Goal: Task Accomplishment & Management: Manage account settings

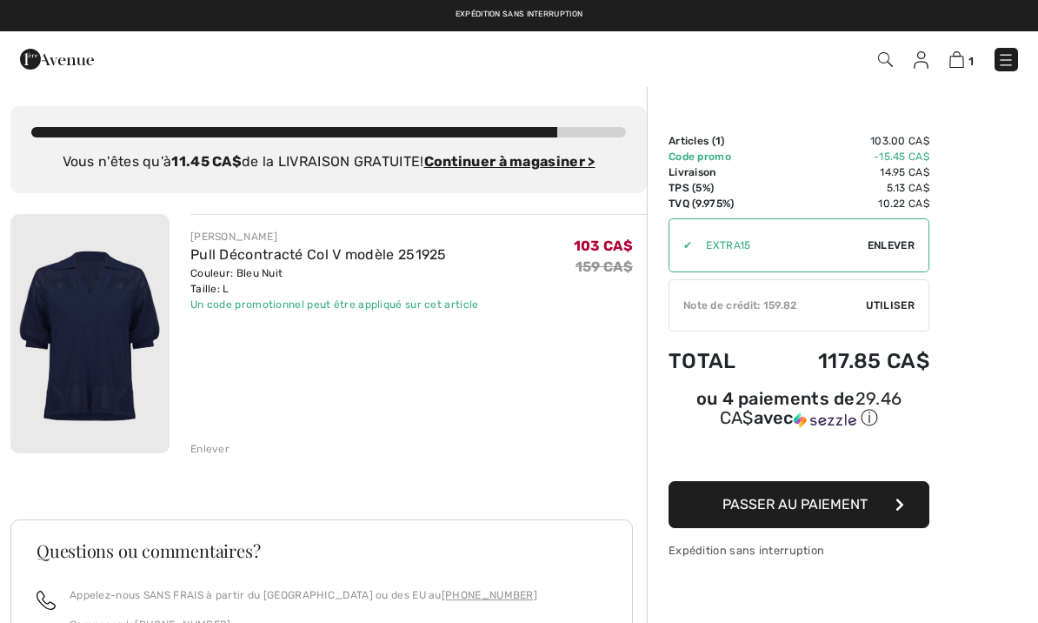
click at [203, 449] on div "Enlever" at bounding box center [209, 449] width 39 height 16
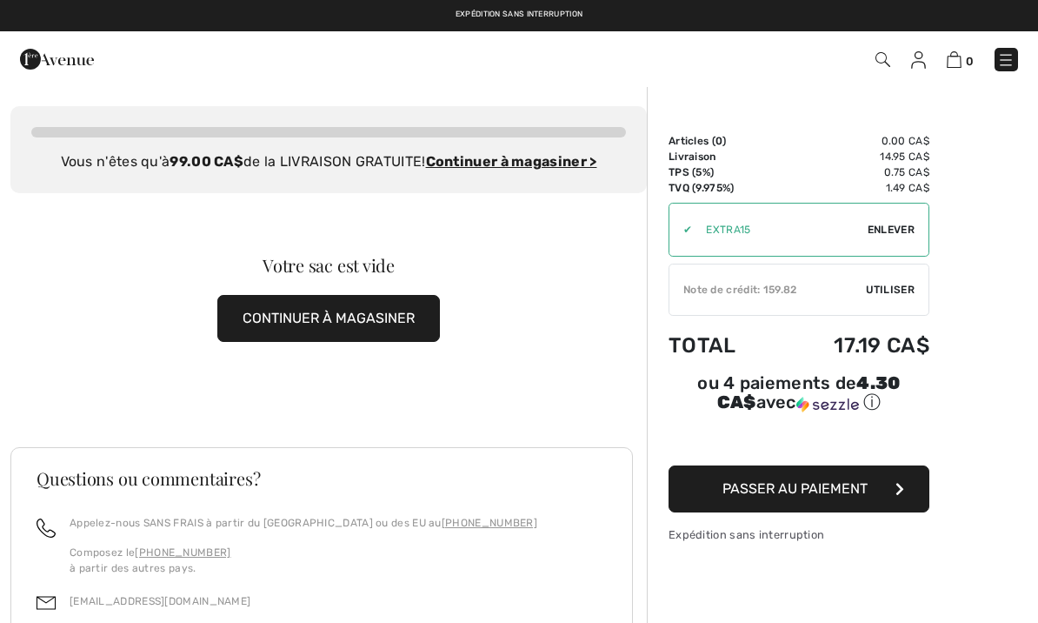
click at [916, 54] on img at bounding box center [918, 59] width 15 height 17
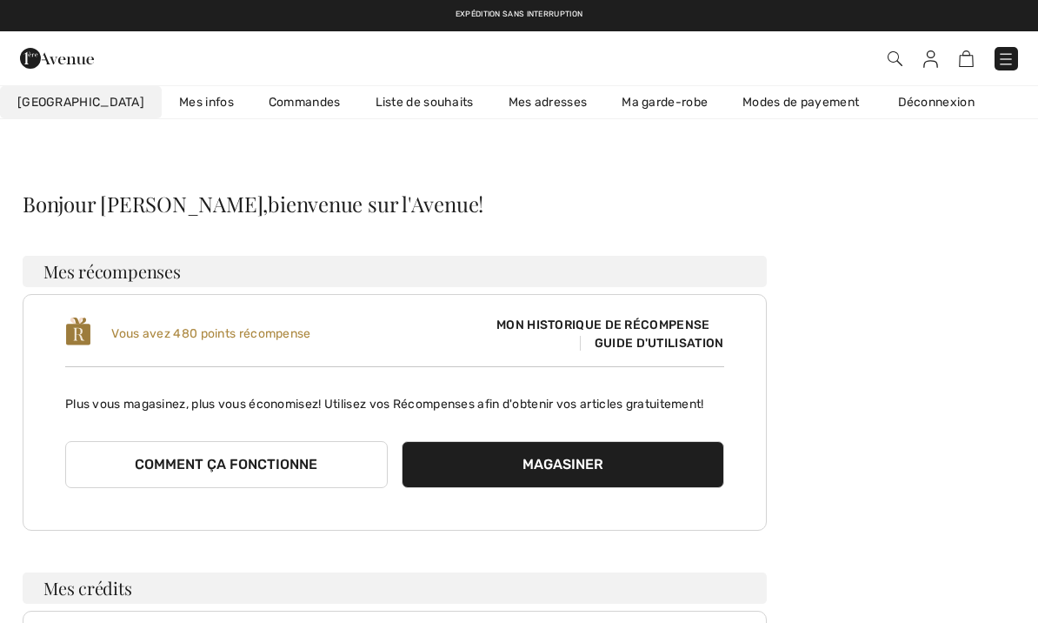
click at [389, 102] on link "Liste de souhaits" at bounding box center [424, 102] width 133 height 32
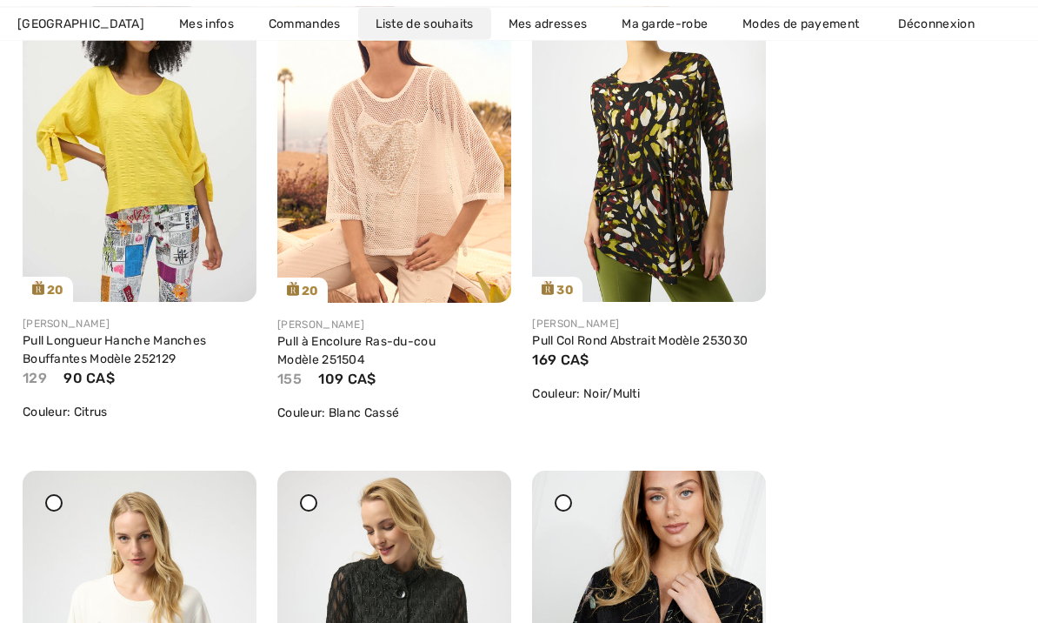
scroll to position [1435, 0]
click at [384, 364] on div "Pull à Encolure Ras-du-cou Modèle 251504" at bounding box center [394, 350] width 234 height 37
click at [432, 337] on link "Pull à Encolure Ras-du-cou Modèle 251504" at bounding box center [356, 350] width 158 height 33
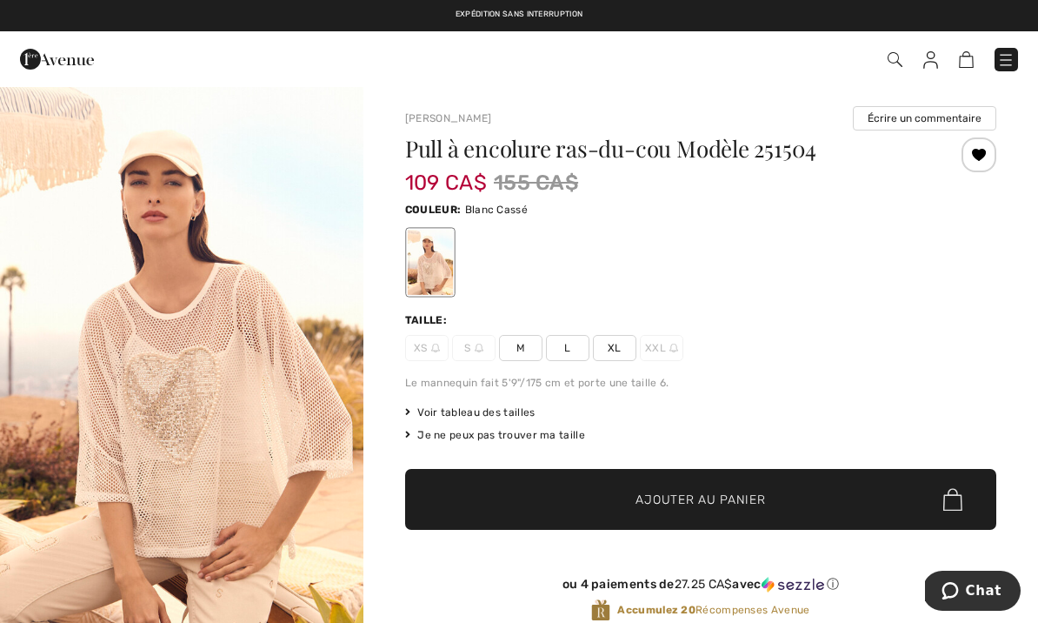
click at [567, 351] on span "L" at bounding box center [567, 348] width 43 height 26
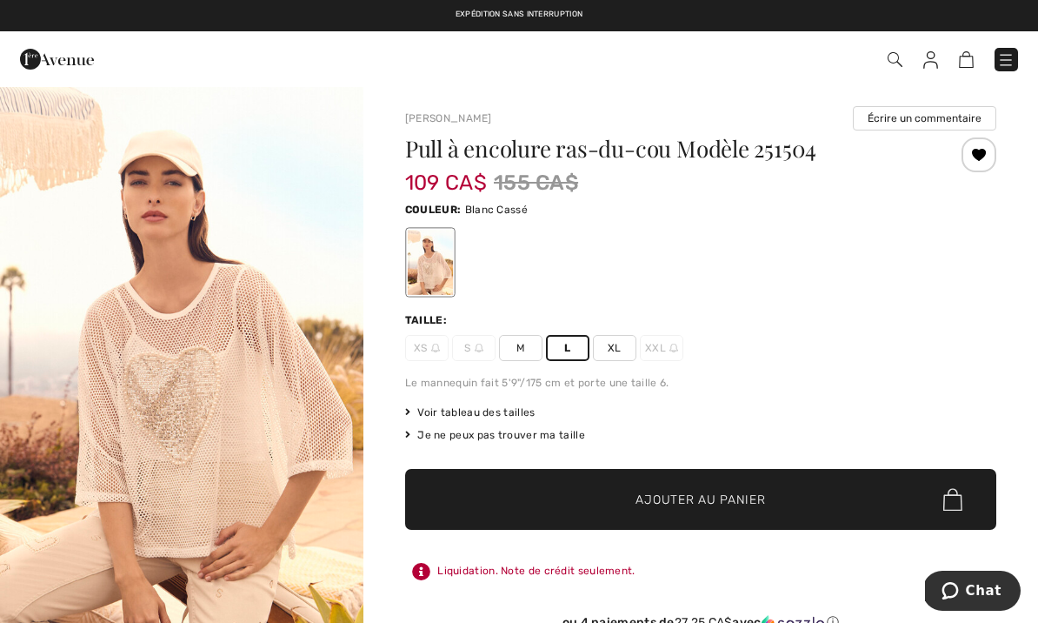
click at [660, 512] on span "✔ Ajouté au panier Ajouter au panier" at bounding box center [700, 499] width 591 height 61
click at [951, 56] on img at bounding box center [956, 59] width 15 height 17
click at [954, 61] on img at bounding box center [956, 59] width 15 height 17
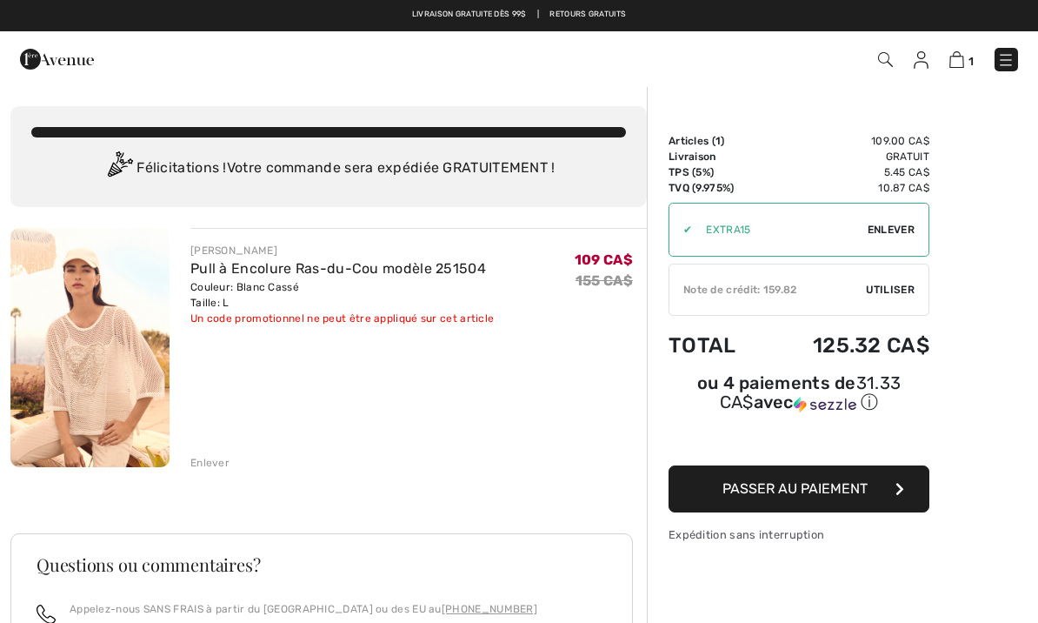
click at [210, 464] on div "Enlever" at bounding box center [209, 463] width 39 height 16
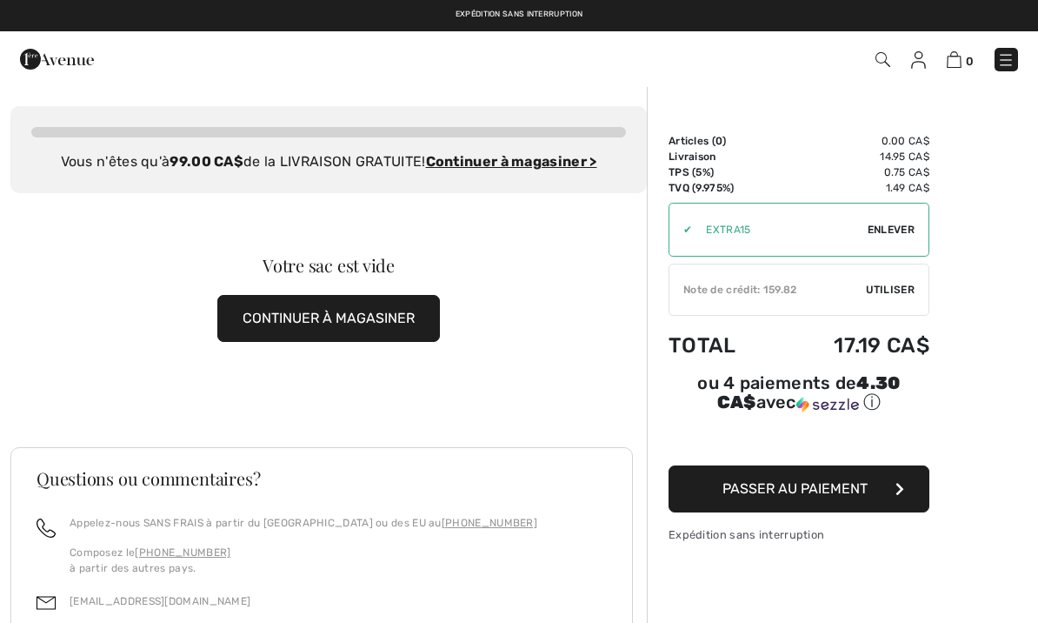
click at [921, 56] on img at bounding box center [918, 59] width 15 height 17
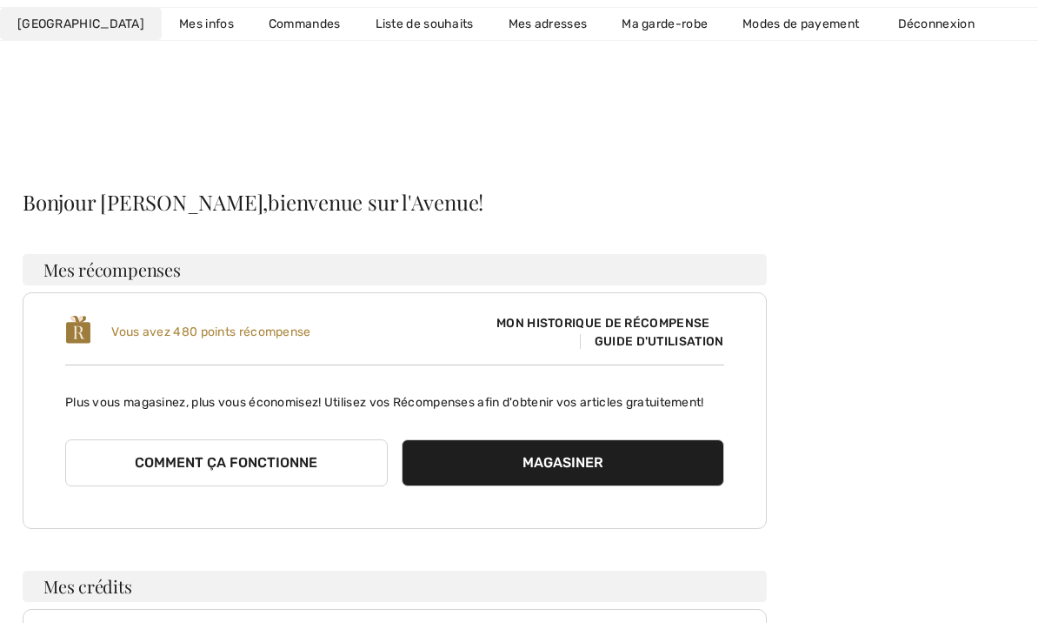
scroll to position [3, 0]
click at [373, 37] on link "Liste de souhaits" at bounding box center [424, 24] width 133 height 32
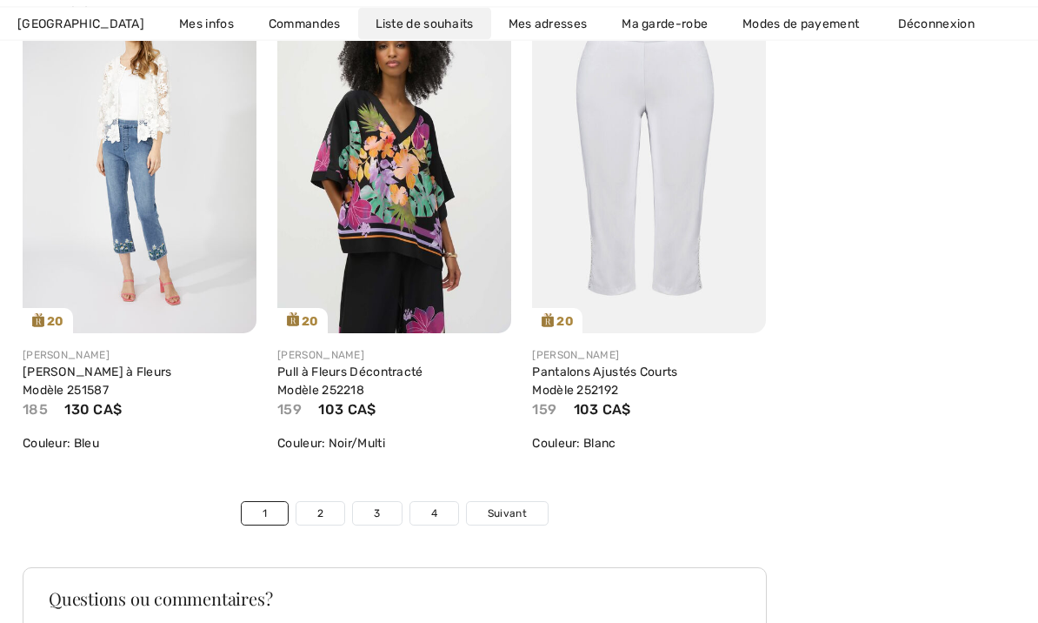
scroll to position [6129, 0]
click at [511, 509] on span "Suivant" at bounding box center [507, 512] width 39 height 16
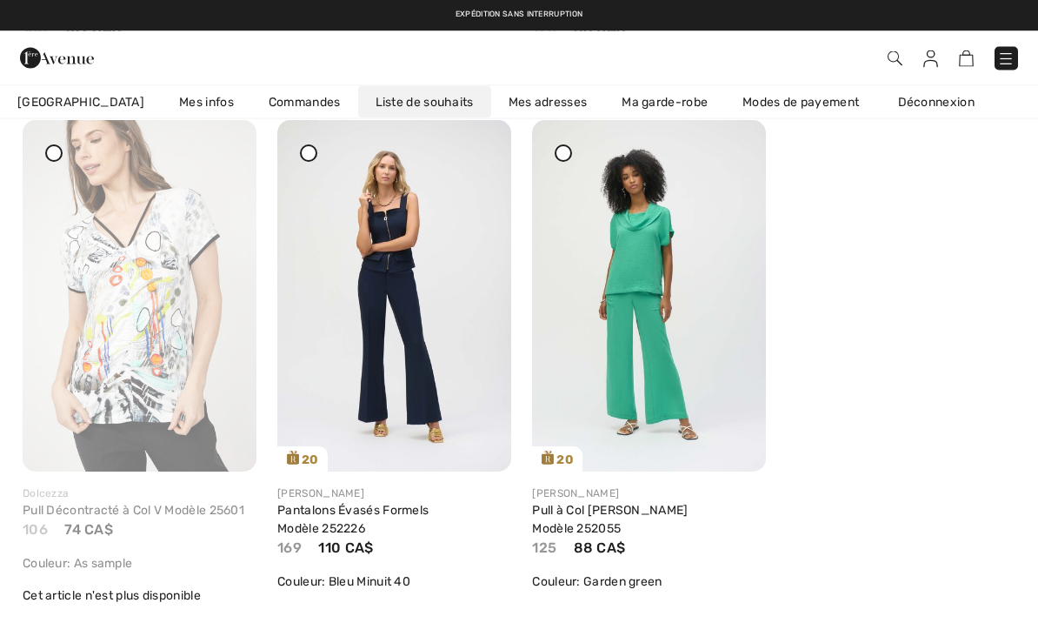
scroll to position [1267, 0]
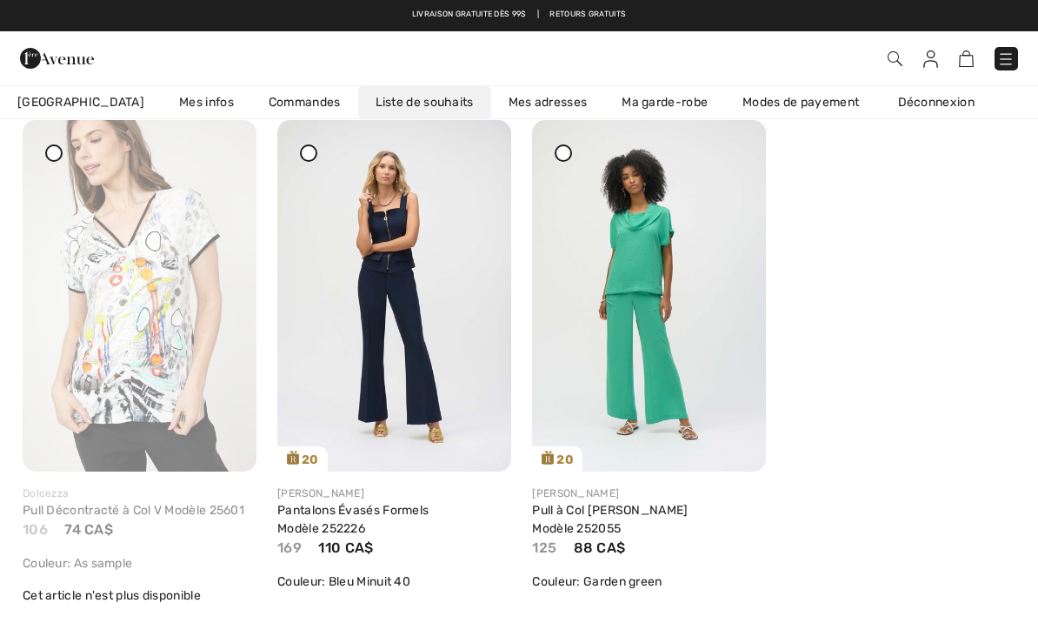
click at [316, 150] on div at bounding box center [308, 152] width 17 height 17
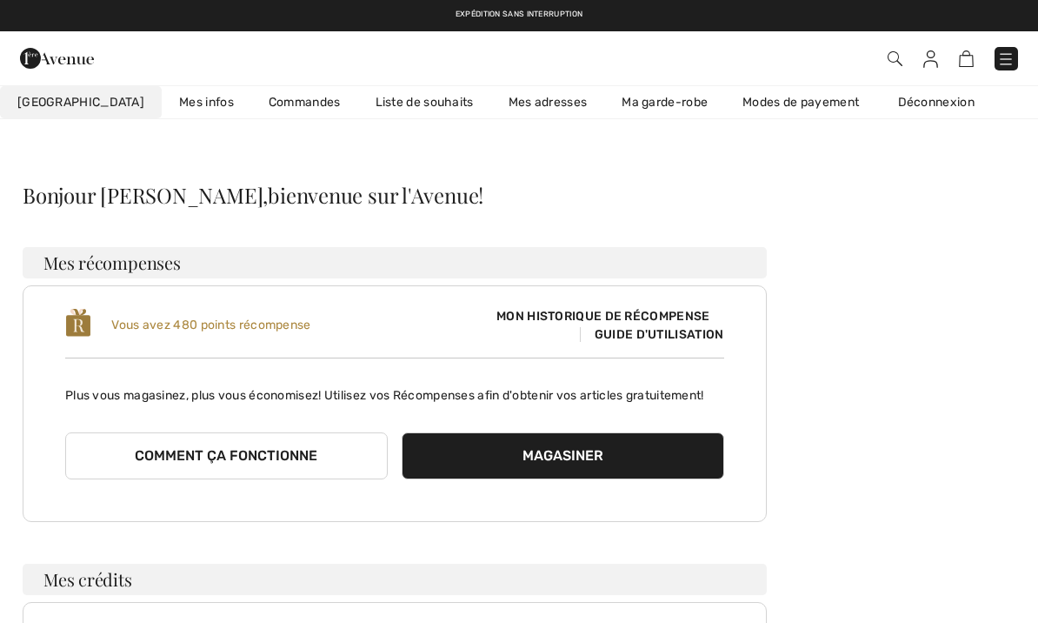
scroll to position [8, 0]
click at [396, 89] on link "Liste de souhaits" at bounding box center [424, 102] width 133 height 32
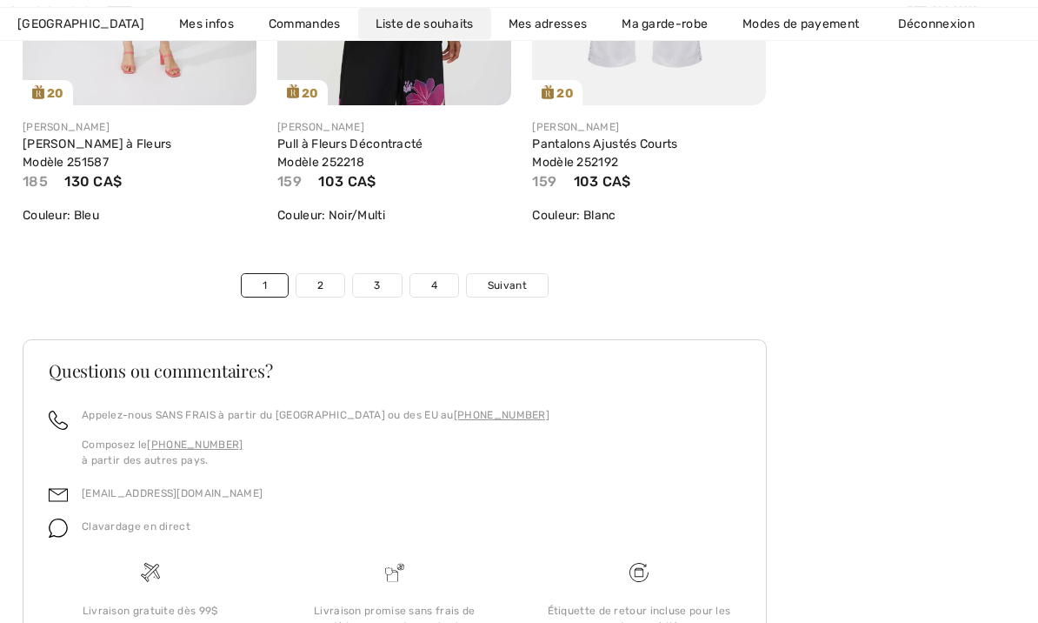
scroll to position [6378, 0]
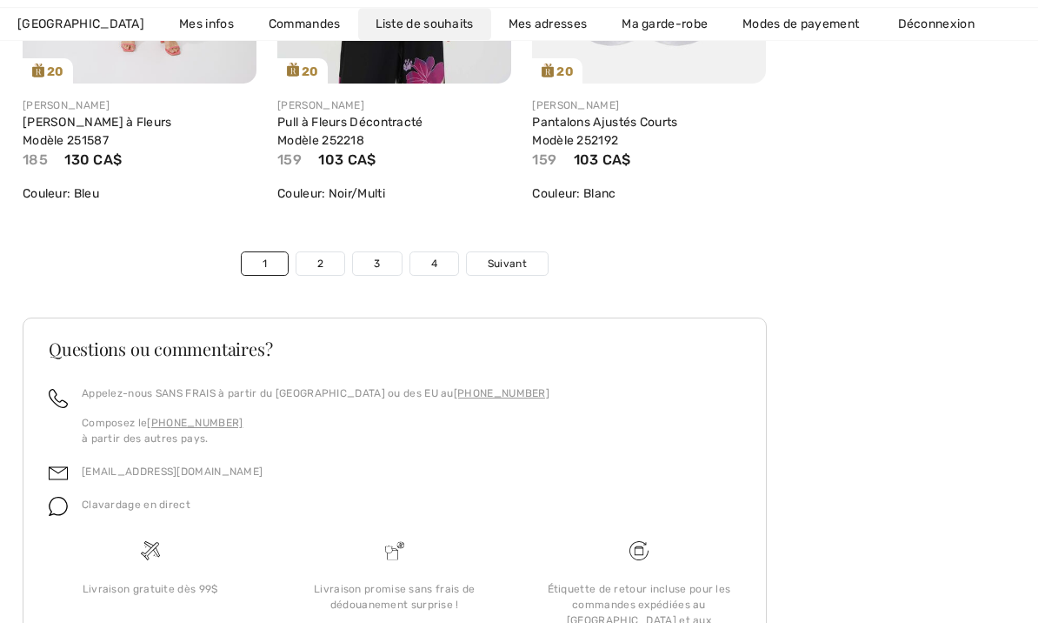
click at [503, 262] on span "Suivant" at bounding box center [507, 264] width 39 height 16
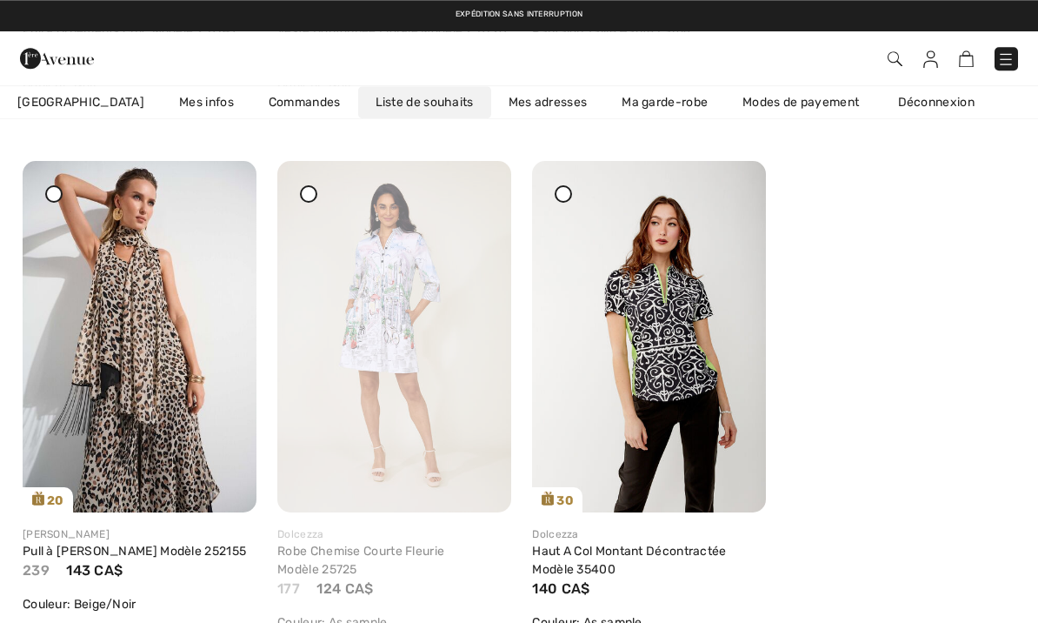
scroll to position [2786, 0]
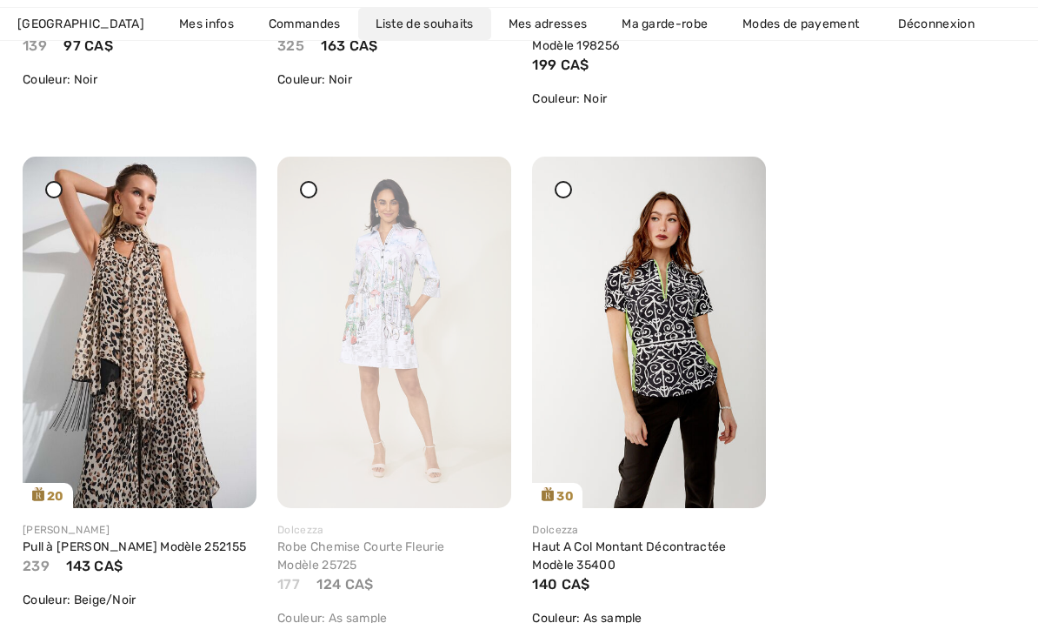
click at [122, 547] on link "Pull à Franges Léopard Modèle 252155" at bounding box center [134, 546] width 223 height 15
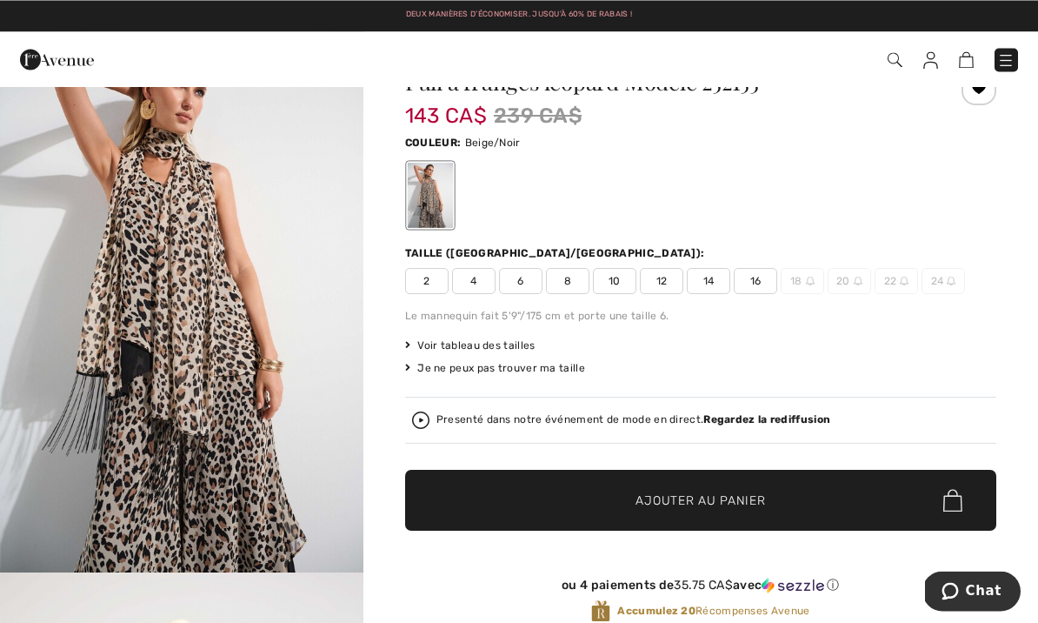
scroll to position [57, 0]
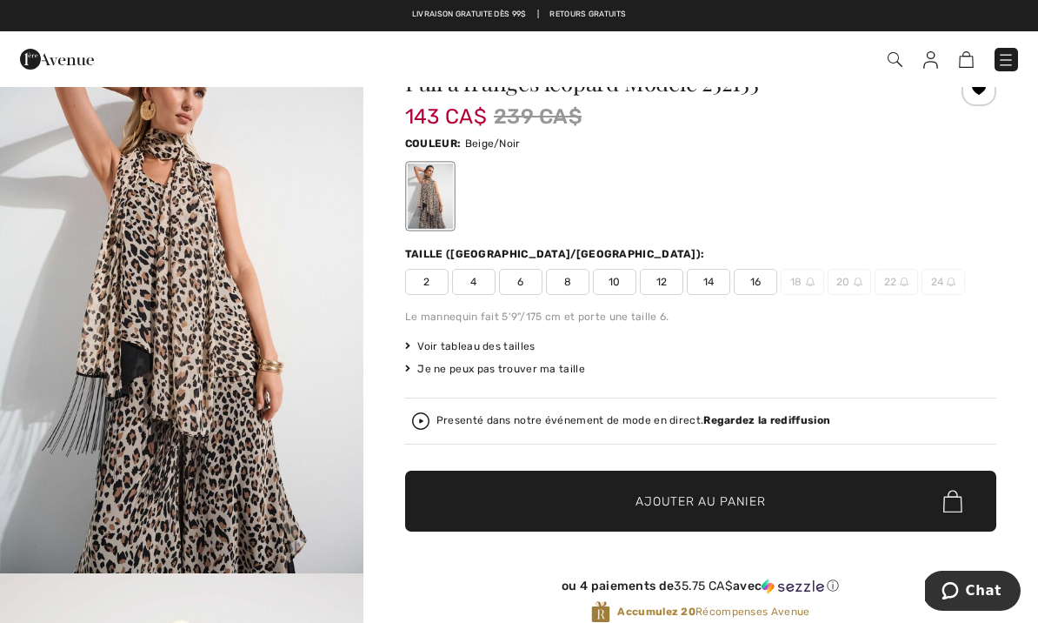
click at [502, 341] on span "Voir tableau des tailles" at bounding box center [470, 346] width 130 height 16
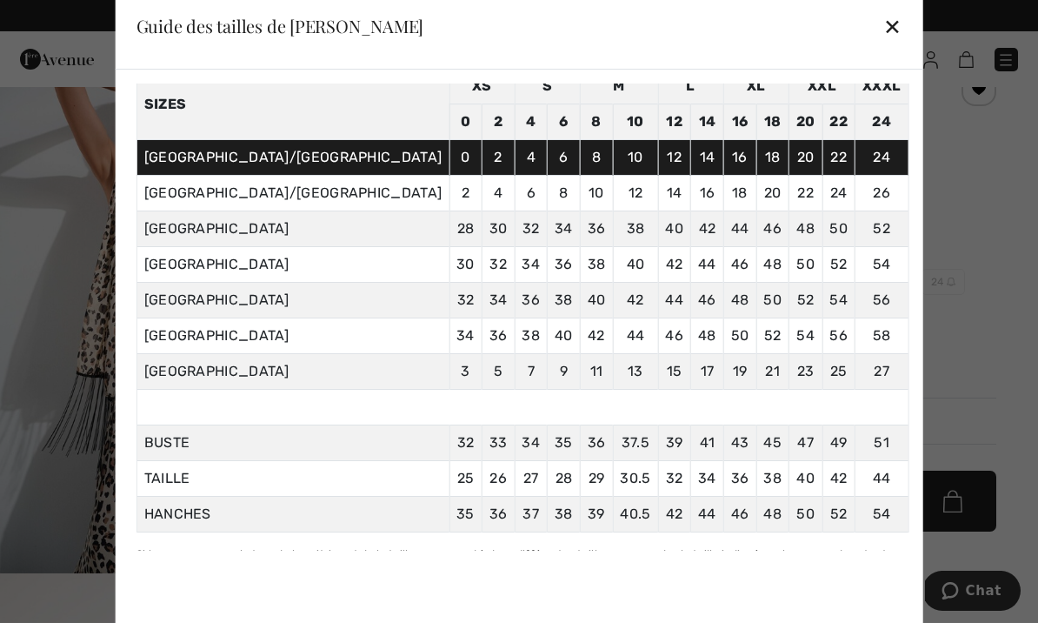
scroll to position [86, 0]
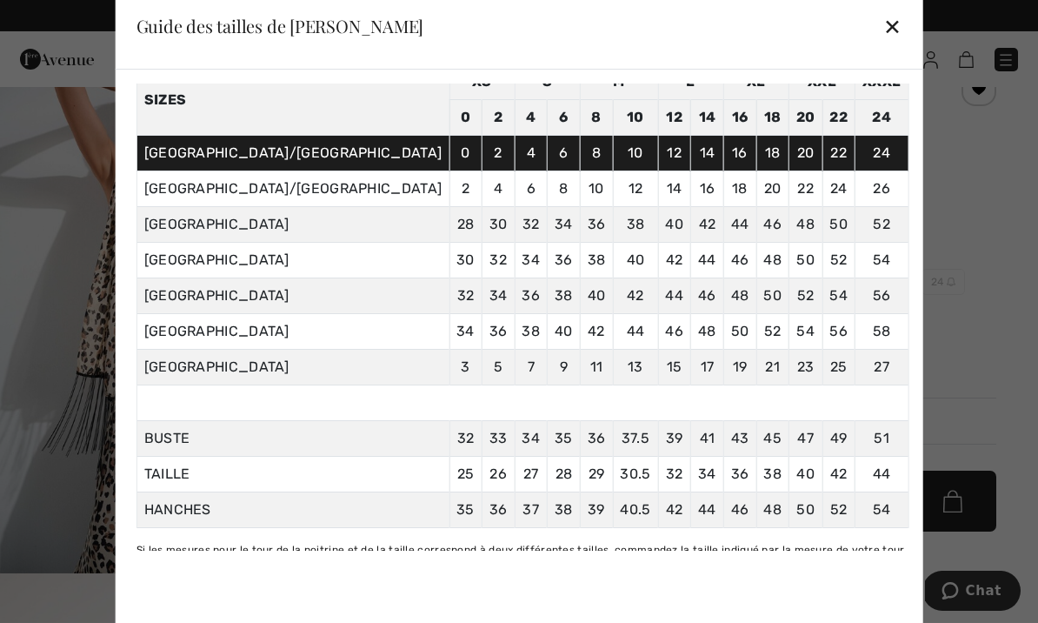
click at [883, 17] on div "✕" at bounding box center [892, 26] width 18 height 37
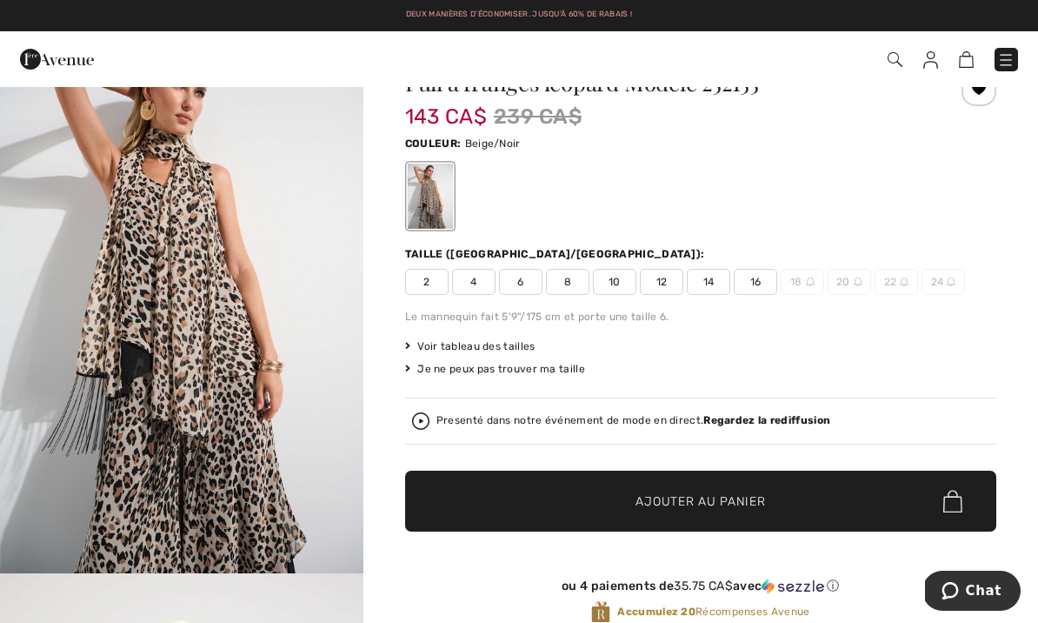
click at [673, 270] on span "12" at bounding box center [661, 282] width 43 height 26
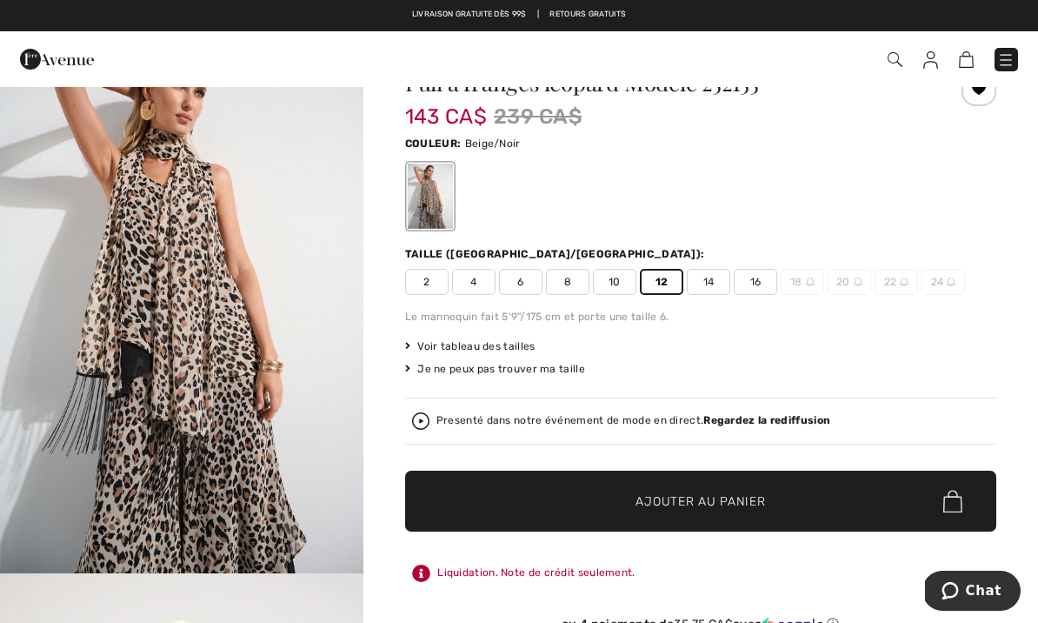
click at [679, 503] on span "Ajouter au panier" at bounding box center [701, 501] width 130 height 18
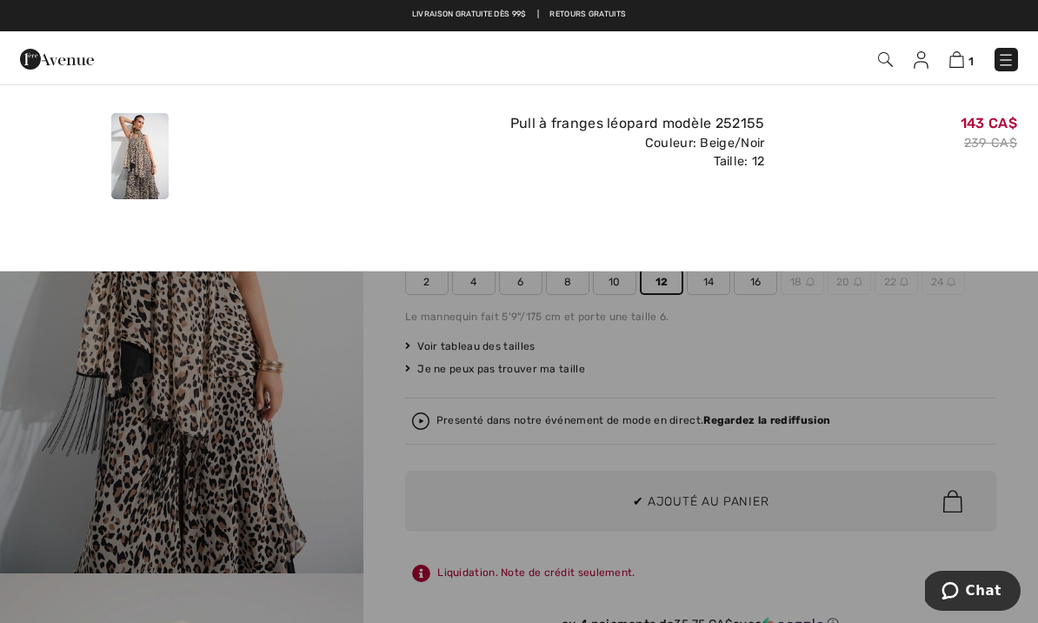
scroll to position [0, 0]
click at [952, 65] on img at bounding box center [956, 59] width 15 height 17
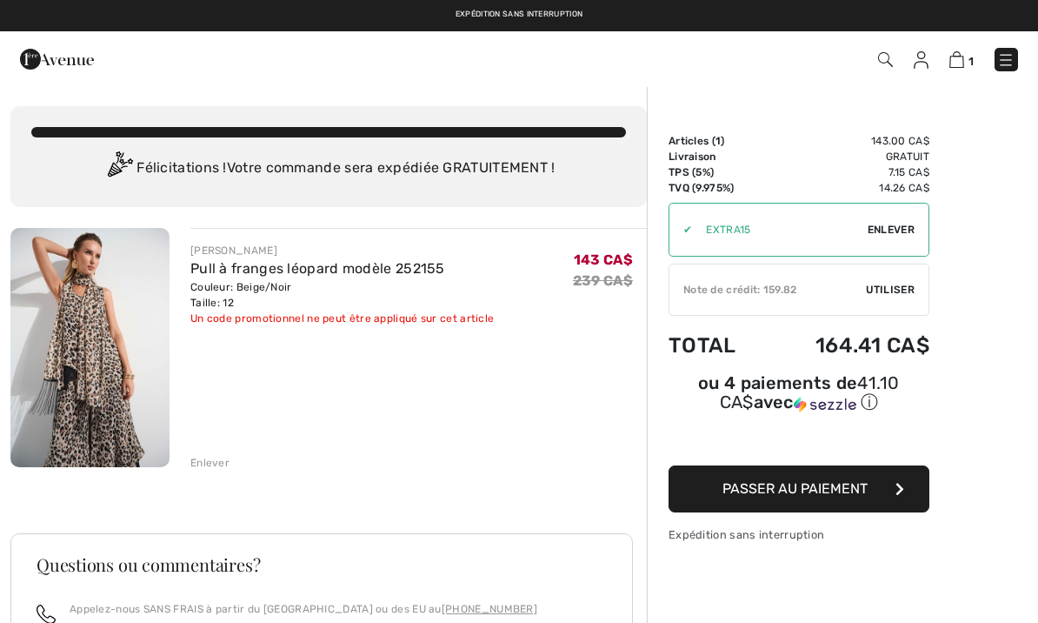
click at [888, 236] on span "Enlever" at bounding box center [891, 230] width 47 height 16
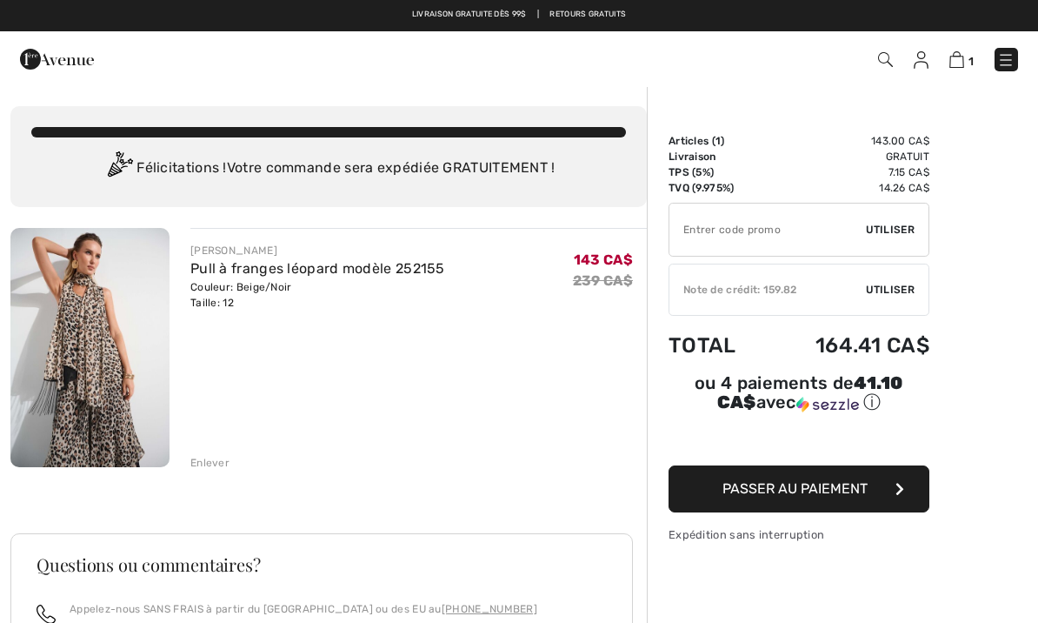
click at [893, 227] on span "Utiliser" at bounding box center [890, 230] width 49 height 16
click at [897, 230] on span "Utiliser" at bounding box center [890, 230] width 49 height 16
click at [729, 215] on input "TEXT" at bounding box center [767, 229] width 196 height 52
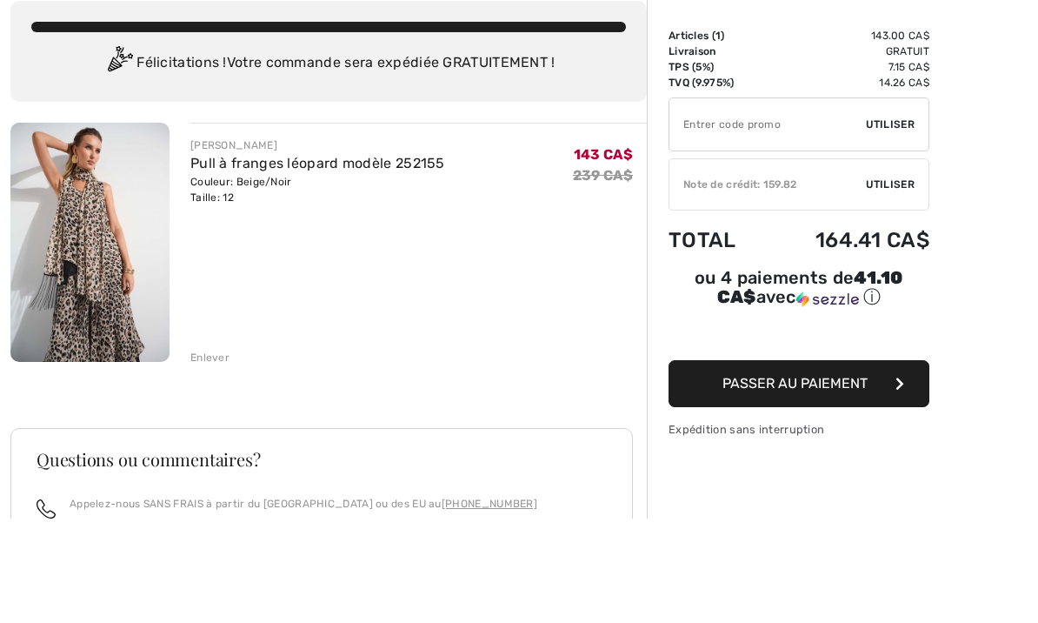
paste input "EXTRA15"
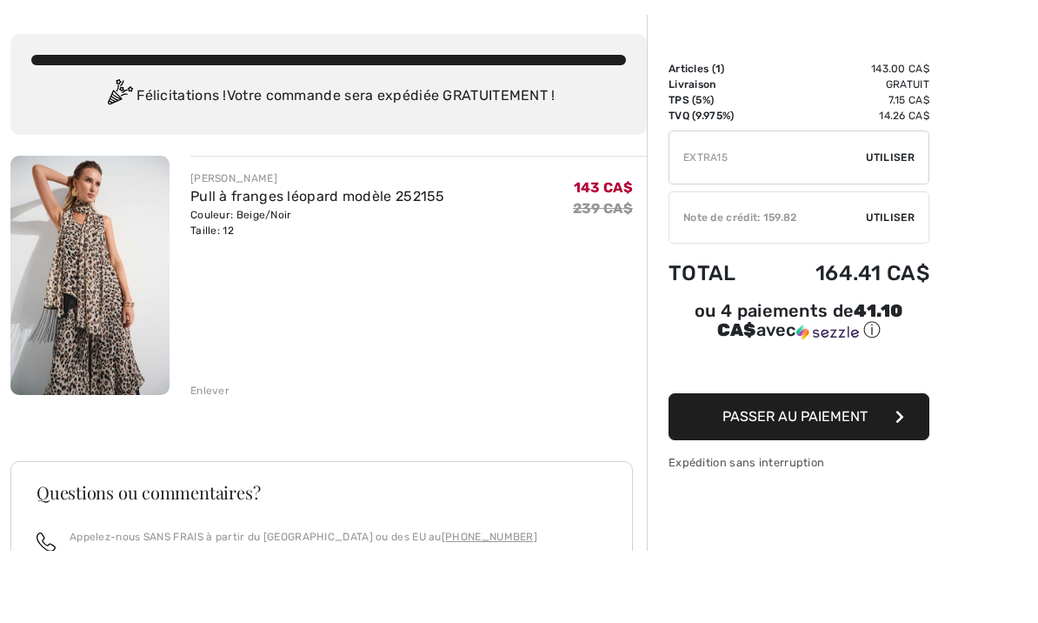
type input "EXTRA15"
click at [895, 222] on span "Utiliser" at bounding box center [890, 230] width 49 height 16
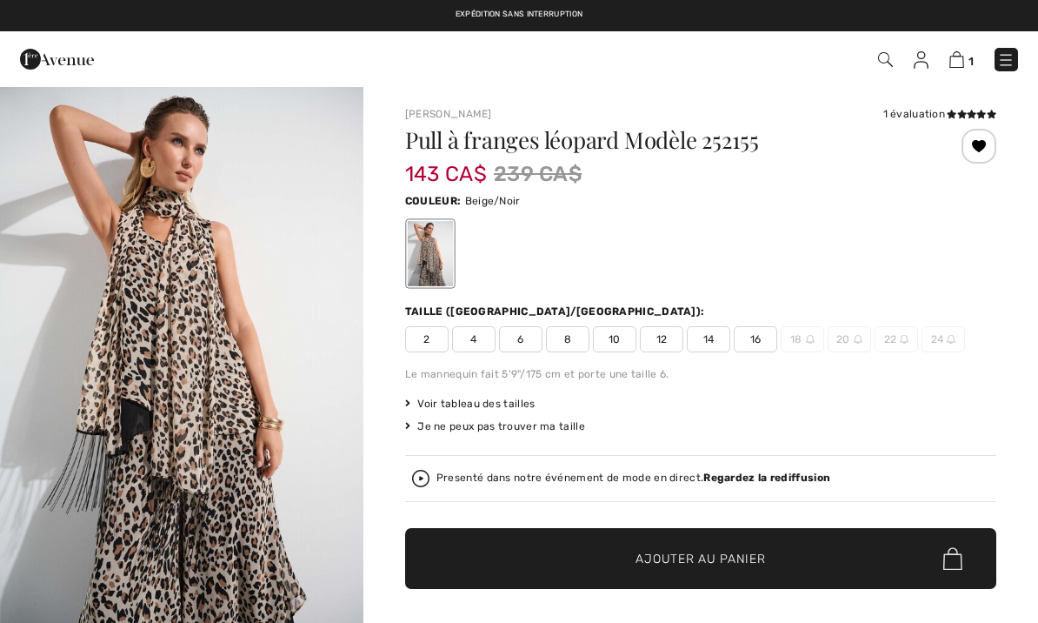
checkbox input "true"
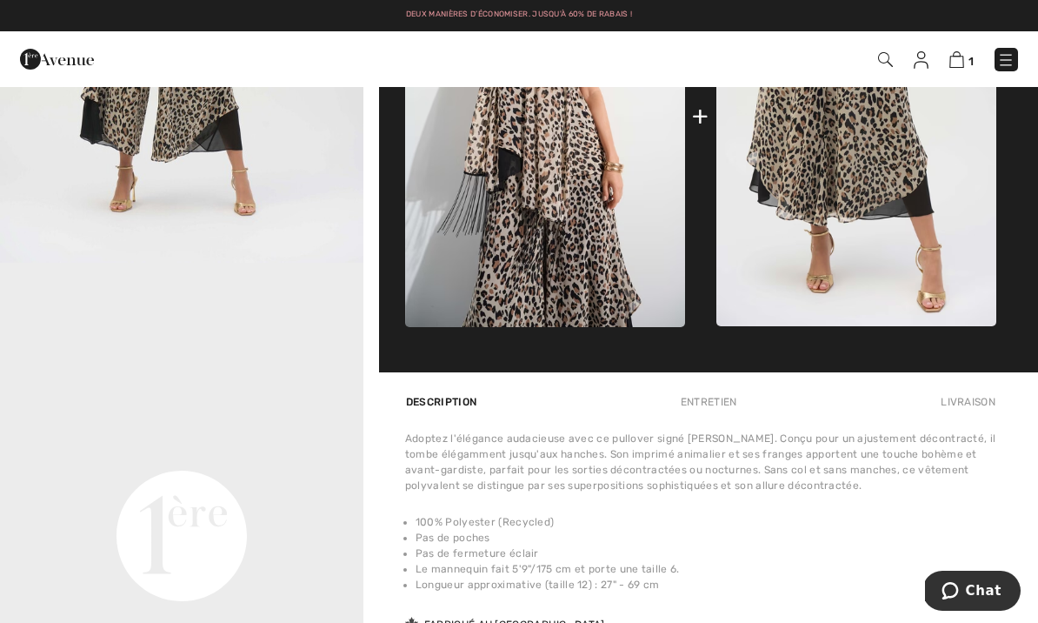
scroll to position [911, 0]
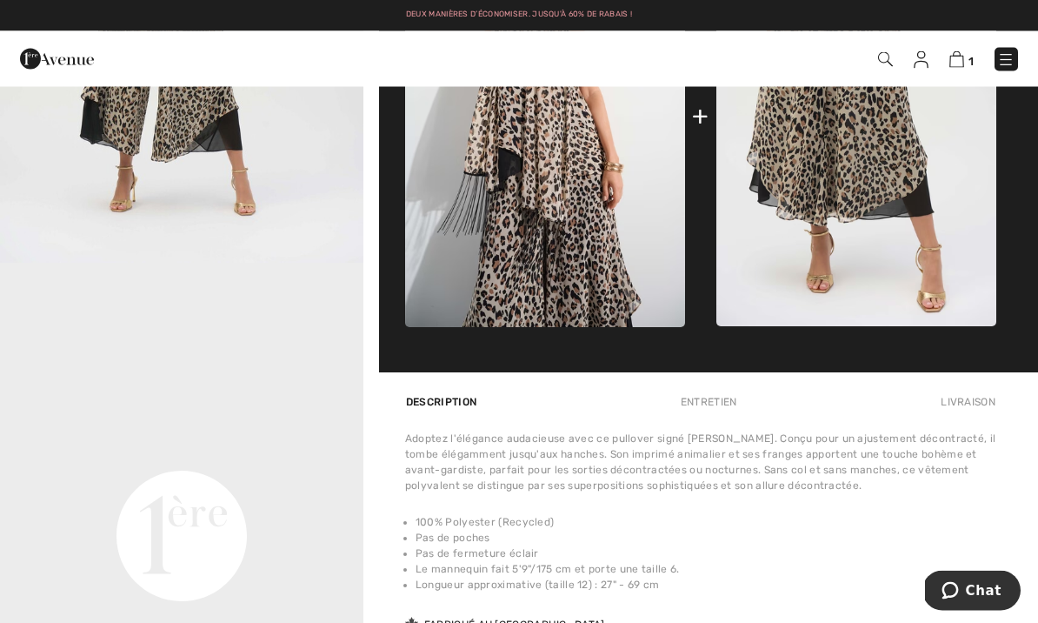
click at [895, 50] on span "1" at bounding box center [732, 59] width 571 height 23
click at [894, 50] on span "1" at bounding box center [732, 59] width 571 height 23
click at [893, 55] on img at bounding box center [885, 59] width 15 height 15
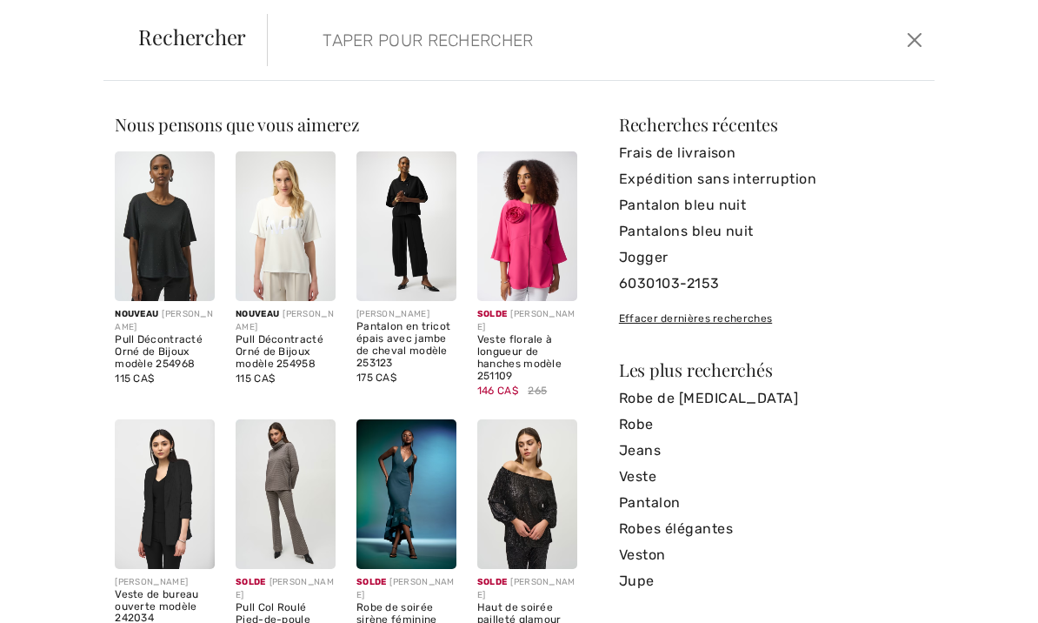
scroll to position [488, 0]
click at [917, 37] on button "Ferme" at bounding box center [914, 40] width 24 height 28
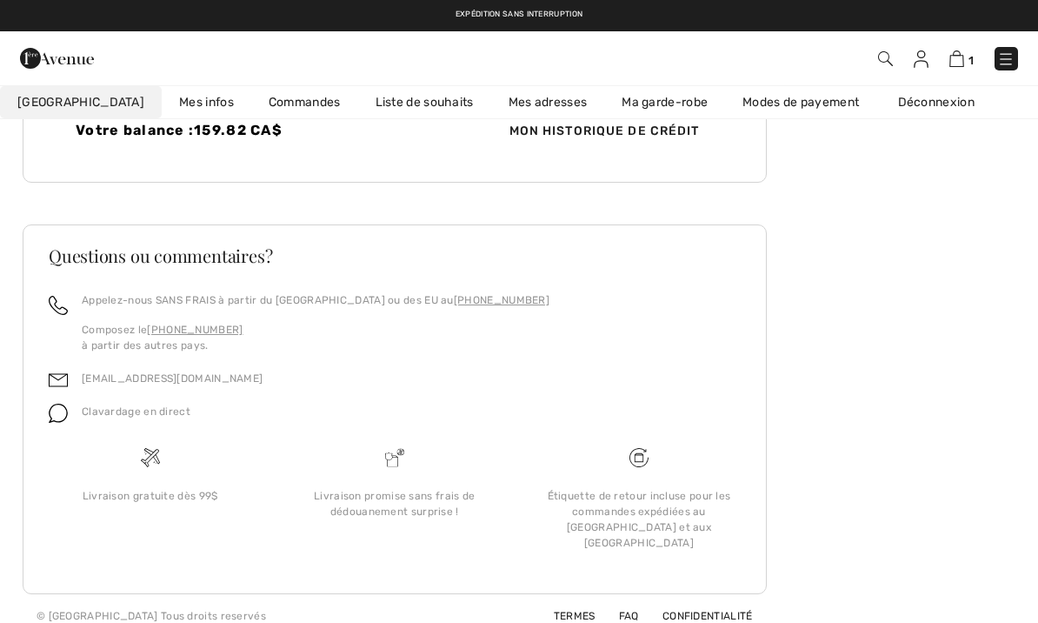
scroll to position [530, 0]
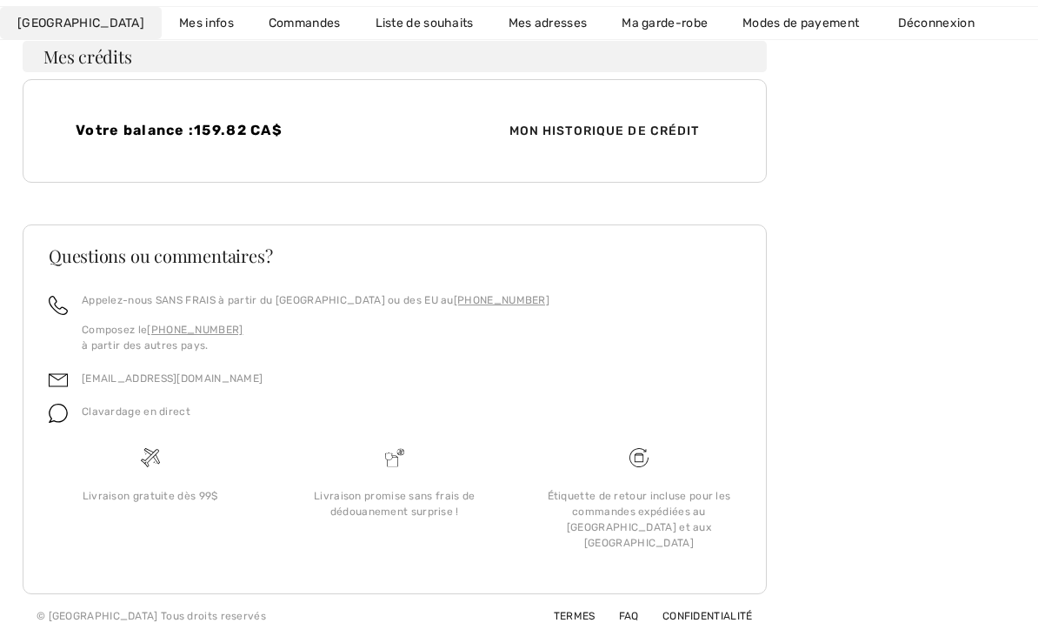
click at [385, 17] on link "Liste de souhaits" at bounding box center [424, 24] width 133 height 32
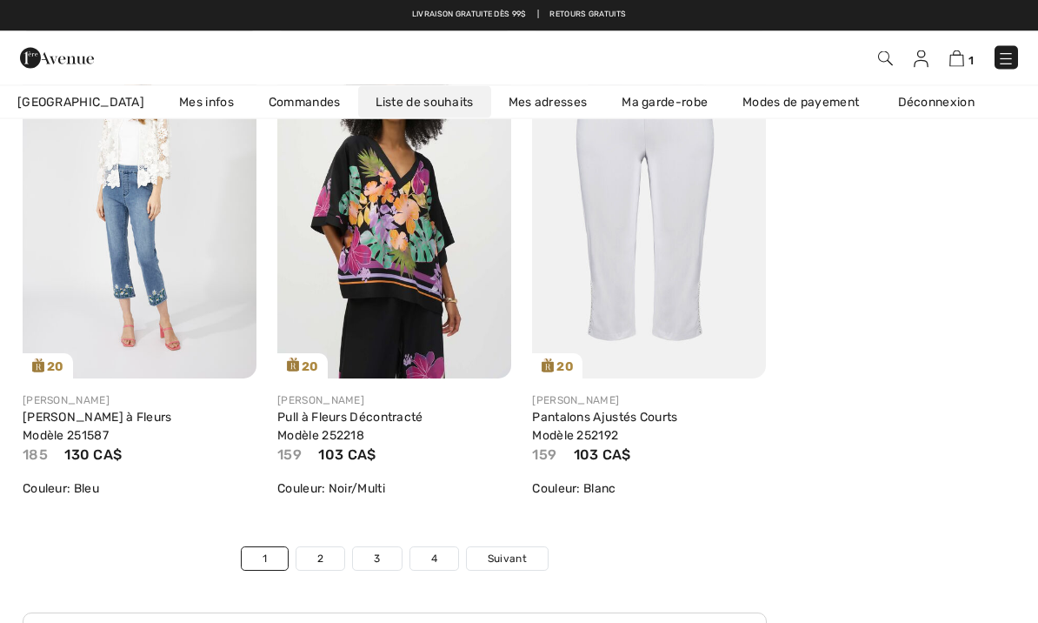
scroll to position [6082, 0]
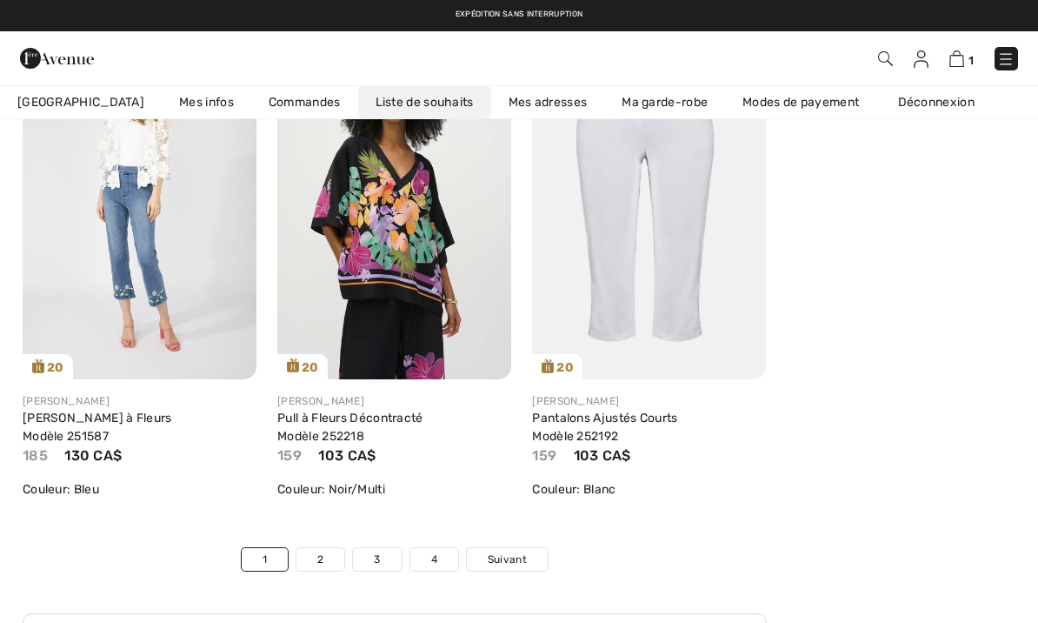
click at [174, 236] on img at bounding box center [140, 203] width 234 height 351
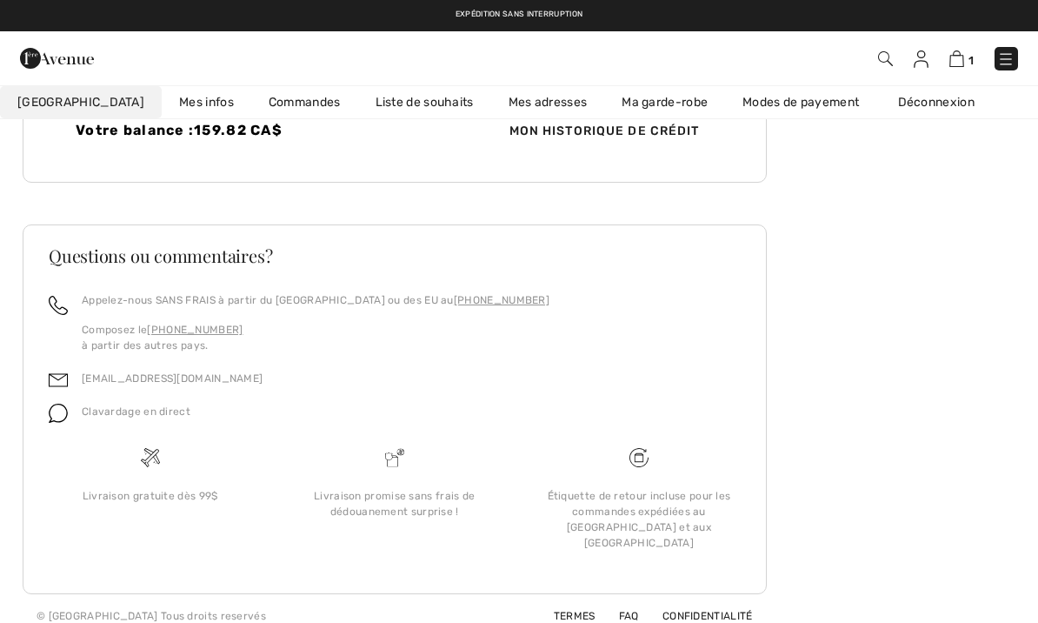
scroll to position [530, 0]
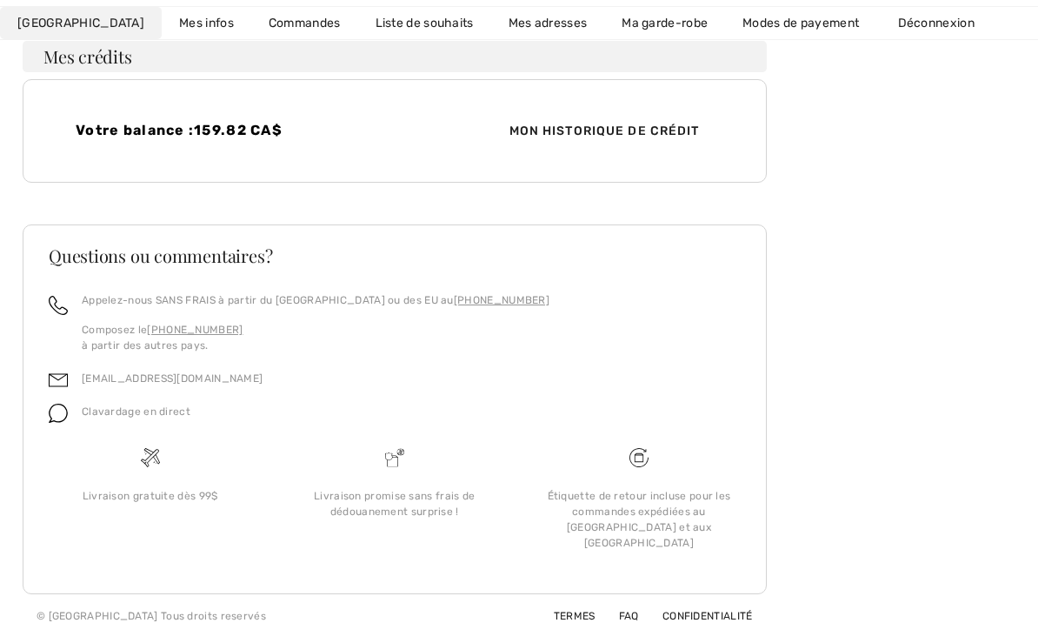
click at [377, 20] on link "Liste de souhaits" at bounding box center [424, 24] width 133 height 32
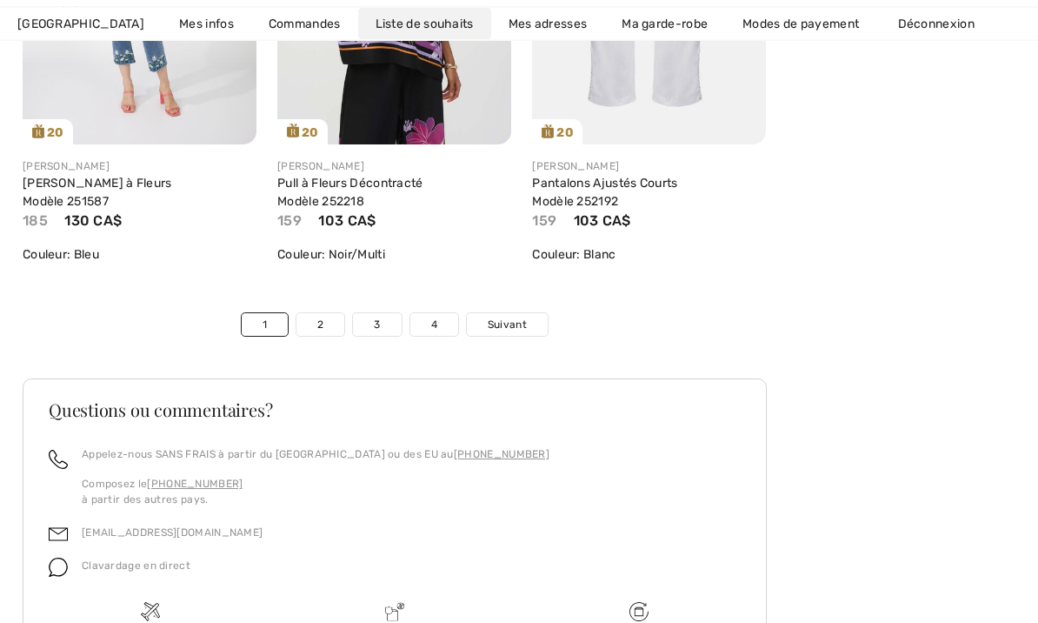
scroll to position [6317, 0]
click at [513, 313] on link "Suivant" at bounding box center [507, 324] width 81 height 23
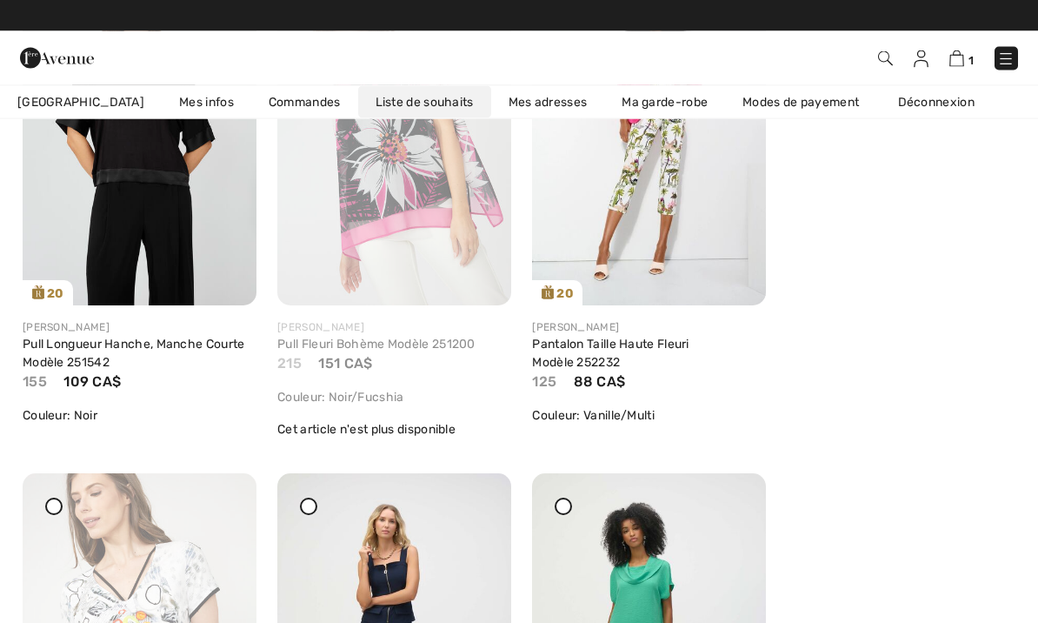
scroll to position [914, 0]
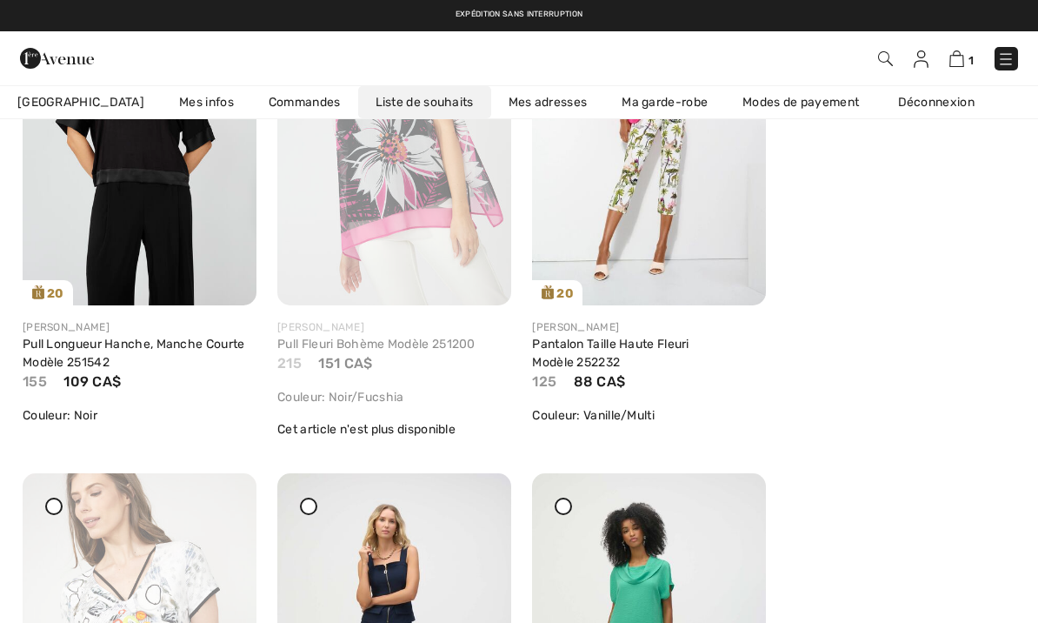
click at [722, 204] on img at bounding box center [649, 130] width 234 height 351
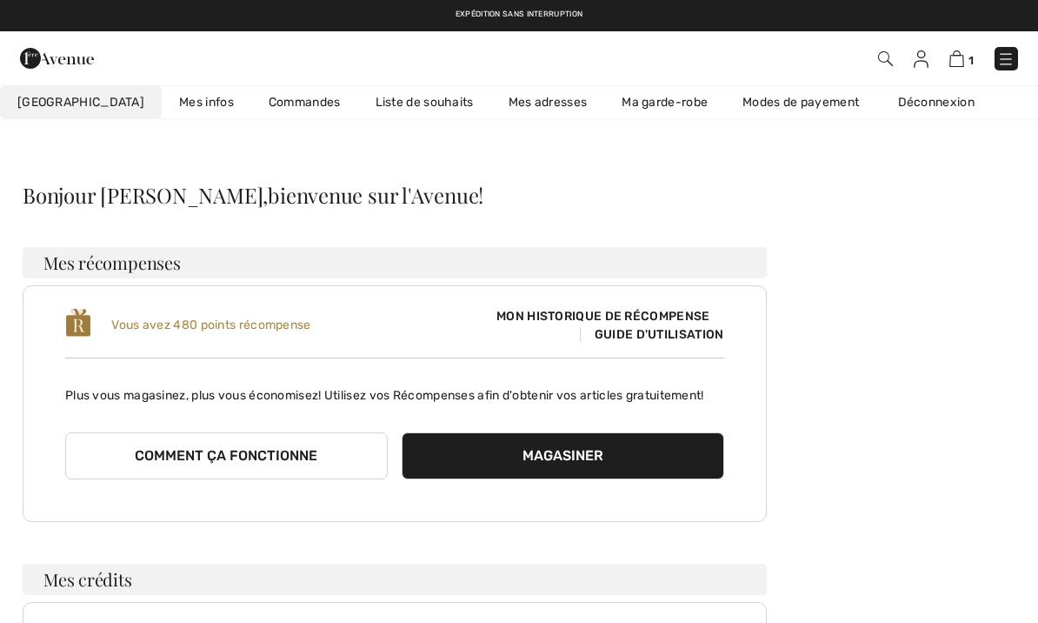
click at [363, 103] on link "Liste de souhaits" at bounding box center [424, 102] width 133 height 32
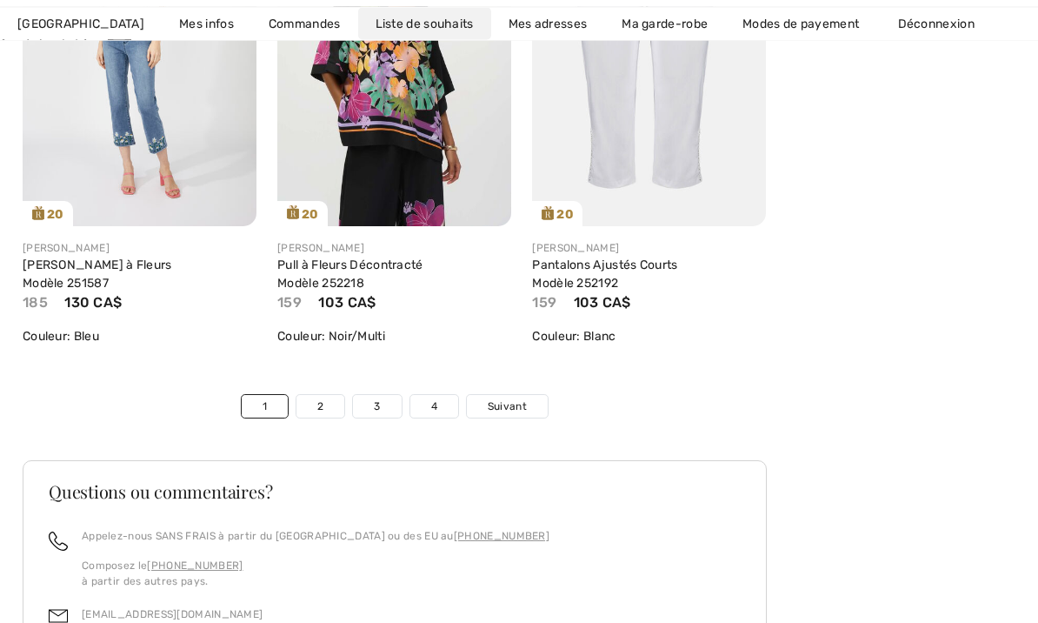
scroll to position [6409, 0]
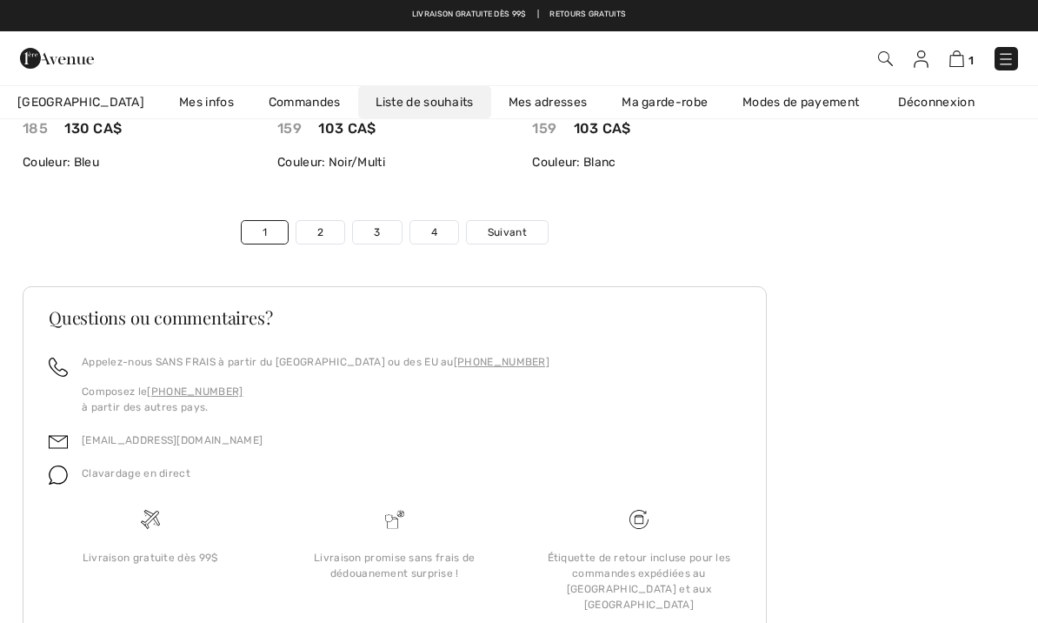
click at [513, 224] on span "Suivant" at bounding box center [507, 232] width 39 height 16
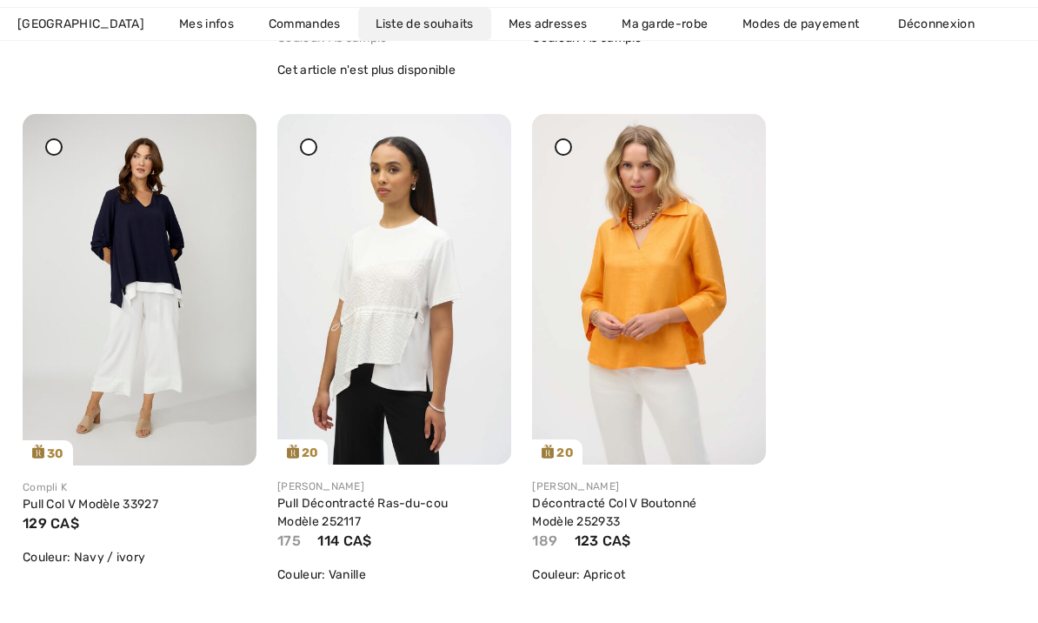
scroll to position [3398, 0]
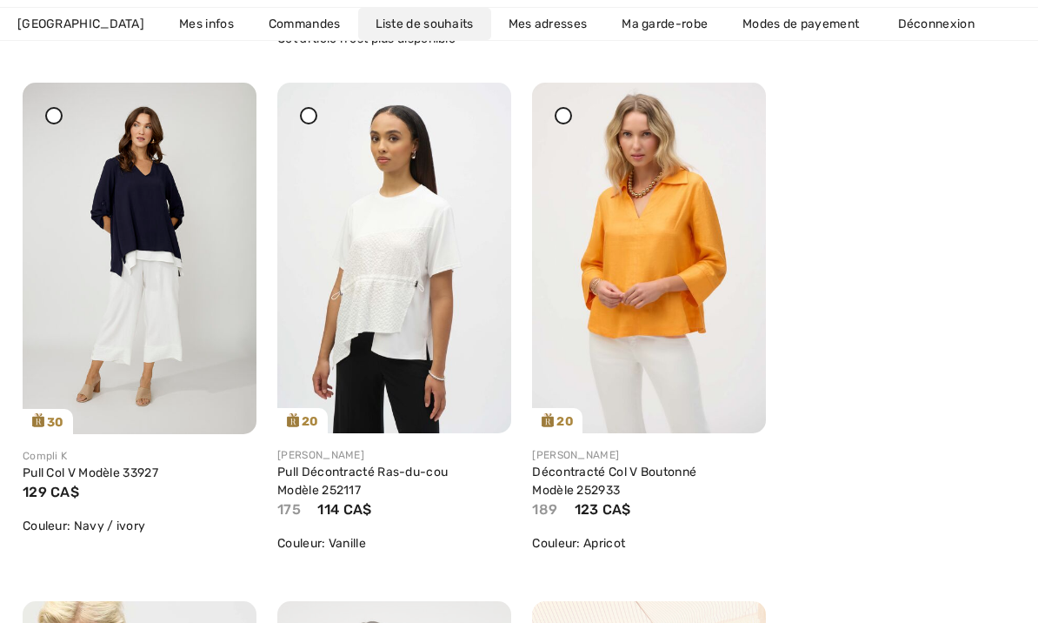
click at [226, 239] on img at bounding box center [140, 258] width 234 height 351
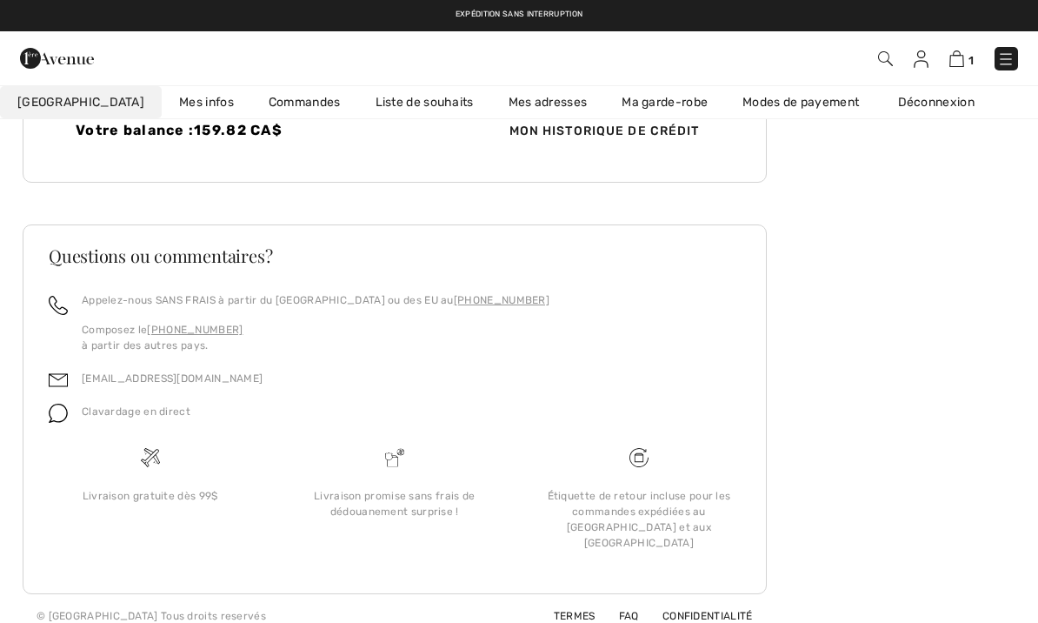
scroll to position [530, 0]
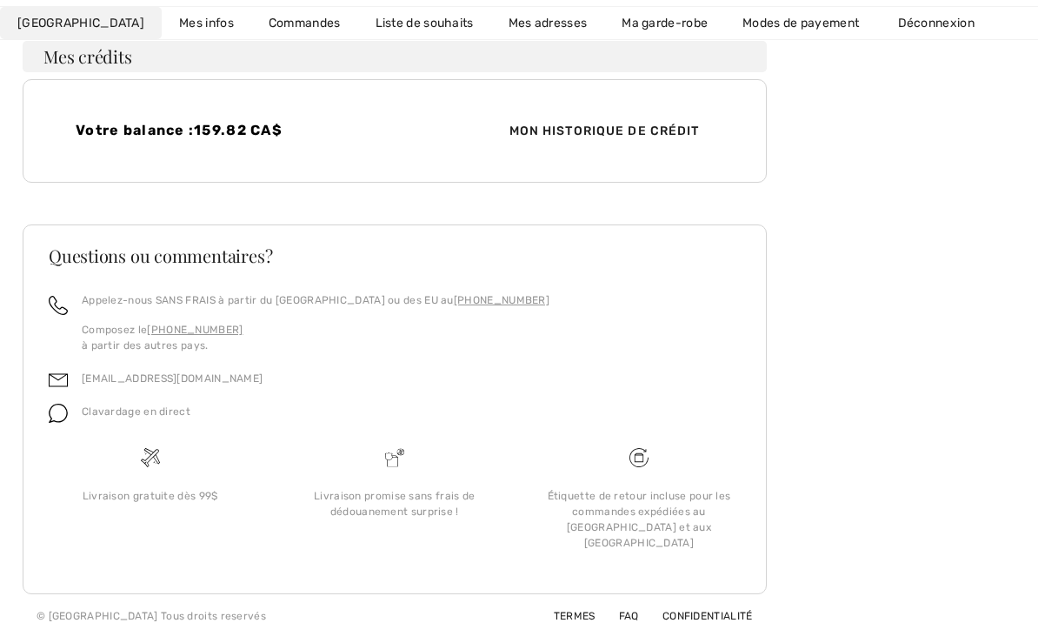
click at [373, 17] on link "Liste de souhaits" at bounding box center [424, 24] width 133 height 32
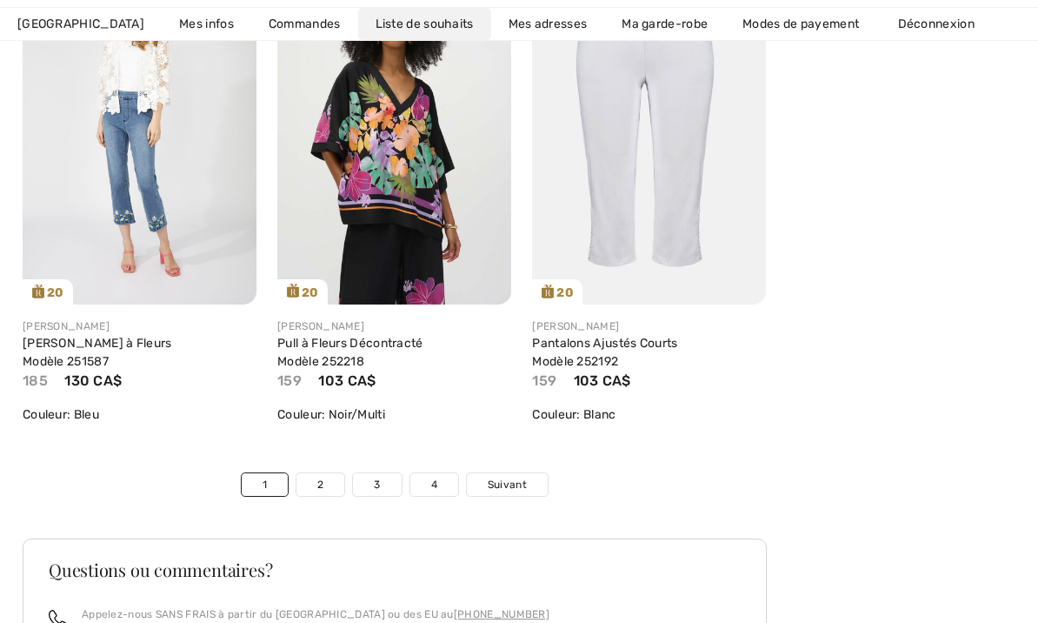
scroll to position [6409, 0]
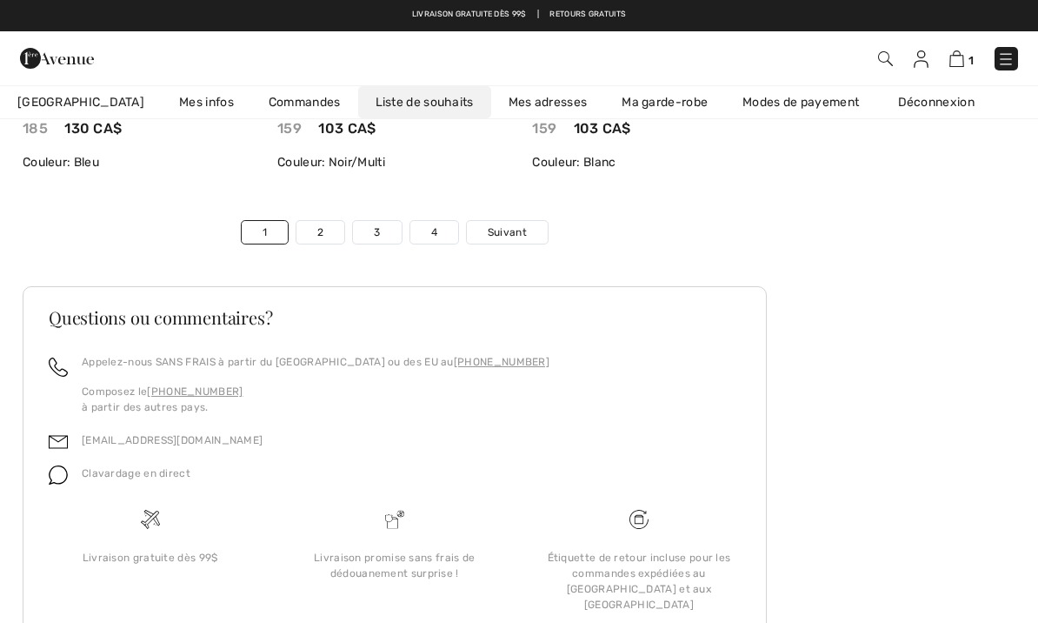
click at [512, 227] on span "Suivant" at bounding box center [507, 232] width 39 height 16
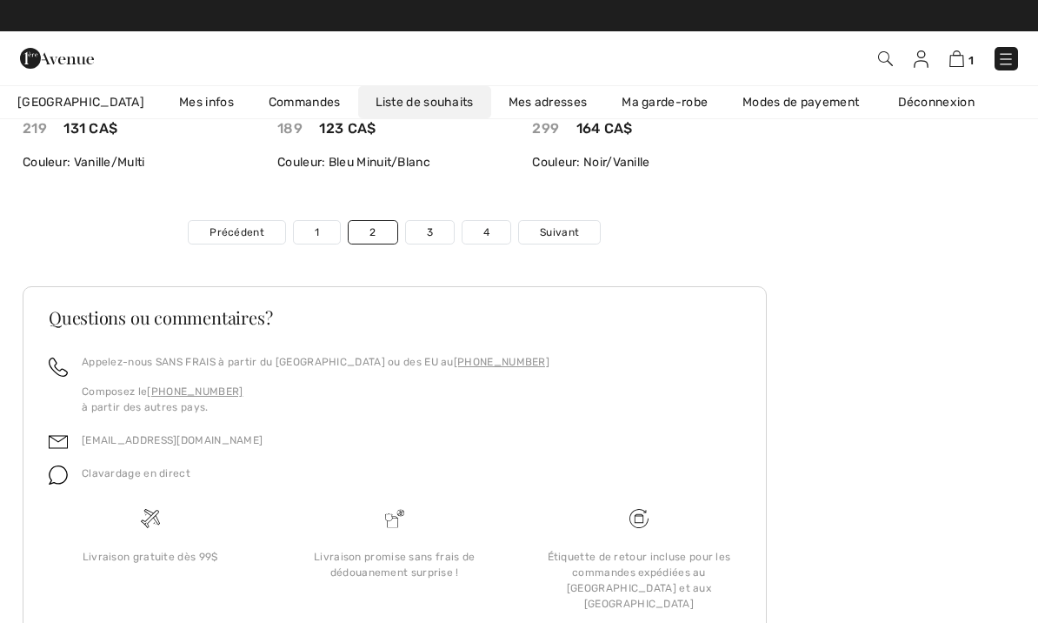
click at [576, 221] on link "Suivant" at bounding box center [559, 232] width 81 height 23
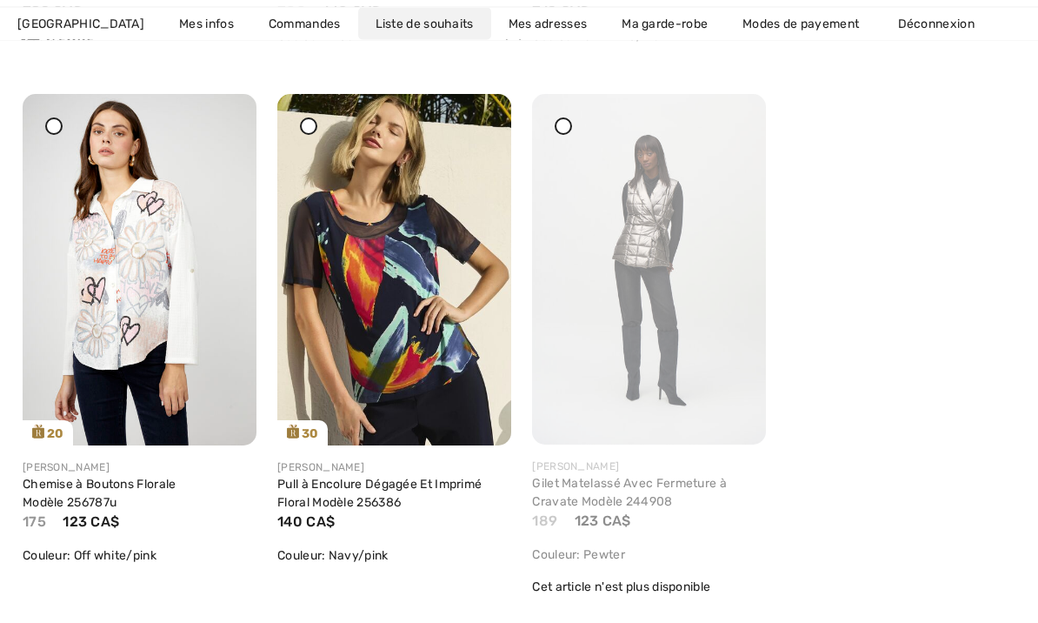
scroll to position [2331, 0]
click at [376, 251] on img at bounding box center [394, 269] width 234 height 351
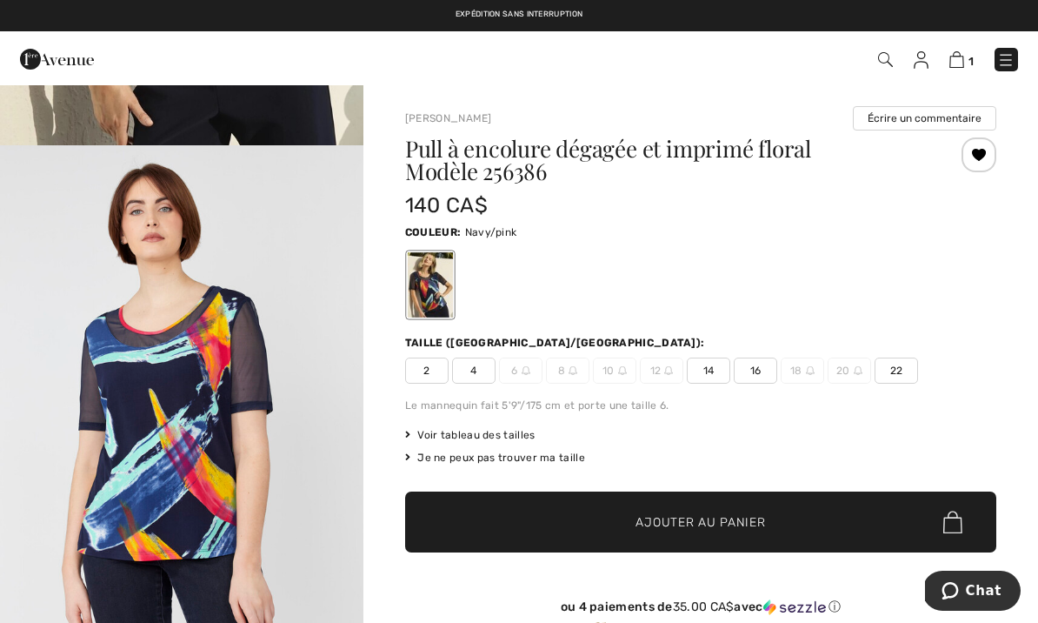
scroll to position [484, 0]
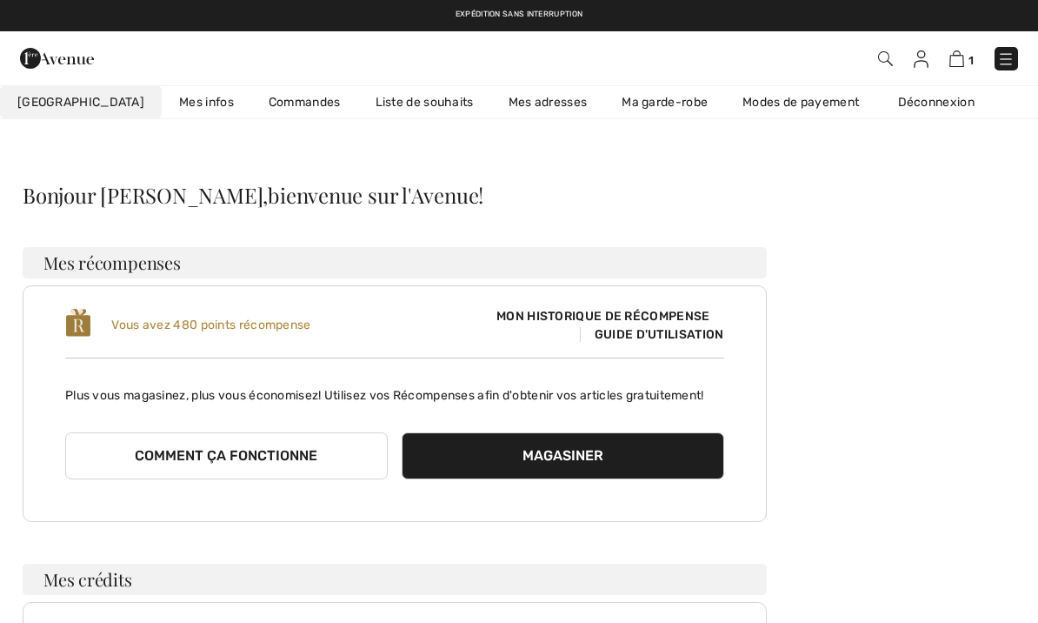
scroll to position [8, 0]
click at [368, 105] on link "Liste de souhaits" at bounding box center [424, 102] width 133 height 32
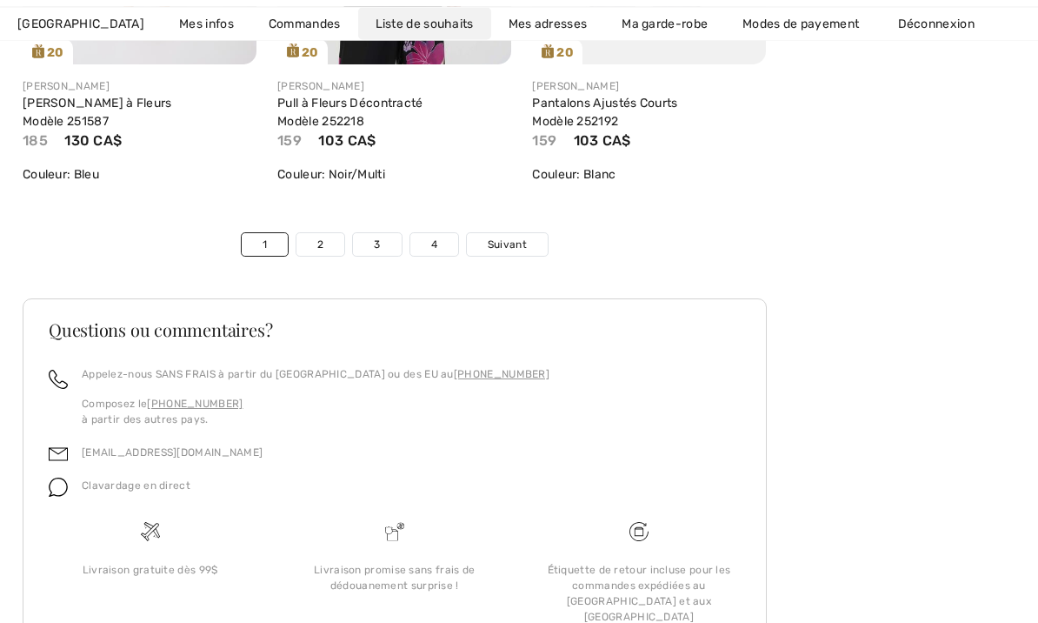
scroll to position [6409, 0]
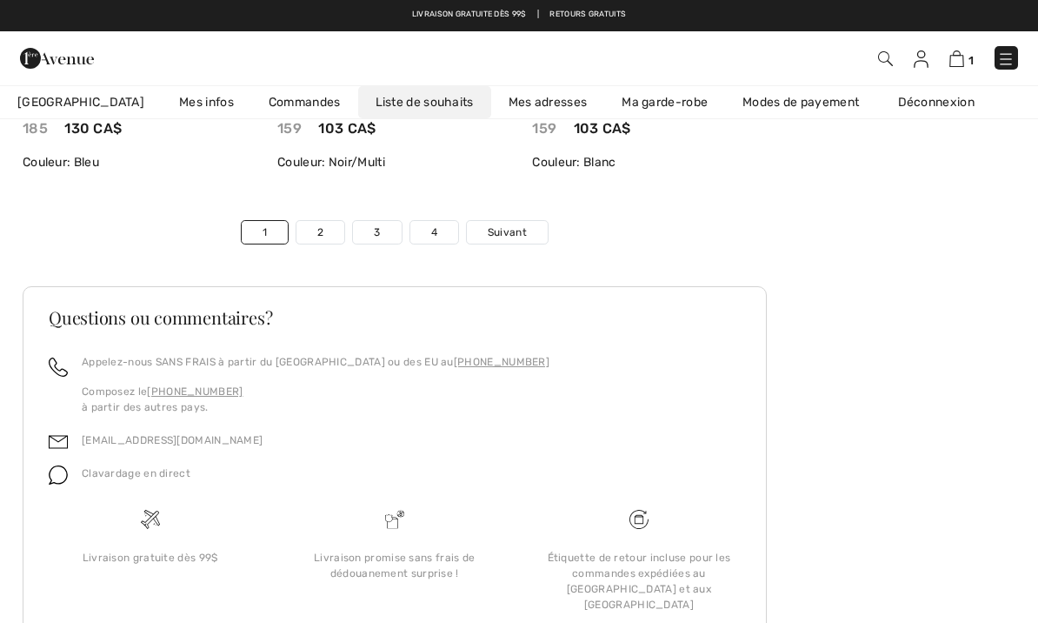
click at [507, 224] on span "Suivant" at bounding box center [507, 232] width 39 height 16
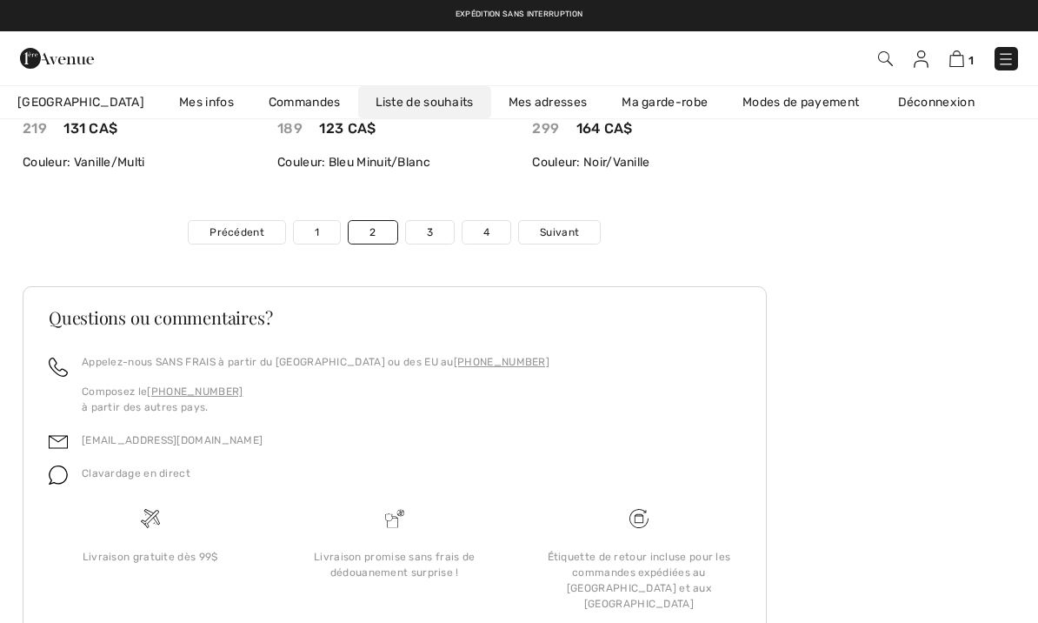
click at [562, 221] on link "Suivant" at bounding box center [559, 232] width 81 height 23
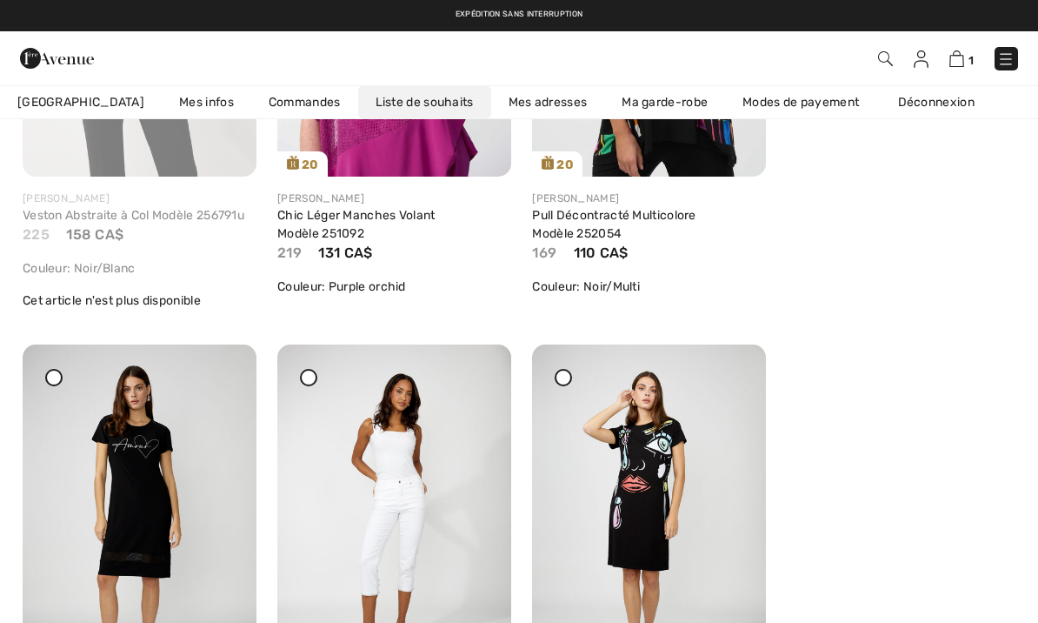
scroll to position [938, 0]
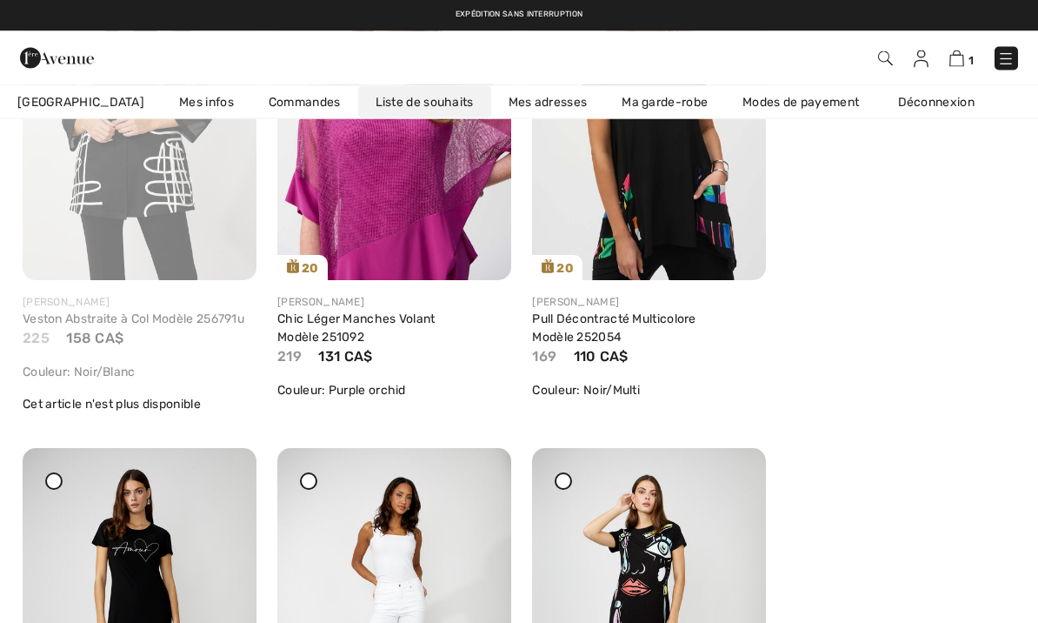
click at [657, 182] on img at bounding box center [649, 105] width 234 height 350
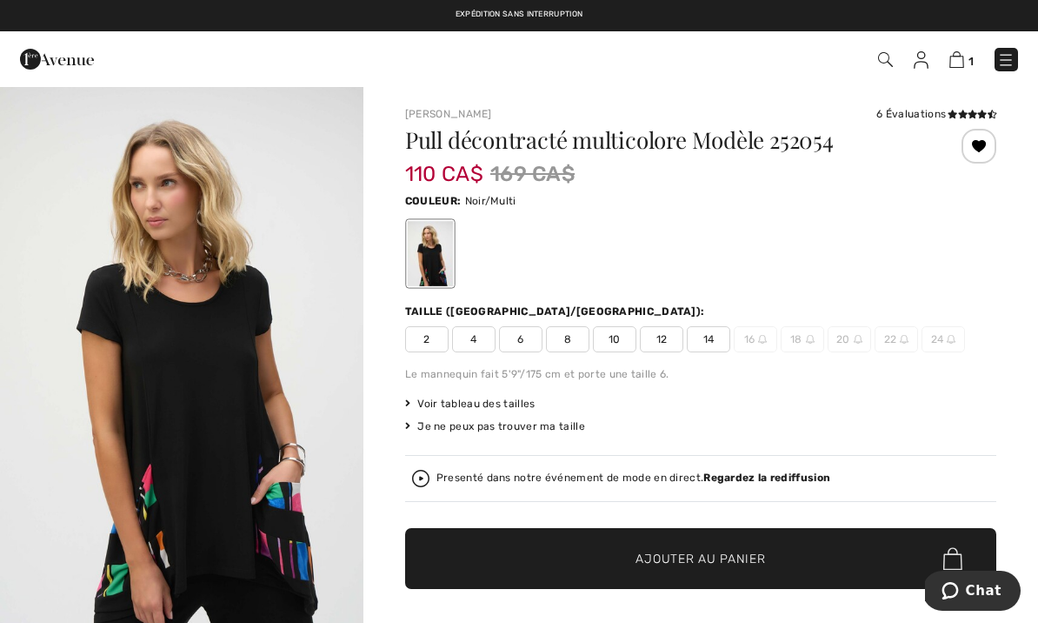
click at [616, 336] on span "10" at bounding box center [614, 339] width 43 height 26
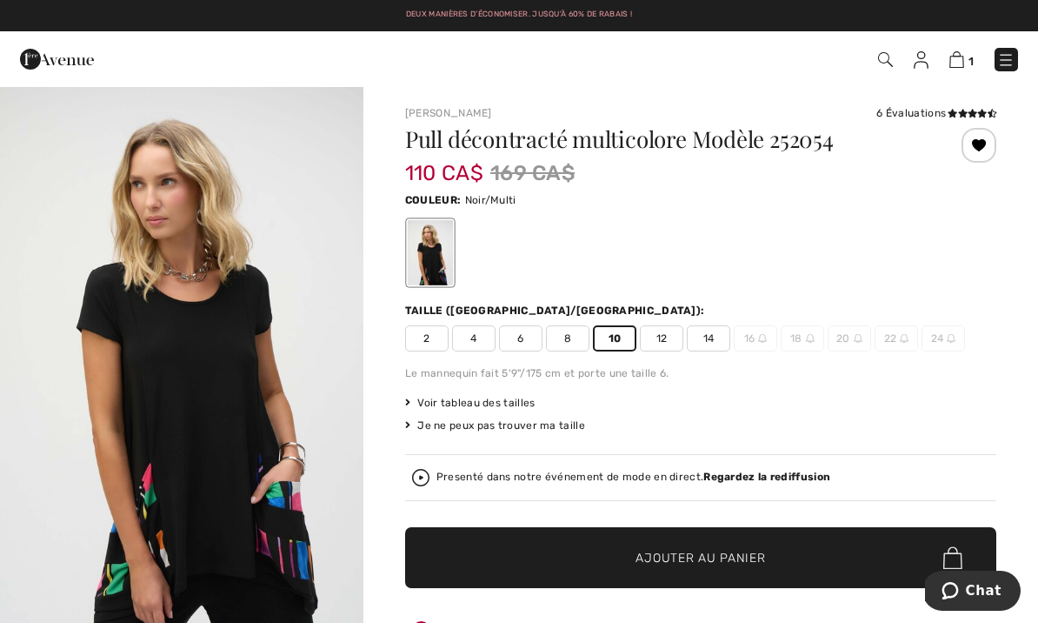
click at [669, 566] on span "Ajouter au panier" at bounding box center [701, 558] width 130 height 18
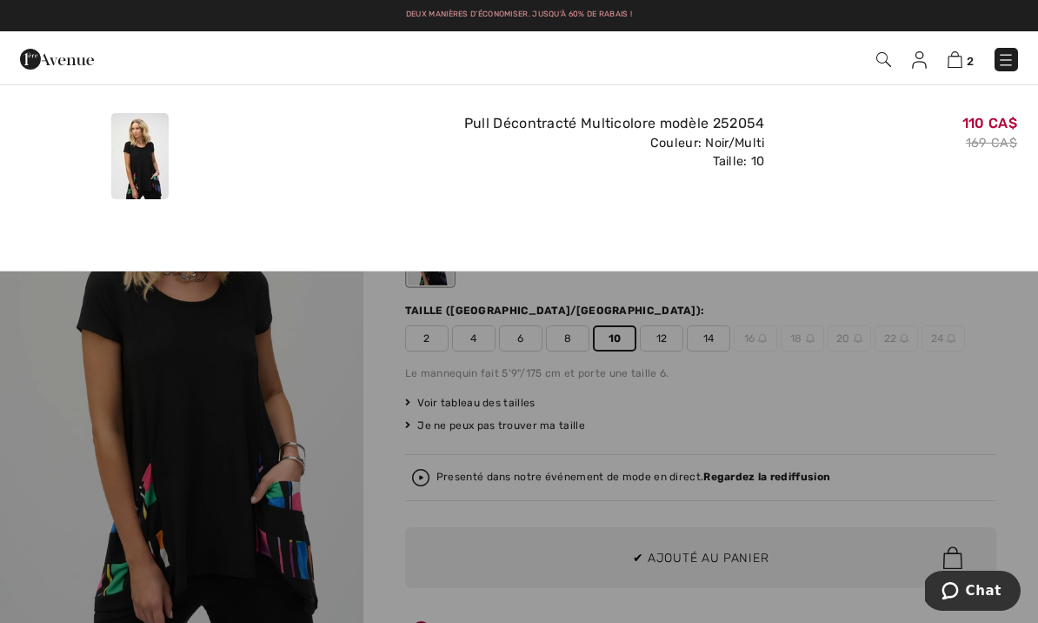
scroll to position [0, 0]
click at [959, 53] on img at bounding box center [955, 59] width 15 height 17
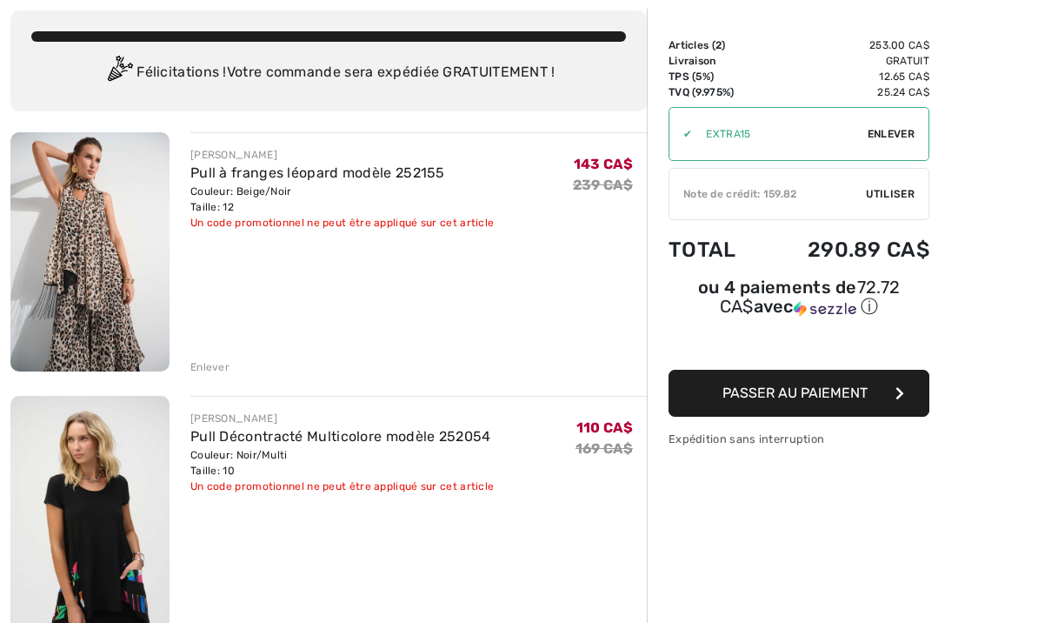
scroll to position [97, 0]
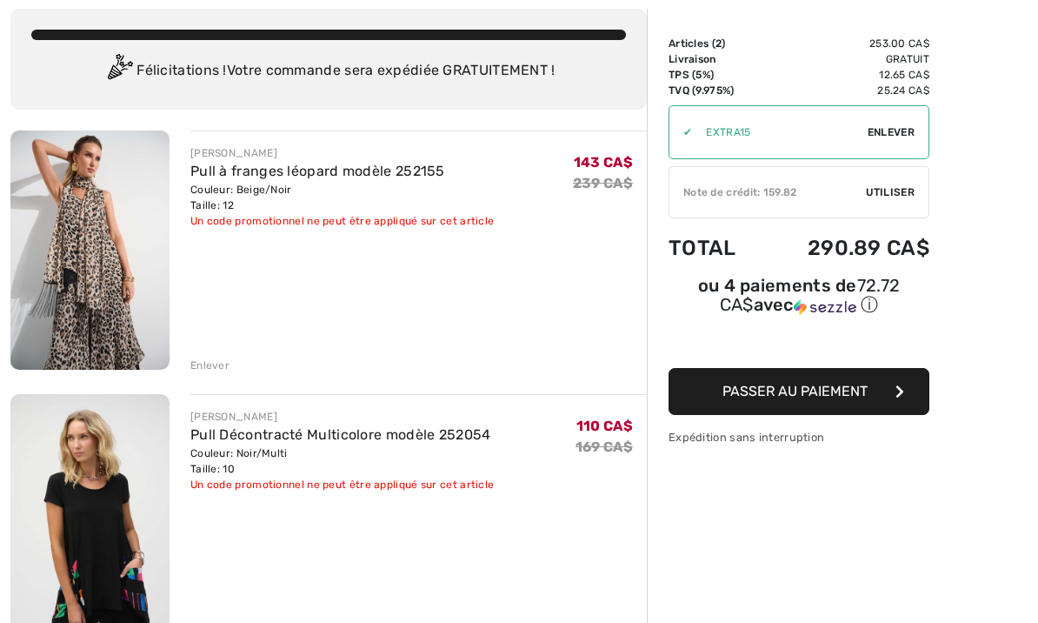
click at [210, 351] on div "JOSEPH RIBKOFF Pull à franges léopard modèle 252155 Couleur: Beige/Noir Taille:…" at bounding box center [418, 251] width 456 height 243
click at [207, 360] on div "Enlever" at bounding box center [209, 365] width 39 height 16
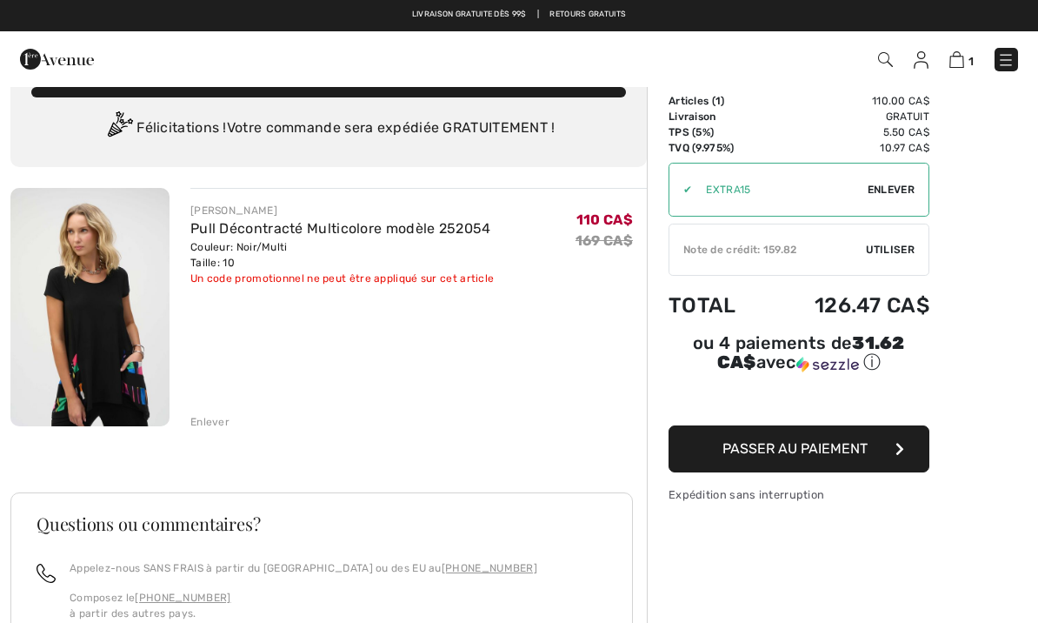
scroll to position [0, 0]
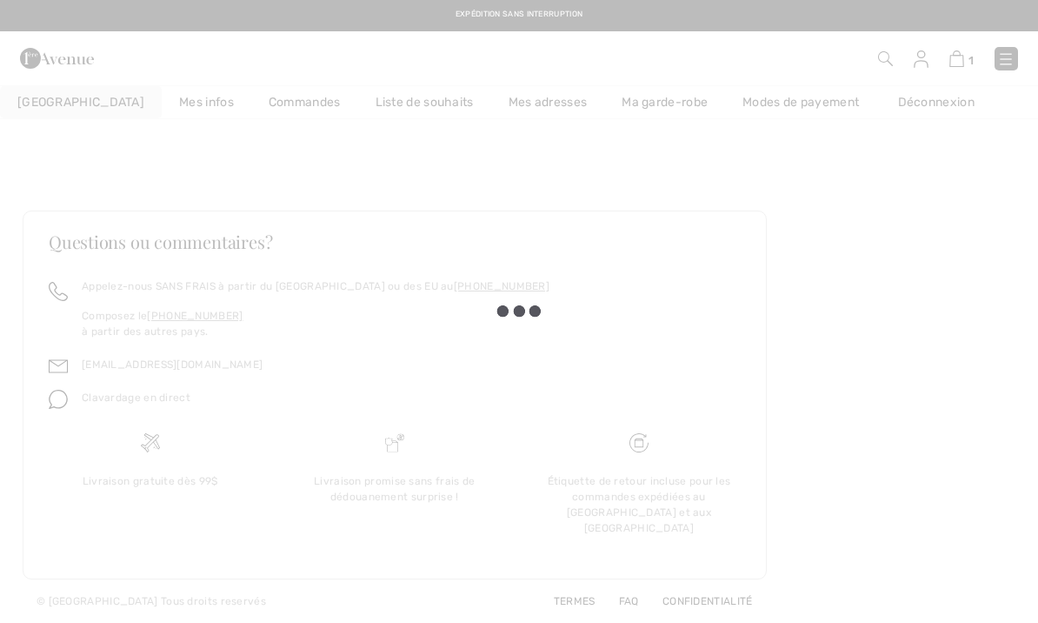
scroll to position [530, 0]
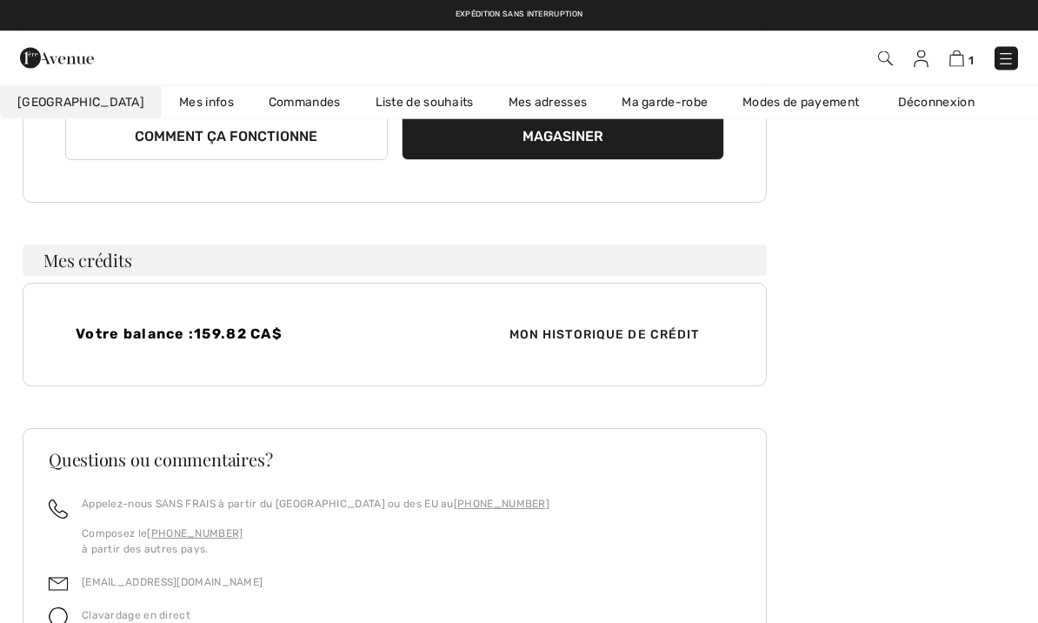
click at [379, 98] on link "Liste de souhaits" at bounding box center [424, 102] width 133 height 32
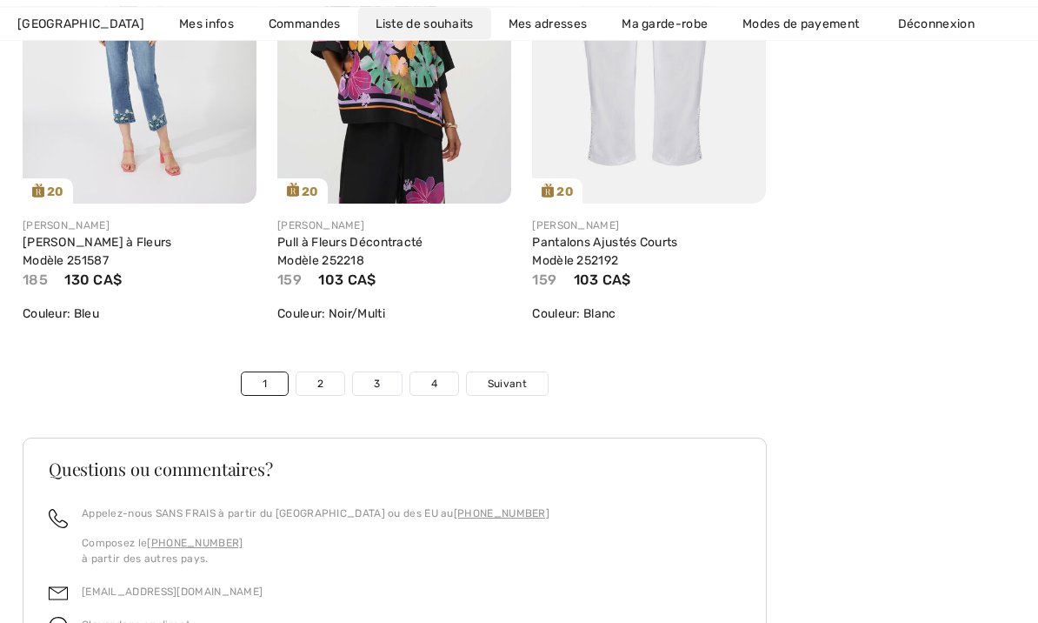
scroll to position [6409, 0]
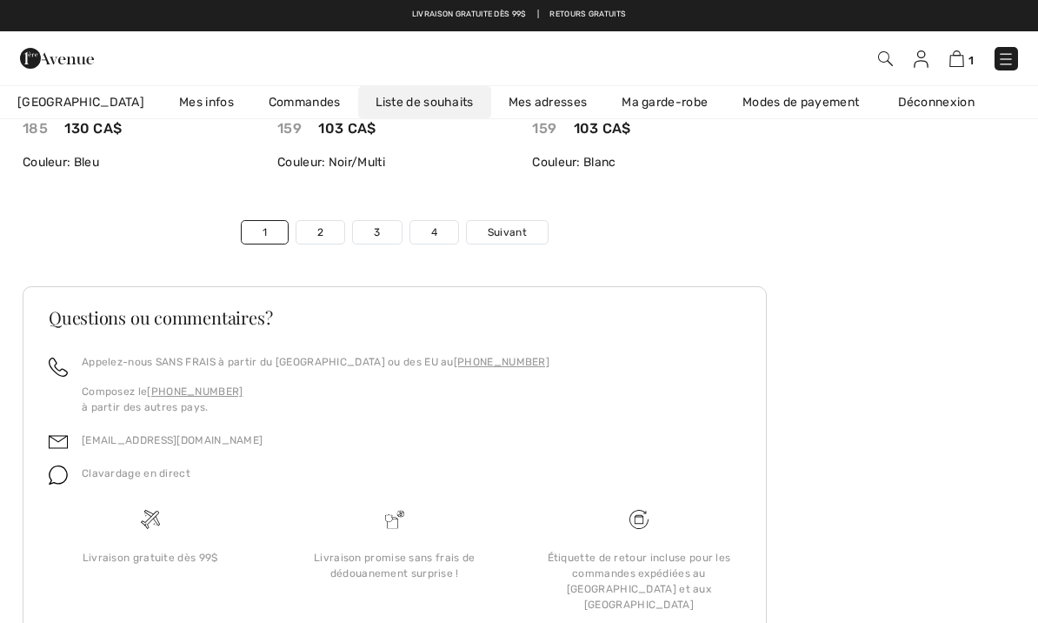
click at [377, 223] on link "3" at bounding box center [377, 232] width 48 height 23
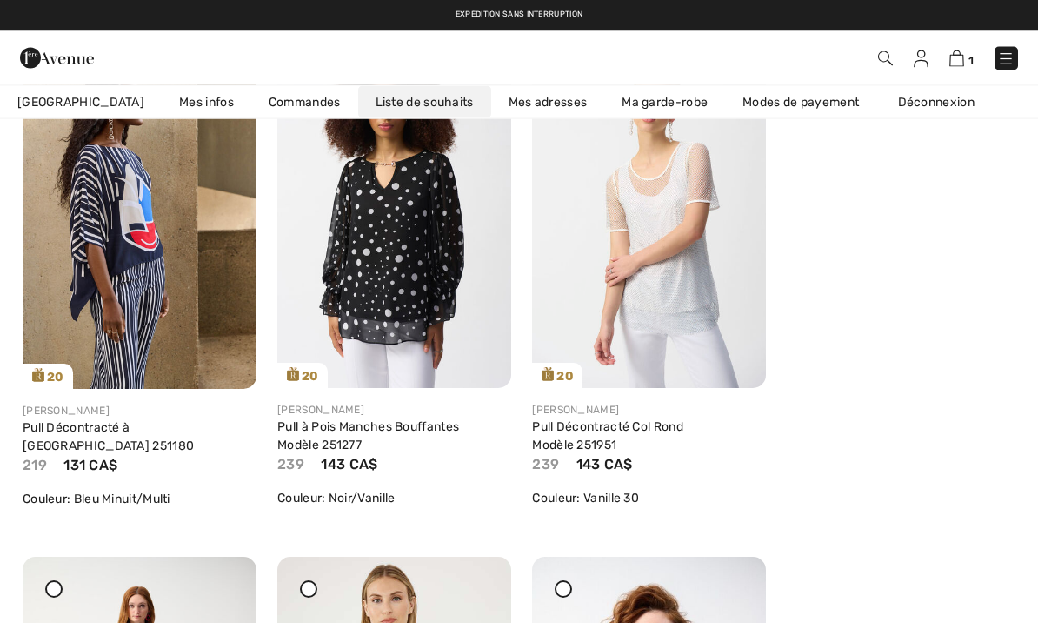
scroll to position [3961, 0]
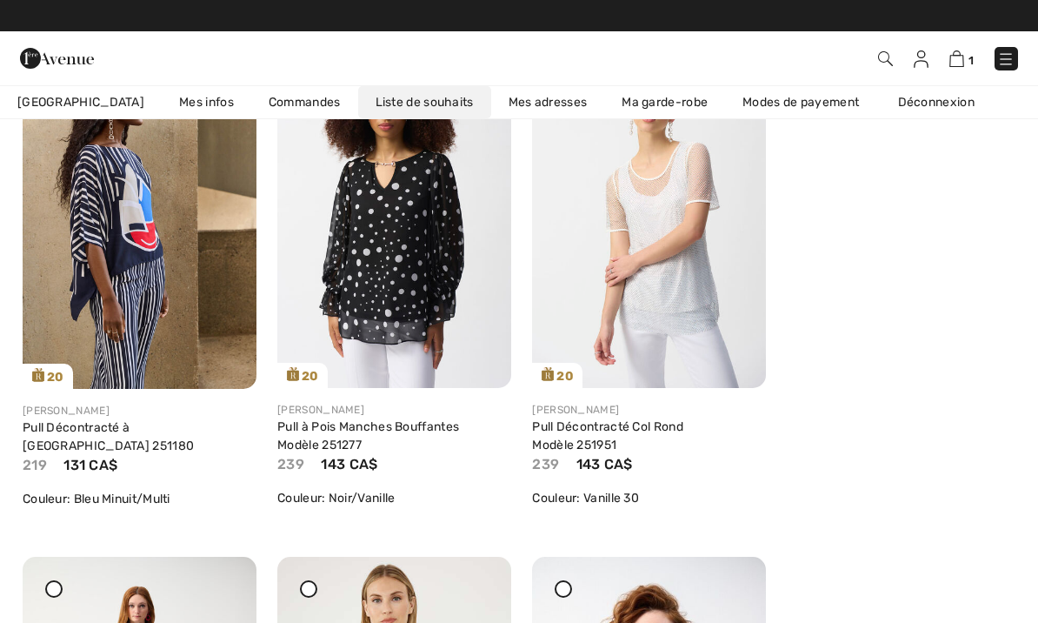
click at [143, 182] on img at bounding box center [140, 212] width 234 height 351
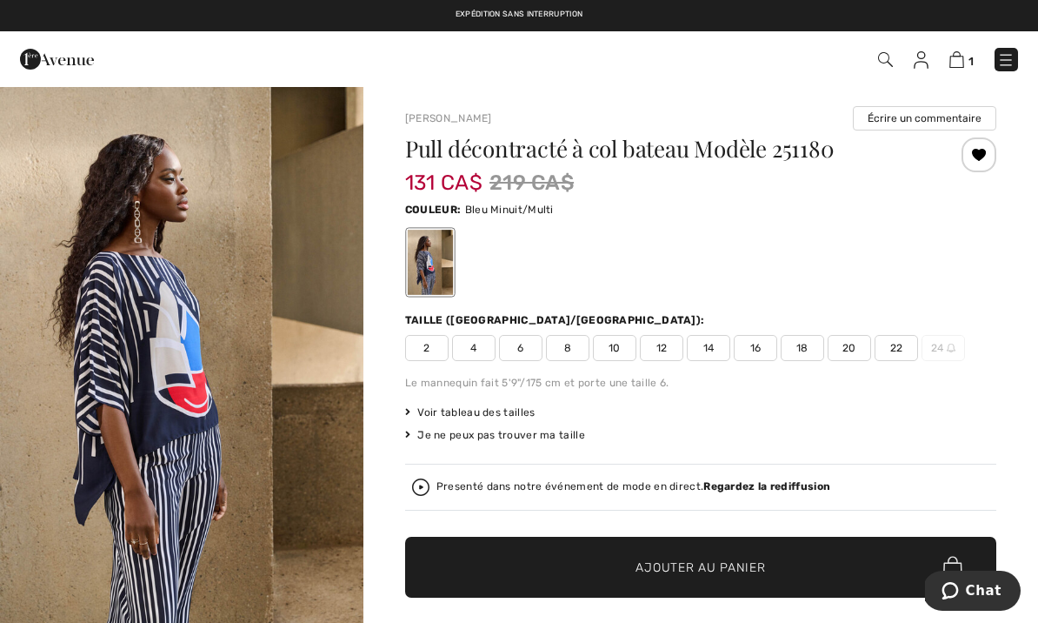
click at [978, 150] on div at bounding box center [979, 154] width 35 height 35
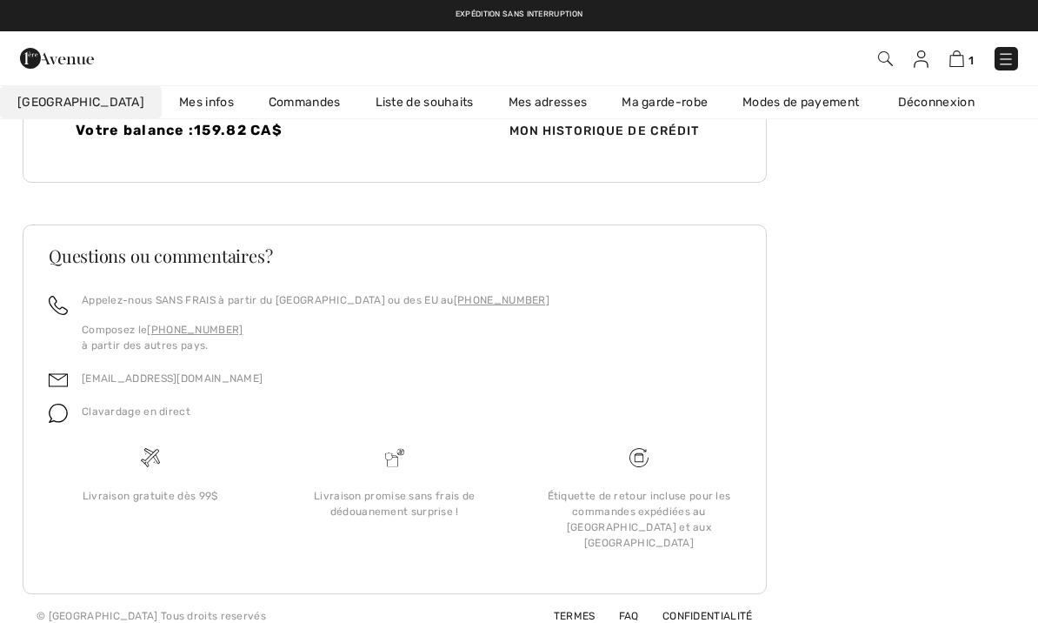
scroll to position [530, 0]
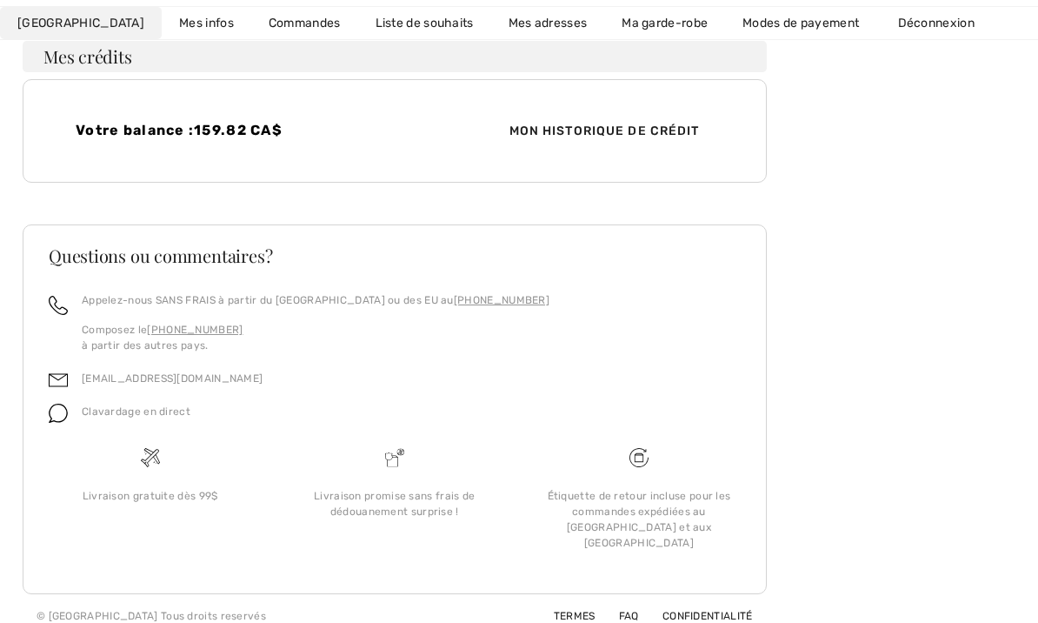
click at [388, 16] on link "Liste de souhaits" at bounding box center [424, 24] width 133 height 32
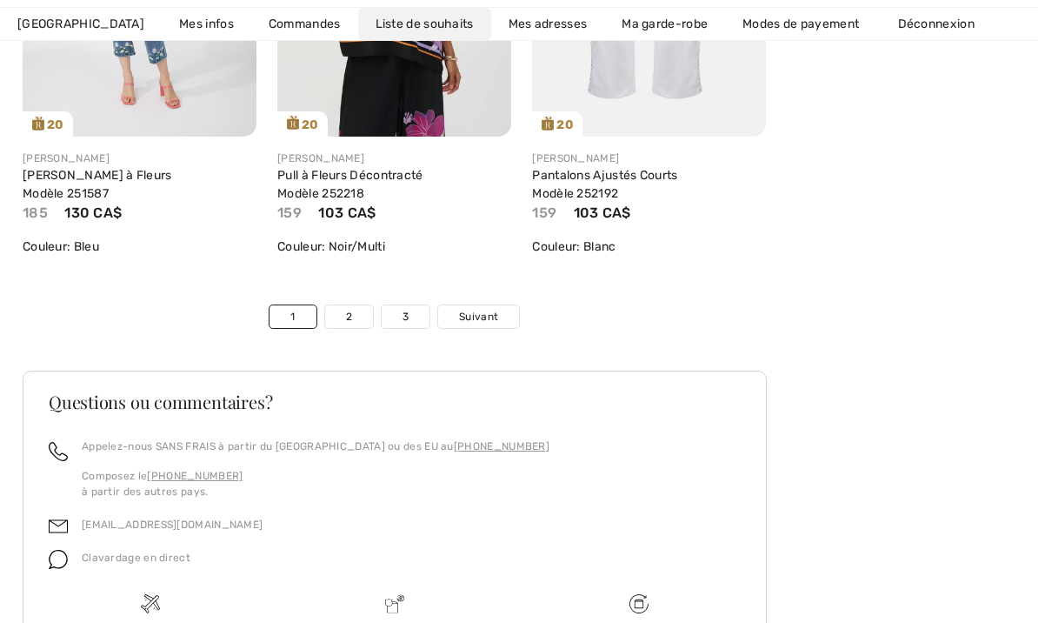
scroll to position [6409, 0]
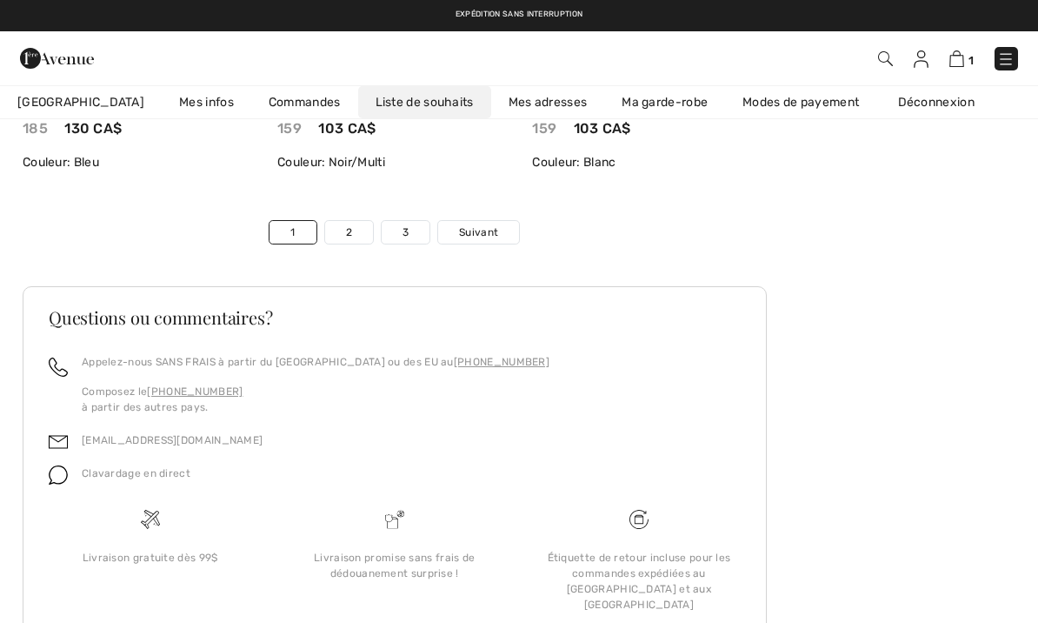
click at [409, 221] on link "3" at bounding box center [406, 232] width 48 height 23
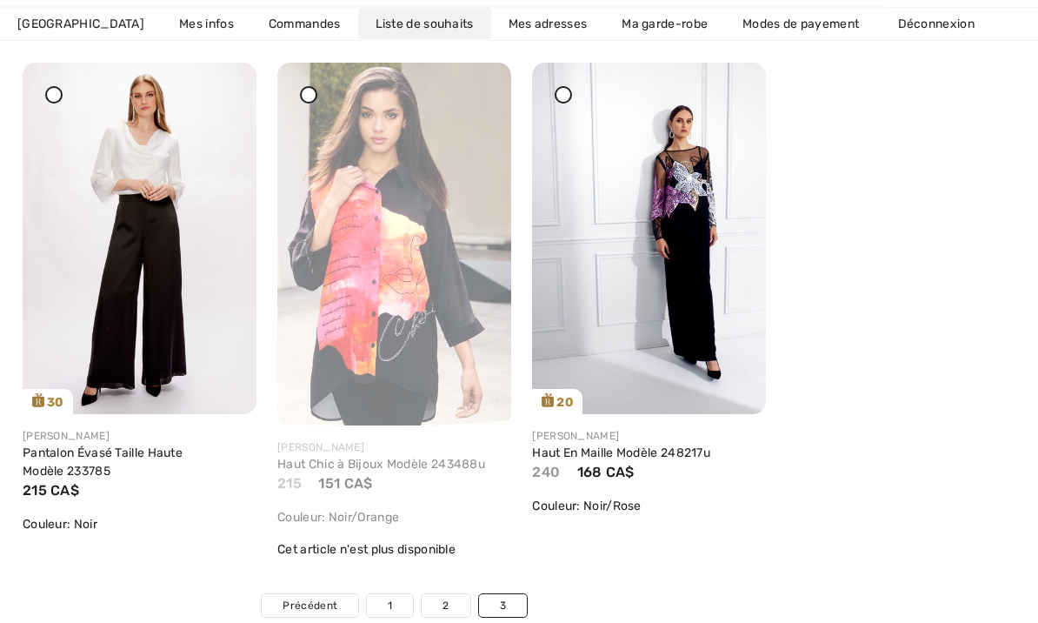
scroll to position [6065, 0]
click at [709, 164] on img at bounding box center [649, 238] width 234 height 351
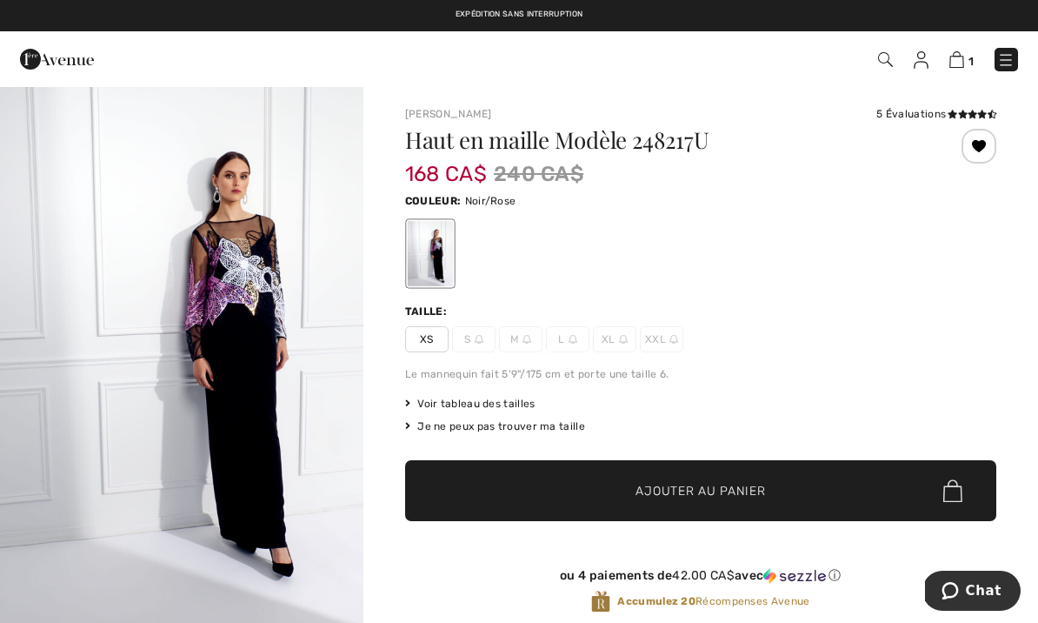
click at [989, 136] on div at bounding box center [979, 146] width 35 height 35
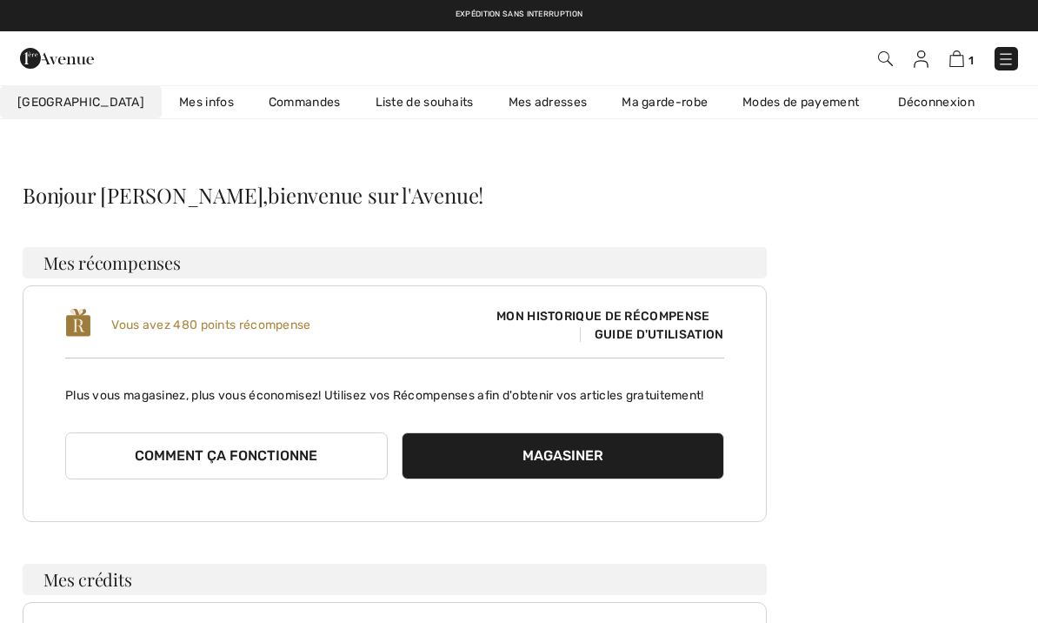
click at [386, 99] on link "Liste de souhaits" at bounding box center [424, 102] width 133 height 32
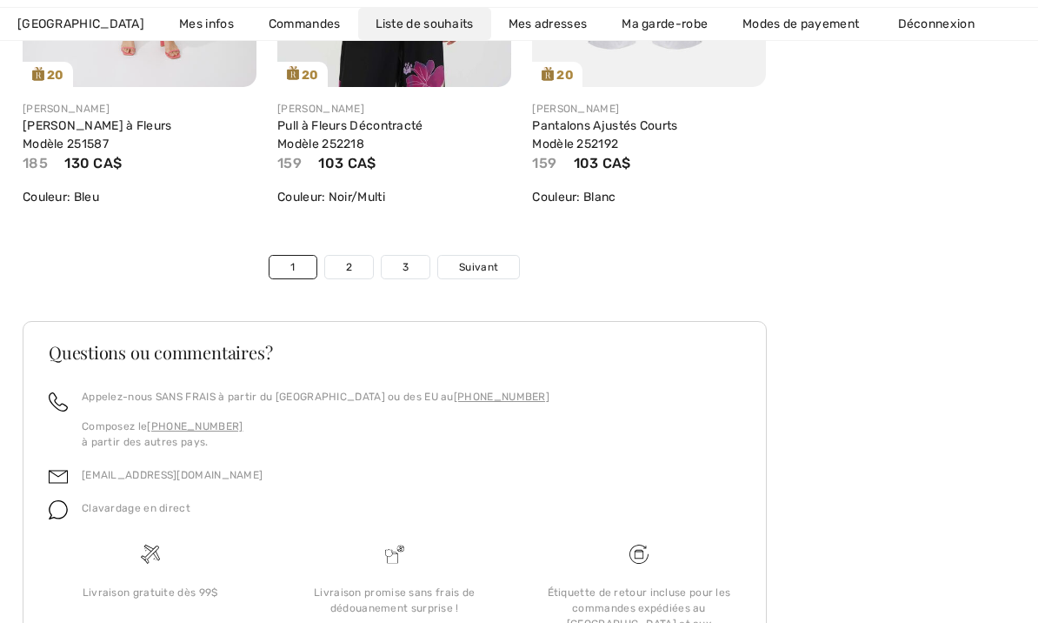
scroll to position [6409, 0]
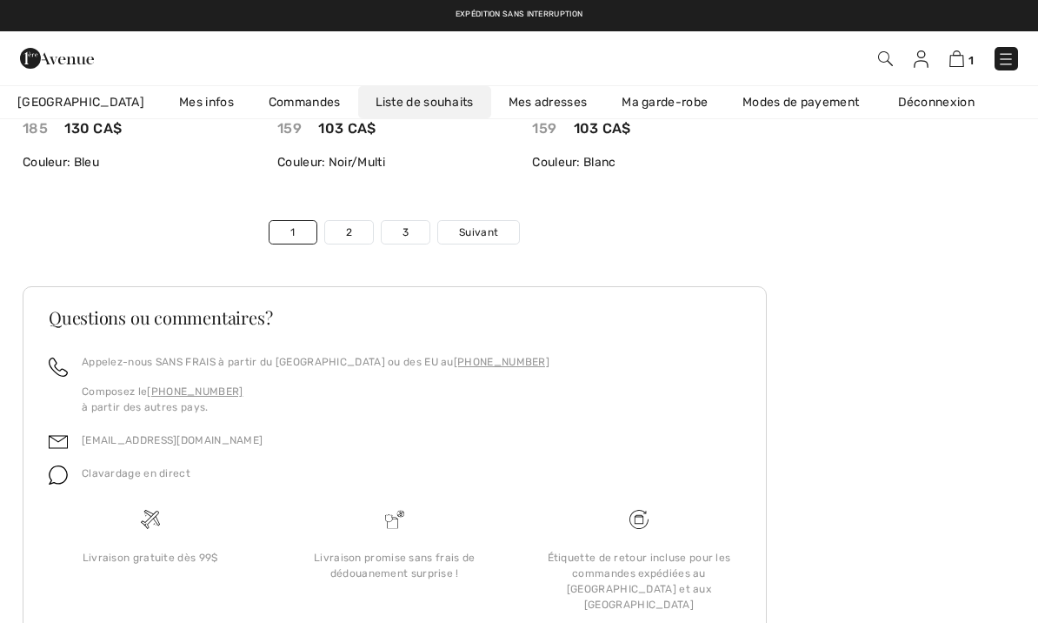
click at [405, 230] on link "3" at bounding box center [406, 232] width 48 height 23
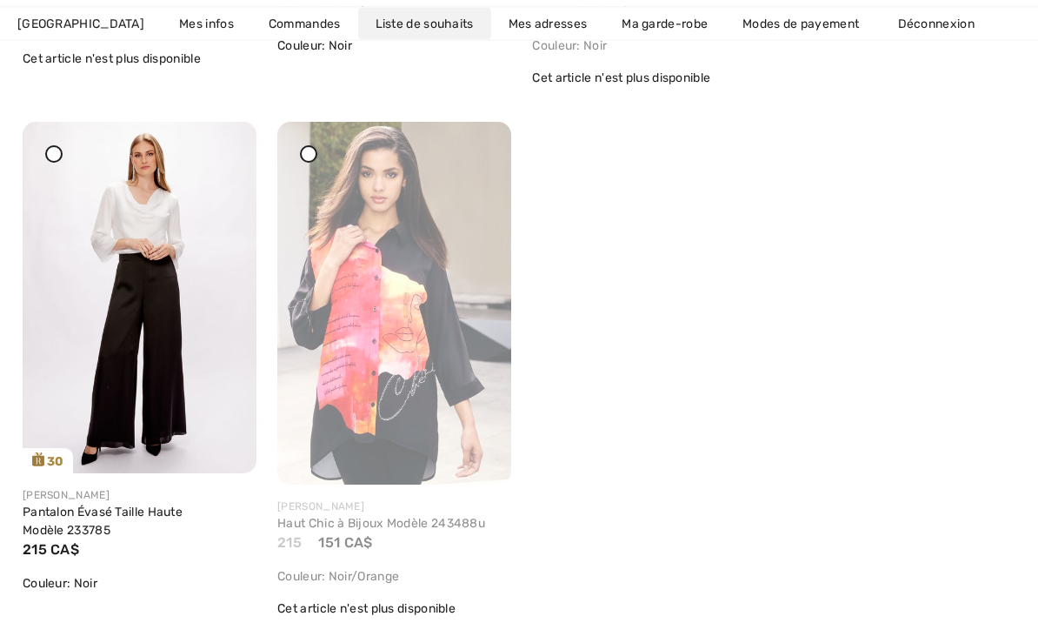
scroll to position [6036, 0]
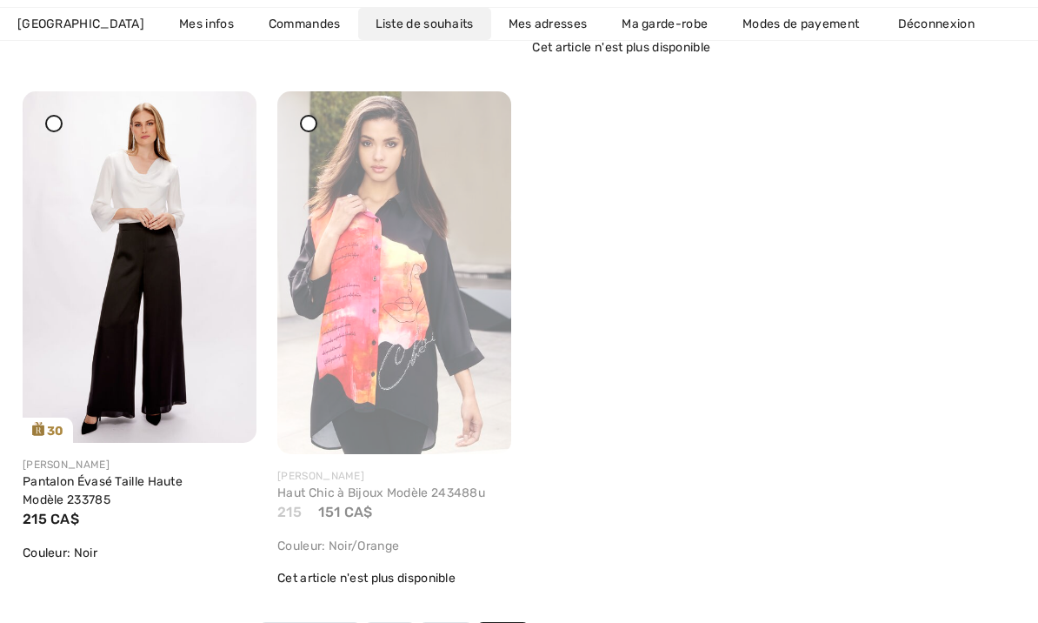
click at [316, 91] on img at bounding box center [394, 272] width 234 height 363
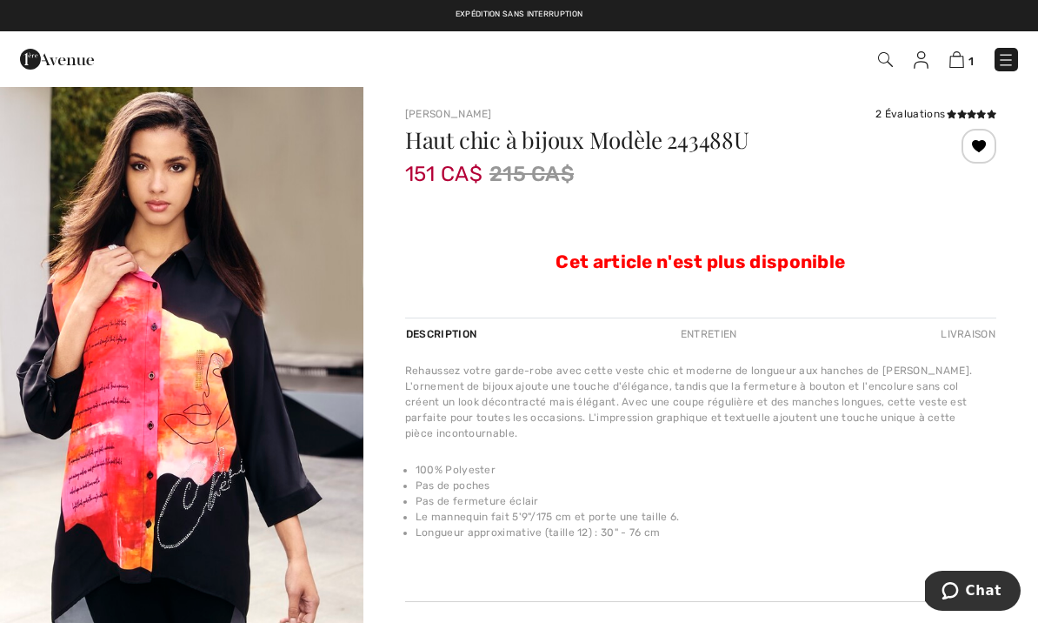
click at [982, 141] on div at bounding box center [979, 146] width 35 height 35
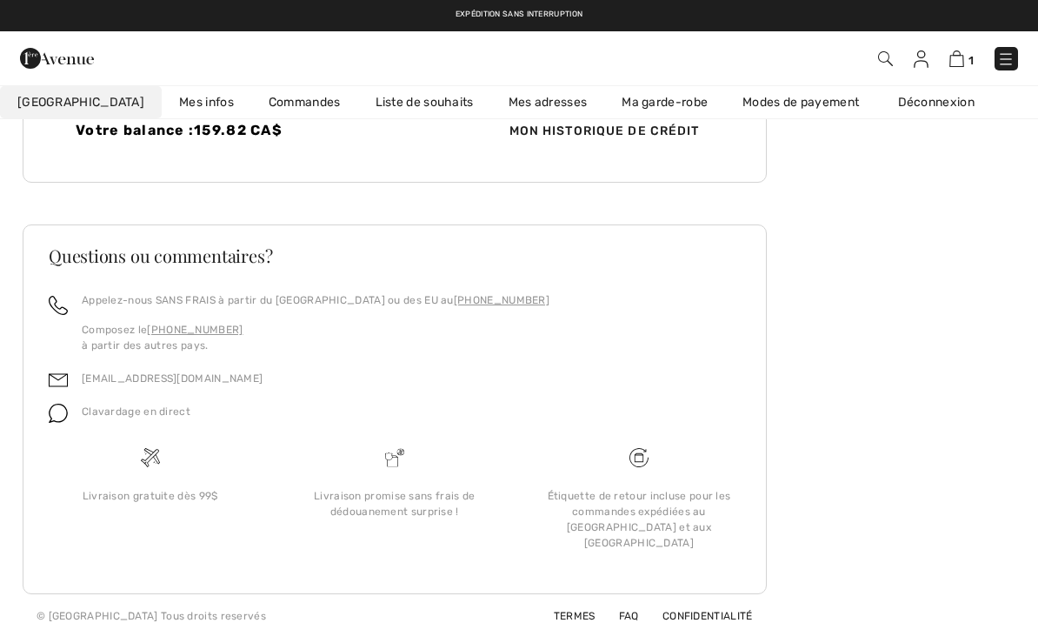
scroll to position [530, 0]
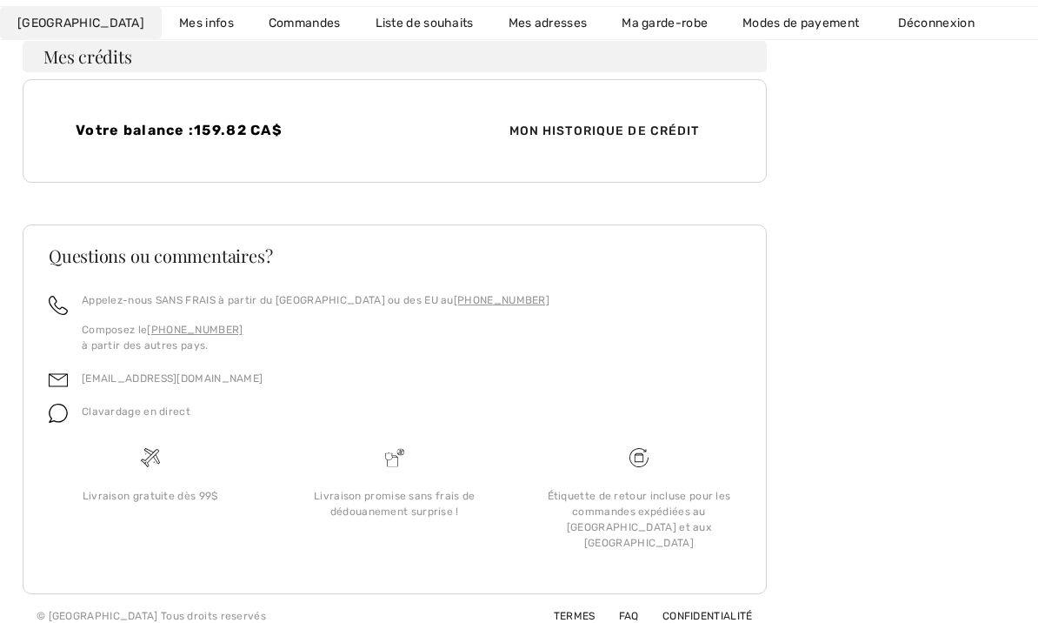
click at [370, 27] on link "Liste de souhaits" at bounding box center [424, 24] width 133 height 32
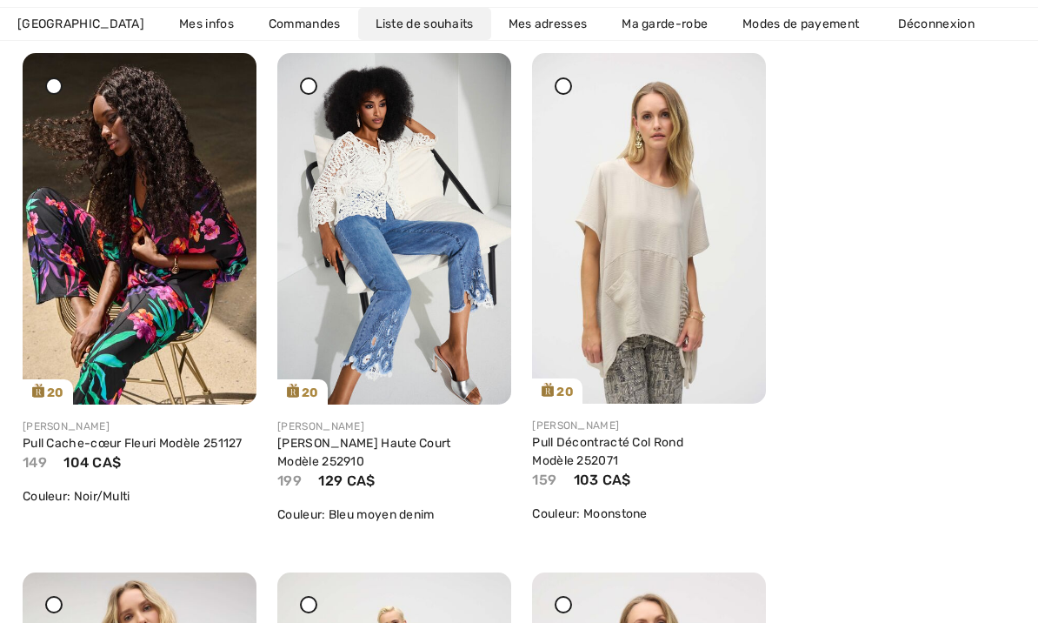
scroll to position [337, 0]
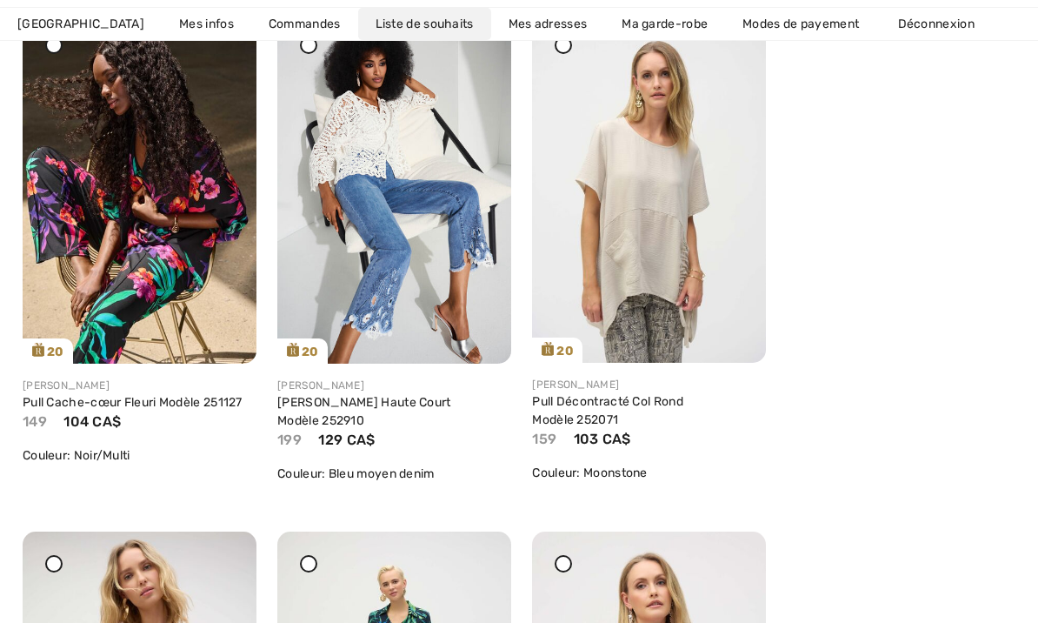
click at [152, 204] on img at bounding box center [140, 187] width 234 height 351
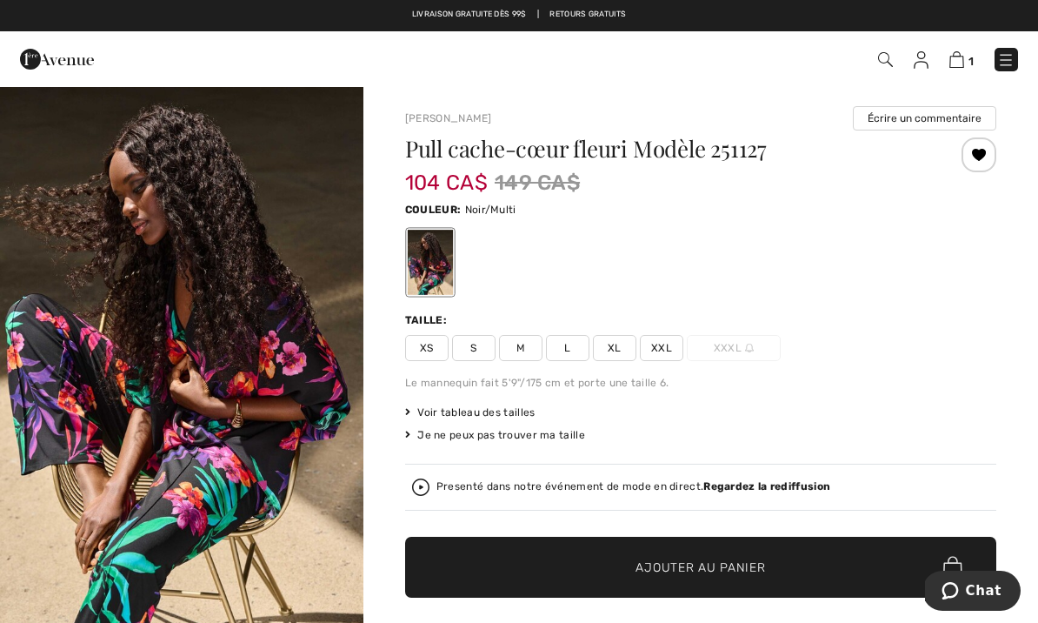
click at [987, 148] on div at bounding box center [979, 154] width 35 height 35
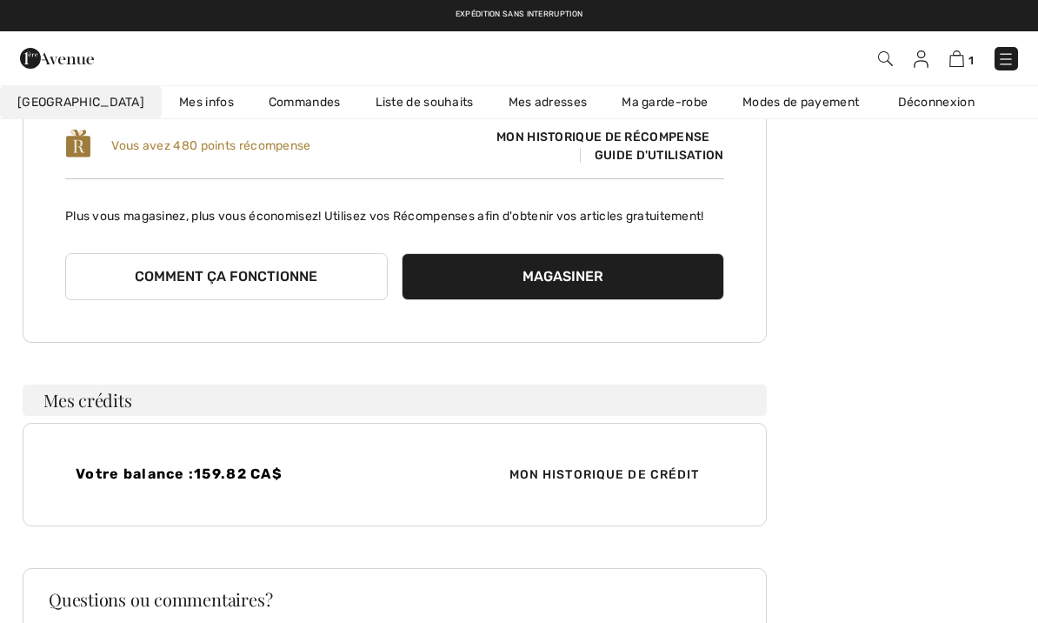
scroll to position [118, 0]
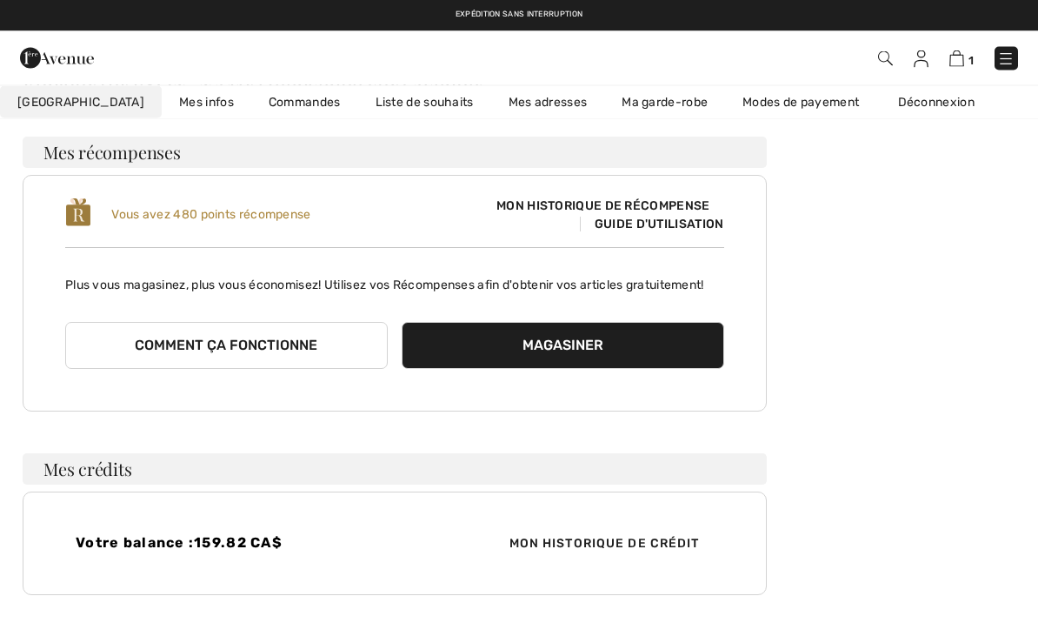
click at [371, 102] on link "Liste de souhaits" at bounding box center [424, 102] width 133 height 32
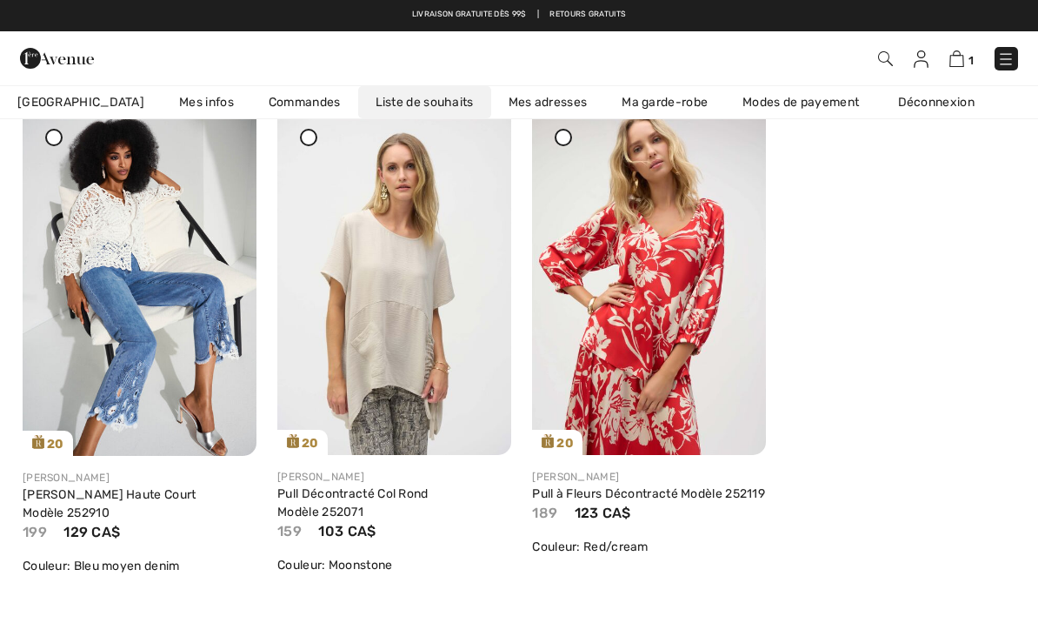
scroll to position [244, 0]
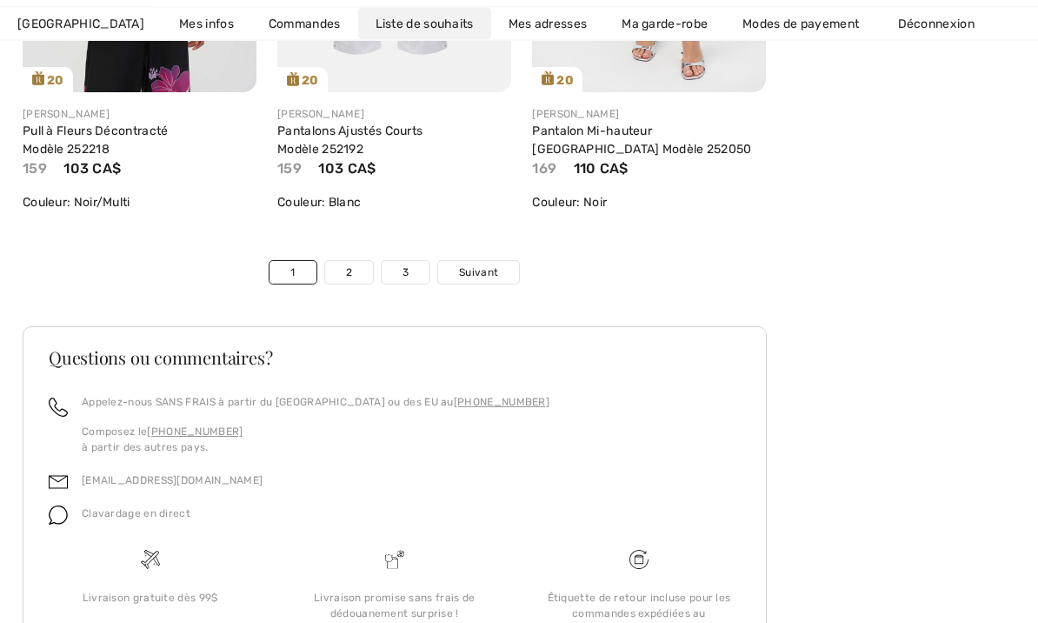
click at [480, 262] on link "Suivant" at bounding box center [478, 273] width 81 height 23
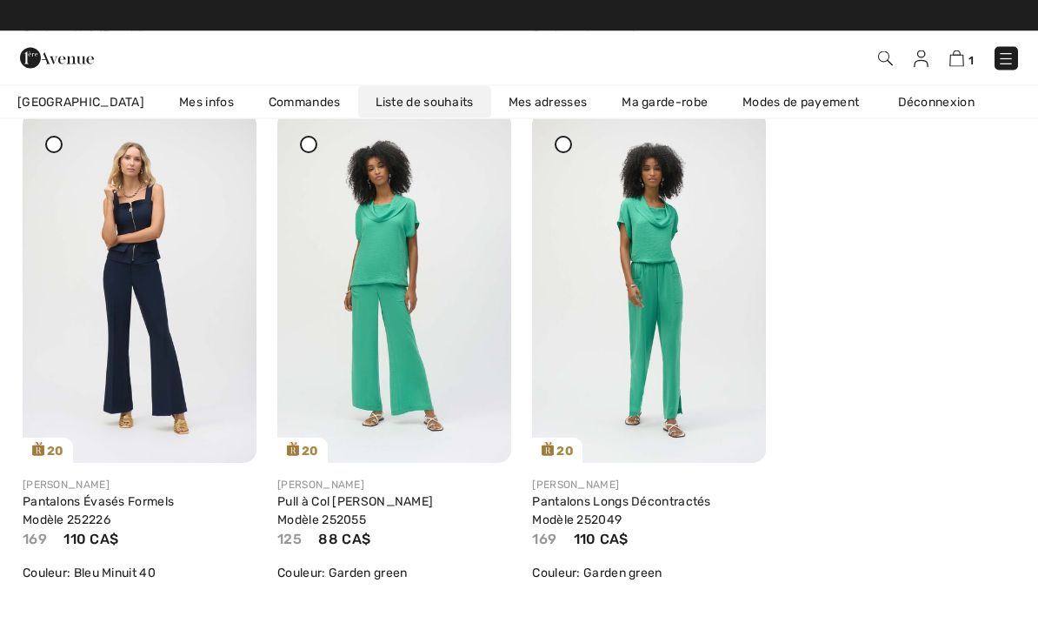
scroll to position [1275, 0]
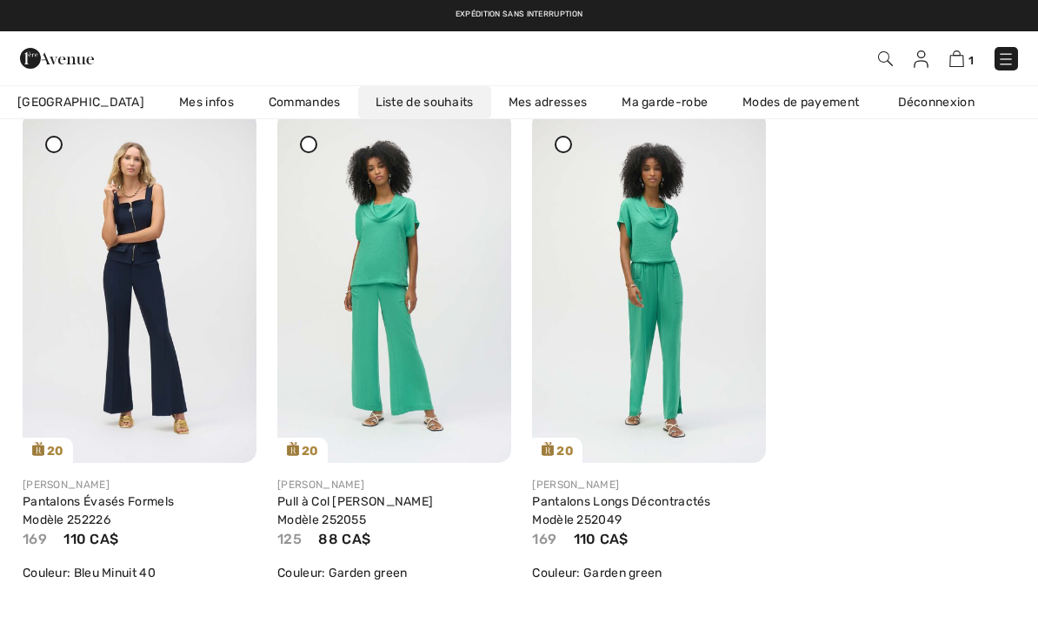
click at [570, 131] on img at bounding box center [649, 286] width 234 height 350
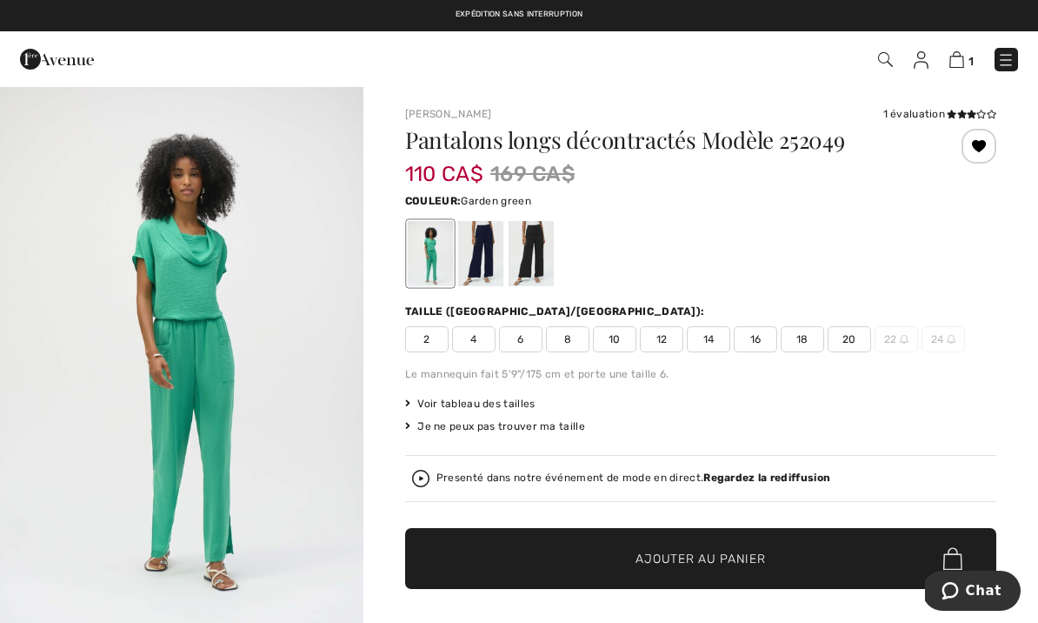
click at [982, 141] on div at bounding box center [979, 146] width 35 height 35
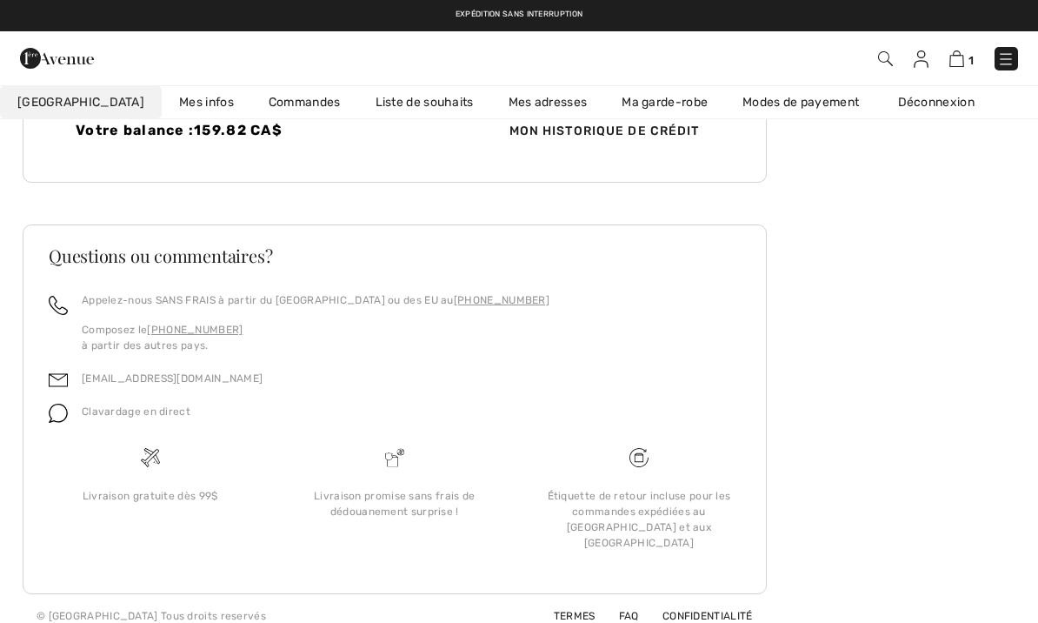
scroll to position [530, 0]
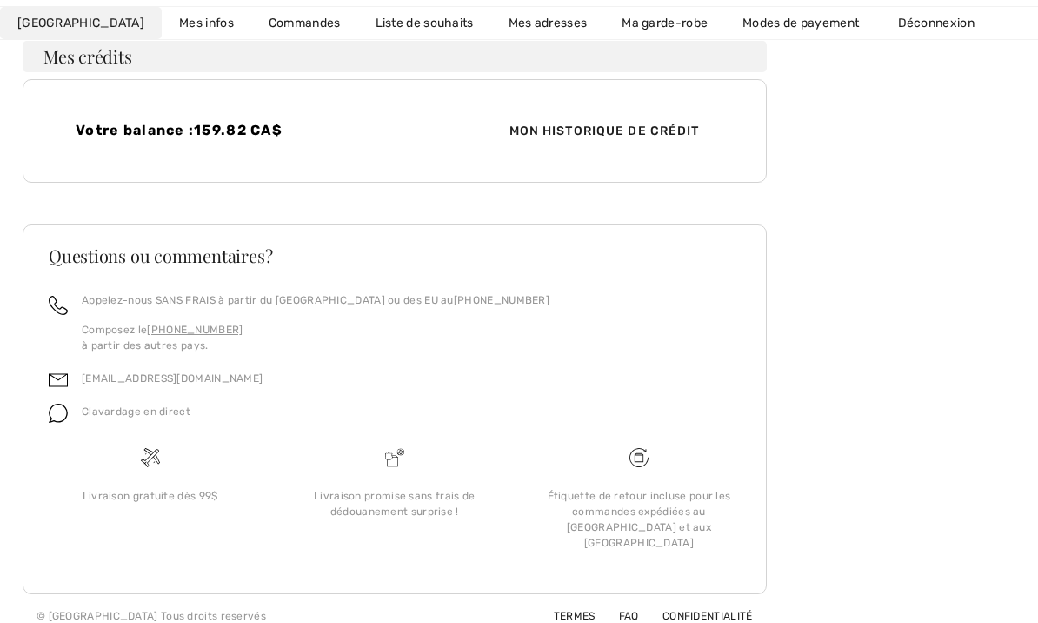
click at [399, 21] on link "Liste de souhaits" at bounding box center [424, 24] width 133 height 32
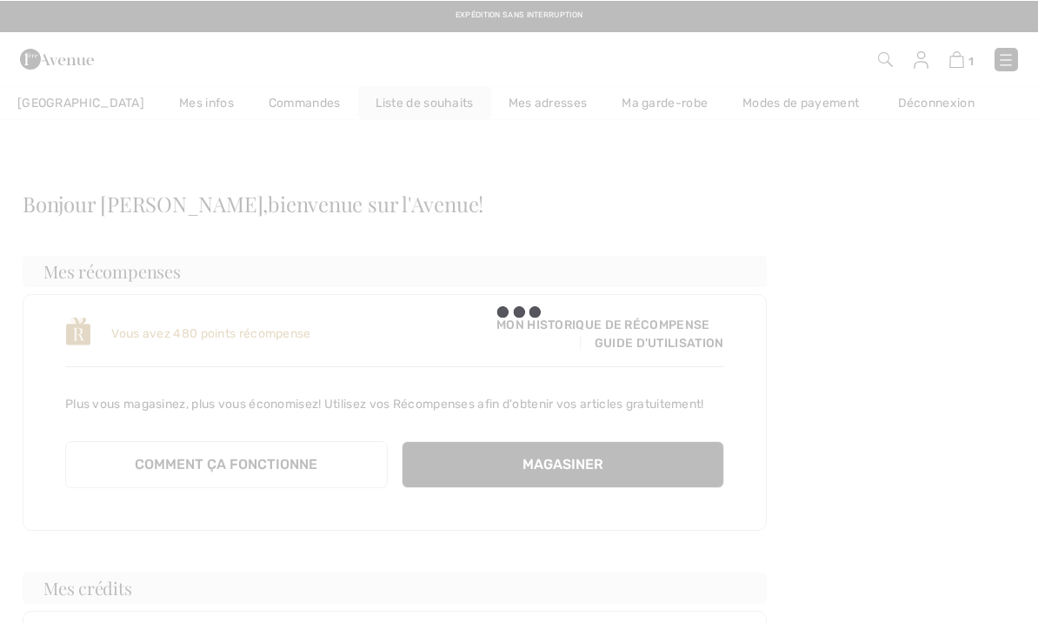
scroll to position [0, 0]
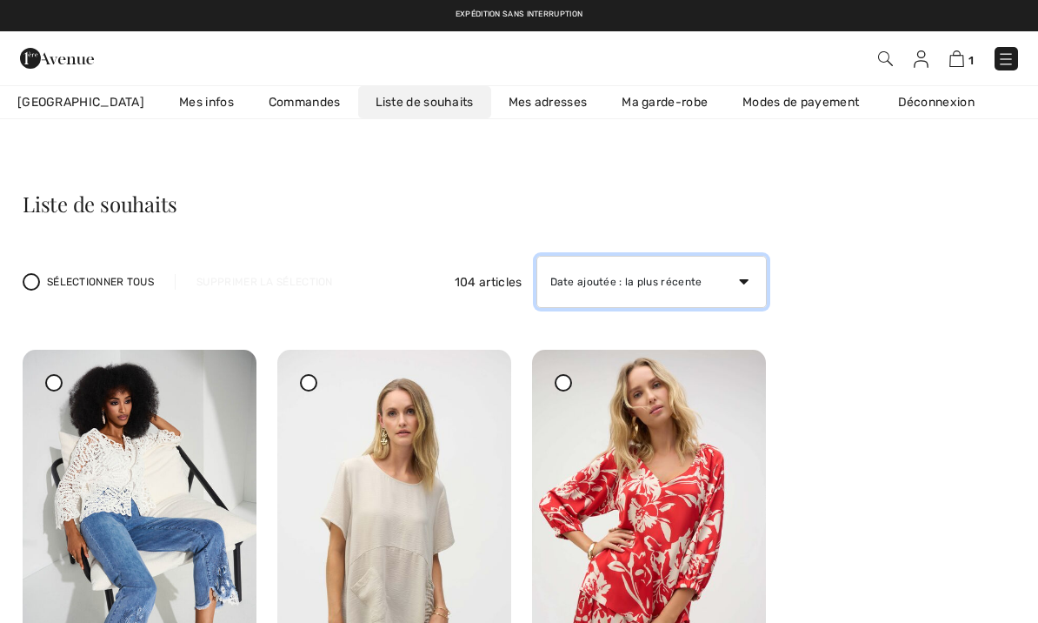
click at [753, 276] on select "Date ajoutée : la plus récente Date ajoutée : la plus ancienne Prix : du plus h…" at bounding box center [651, 282] width 230 height 52
select select "add-oldest"
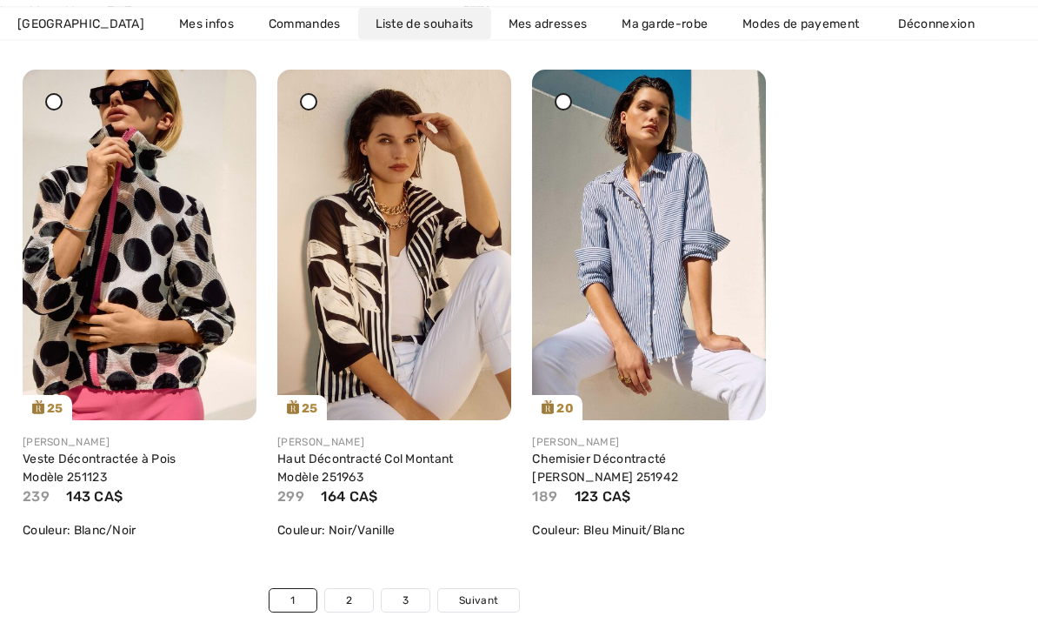
scroll to position [6059, 0]
click at [506, 542] on div "Joseph Ribkoff Haut Décontracté Col Montant Modèle 251963 299 164 CA$ Couleur: …" at bounding box center [394, 493] width 234 height 147
click at [409, 589] on link "3" at bounding box center [406, 600] width 48 height 23
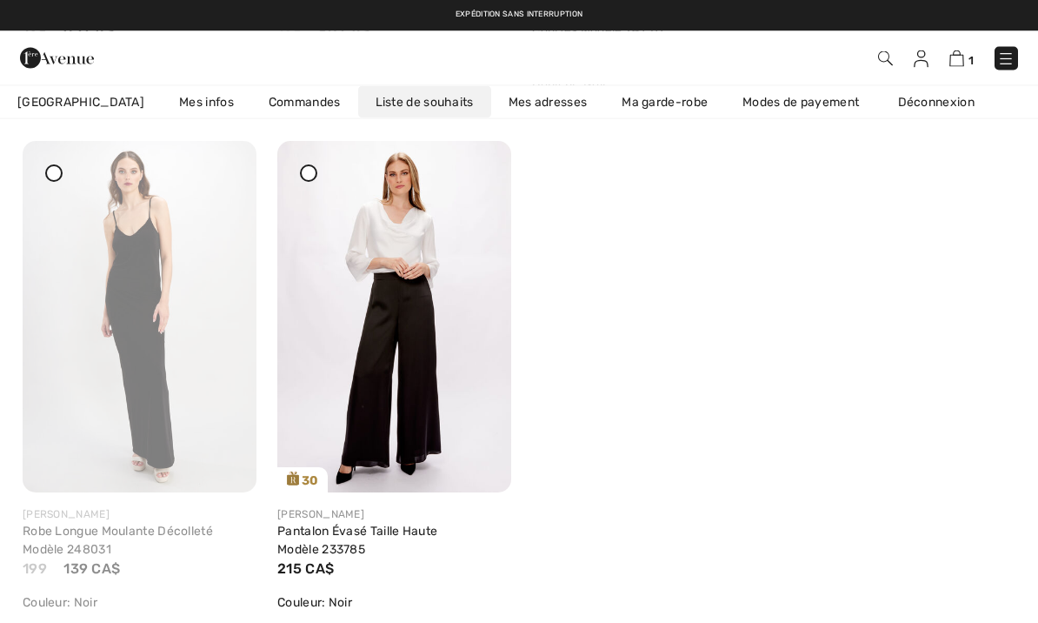
scroll to position [5450, 0]
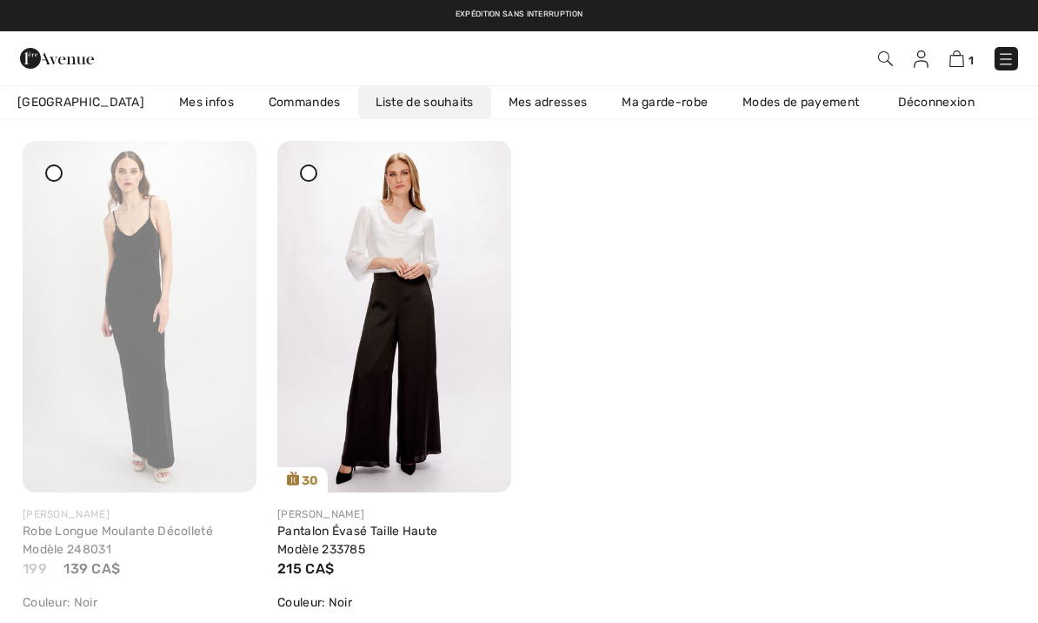
click at [56, 170] on icon at bounding box center [53, 173] width 7 height 7
click at [202, 186] on img at bounding box center [140, 316] width 234 height 351
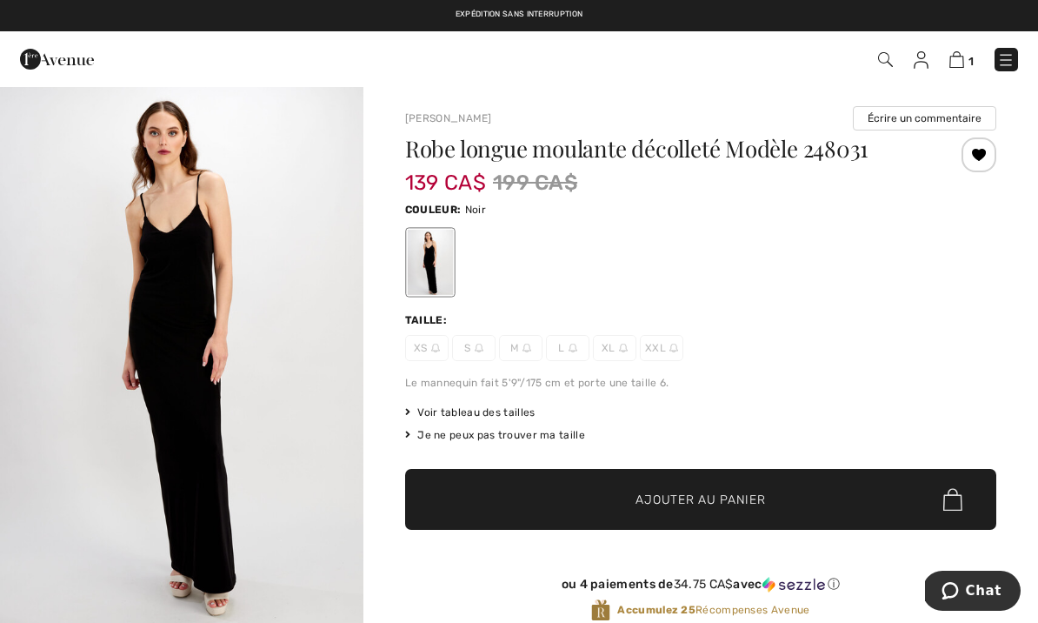
click at [985, 142] on div at bounding box center [979, 154] width 35 height 35
click at [983, 155] on div at bounding box center [979, 154] width 35 height 35
click at [982, 152] on div "Ajouté à vos souhaits" at bounding box center [979, 154] width 35 height 35
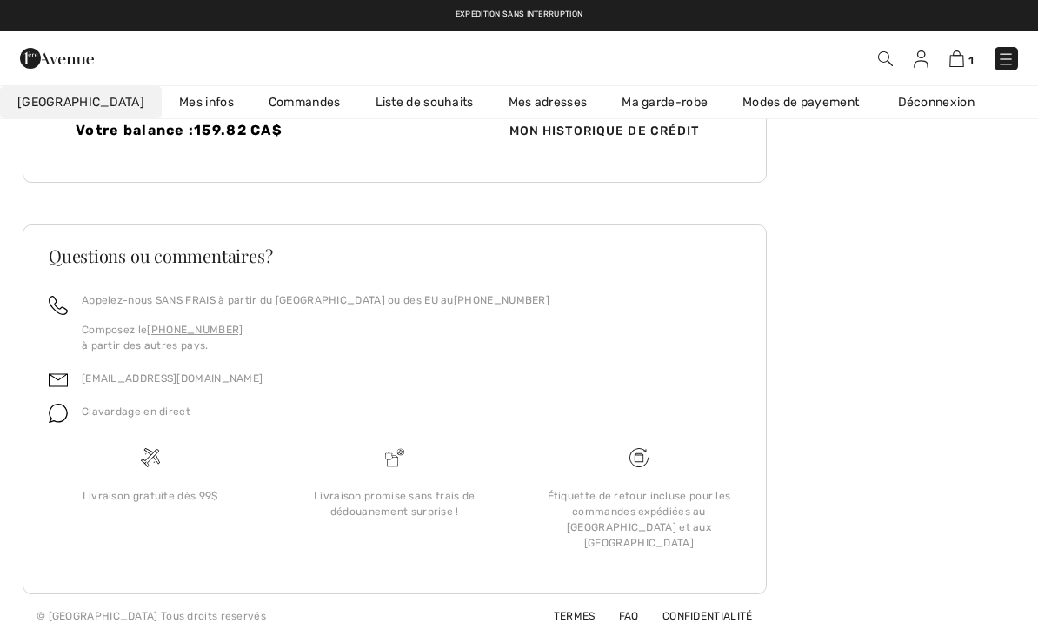
scroll to position [530, 0]
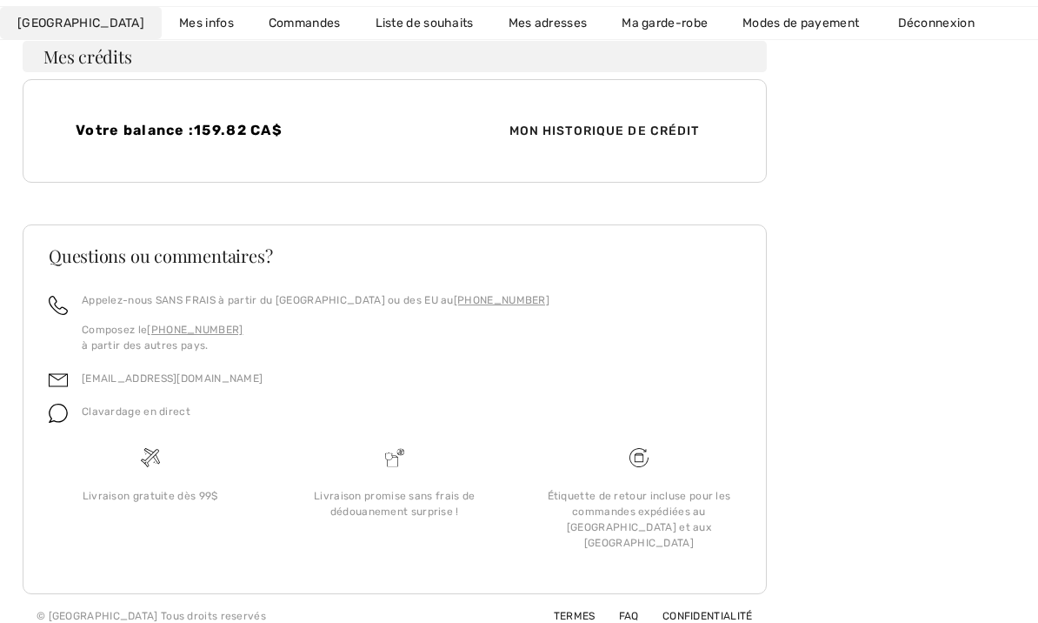
click at [390, 34] on link "Liste de souhaits" at bounding box center [424, 24] width 133 height 32
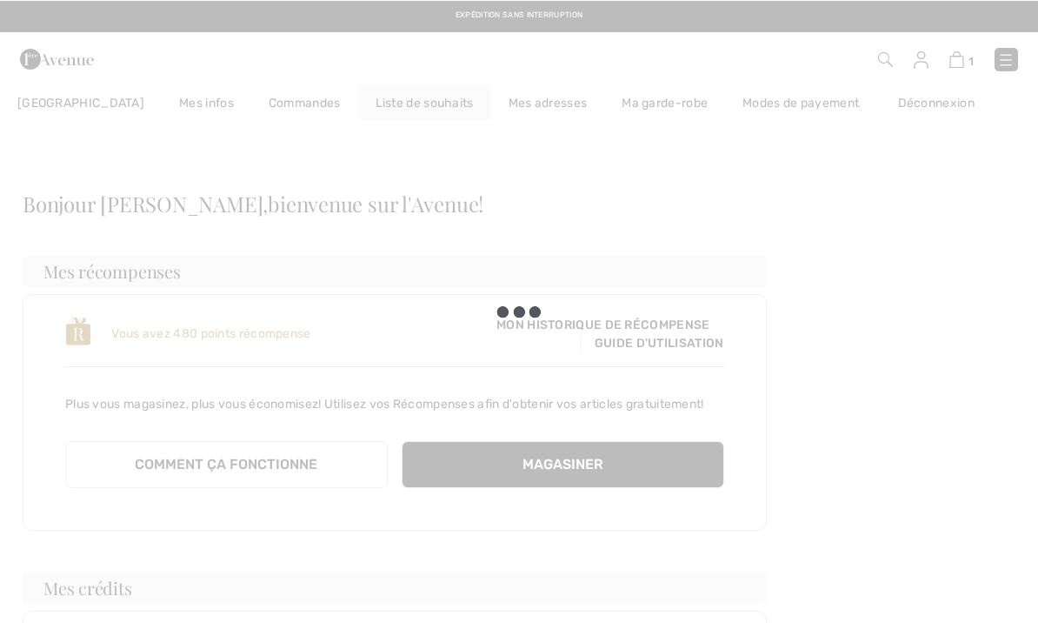
scroll to position [0, 0]
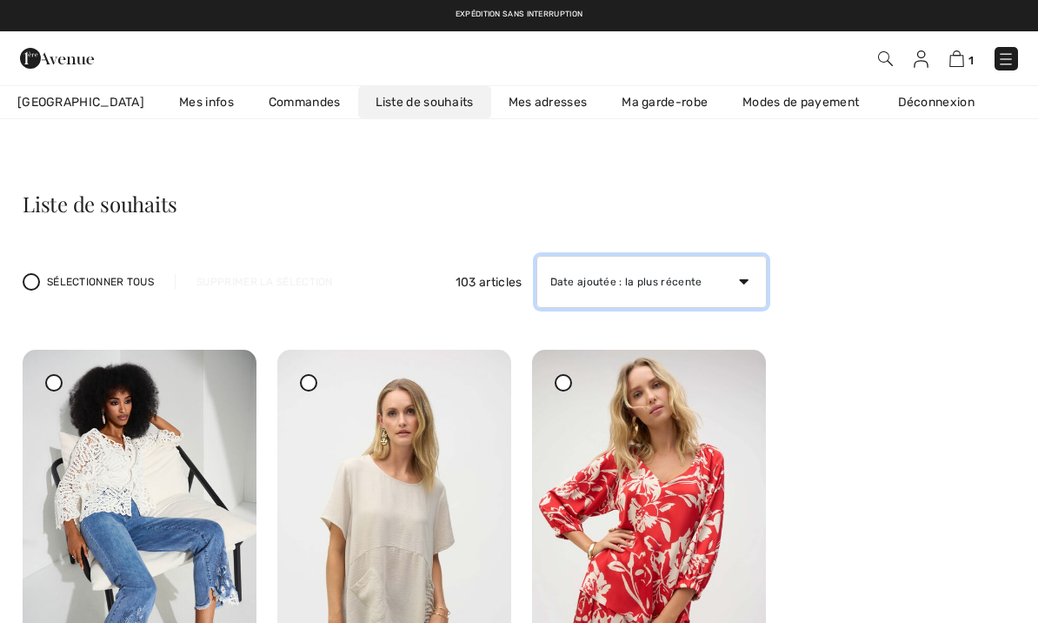
click at [646, 279] on select "Date ajoutée : la plus récente Date ajoutée : la plus ancienne Prix : du plus h…" at bounding box center [651, 282] width 230 height 52
select select "add-oldest"
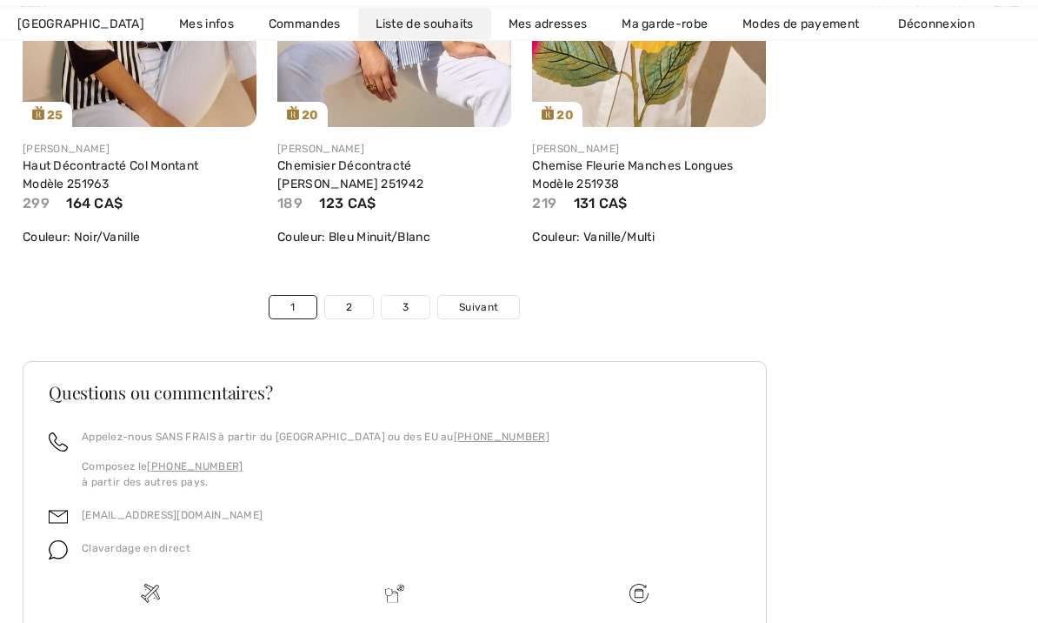
scroll to position [6334, 0]
click at [490, 299] on span "Suivant" at bounding box center [478, 307] width 39 height 16
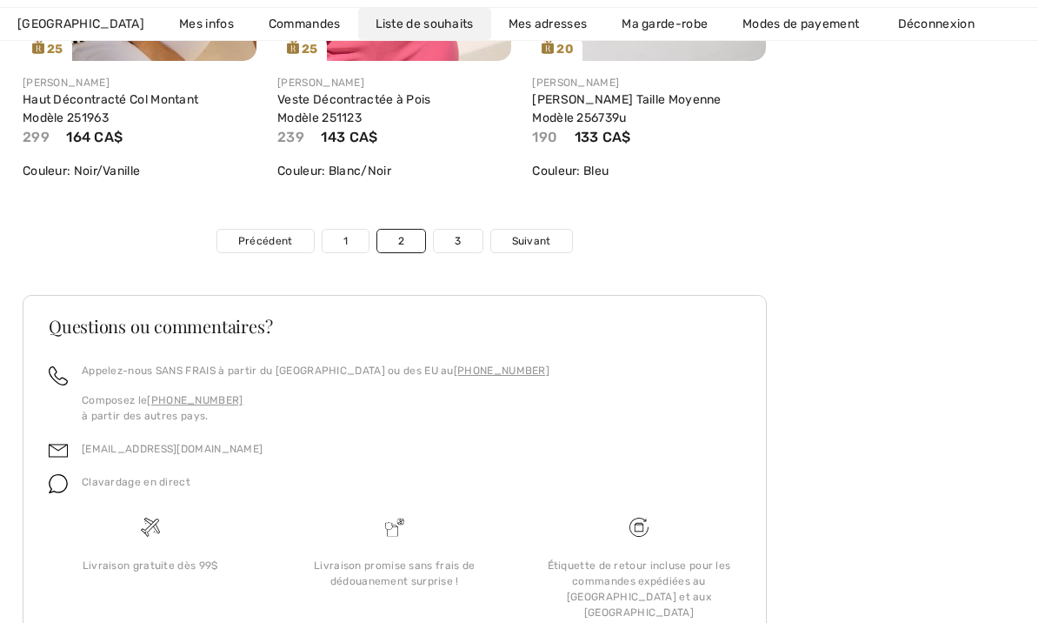
scroll to position [6428, 0]
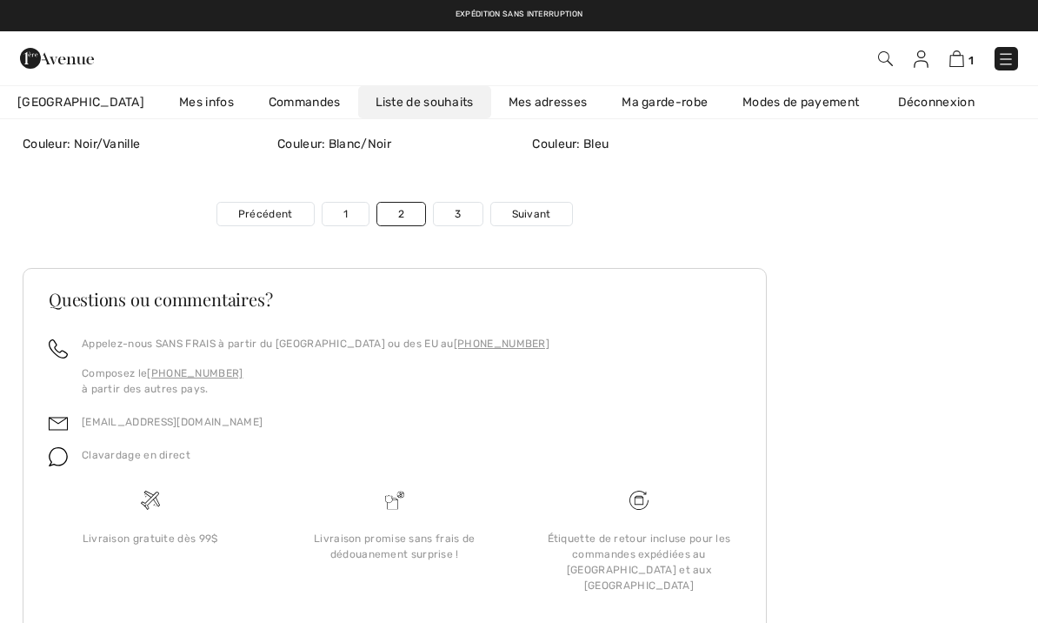
click at [456, 220] on link "3" at bounding box center [458, 214] width 48 height 23
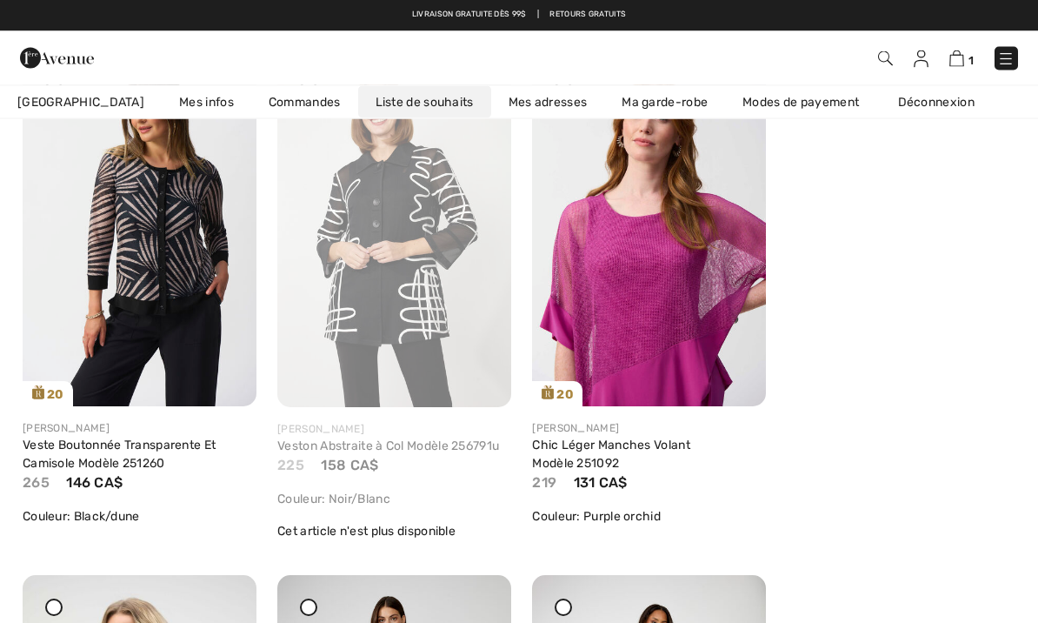
scroll to position [294, 0]
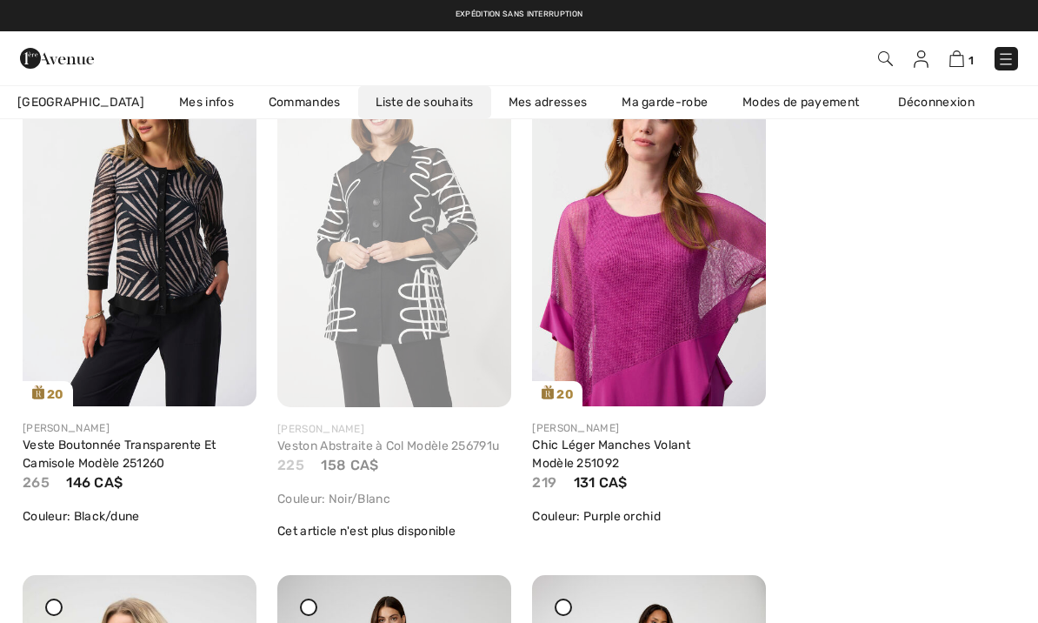
click at [650, 101] on link "Ma garde-robe" at bounding box center [664, 102] width 121 height 32
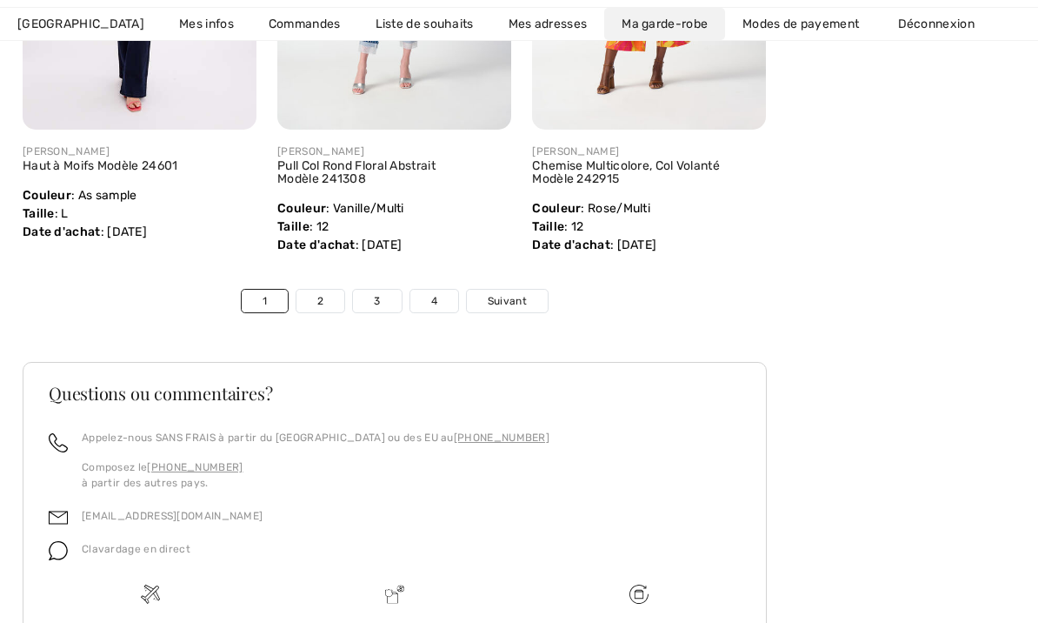
scroll to position [6257, 0]
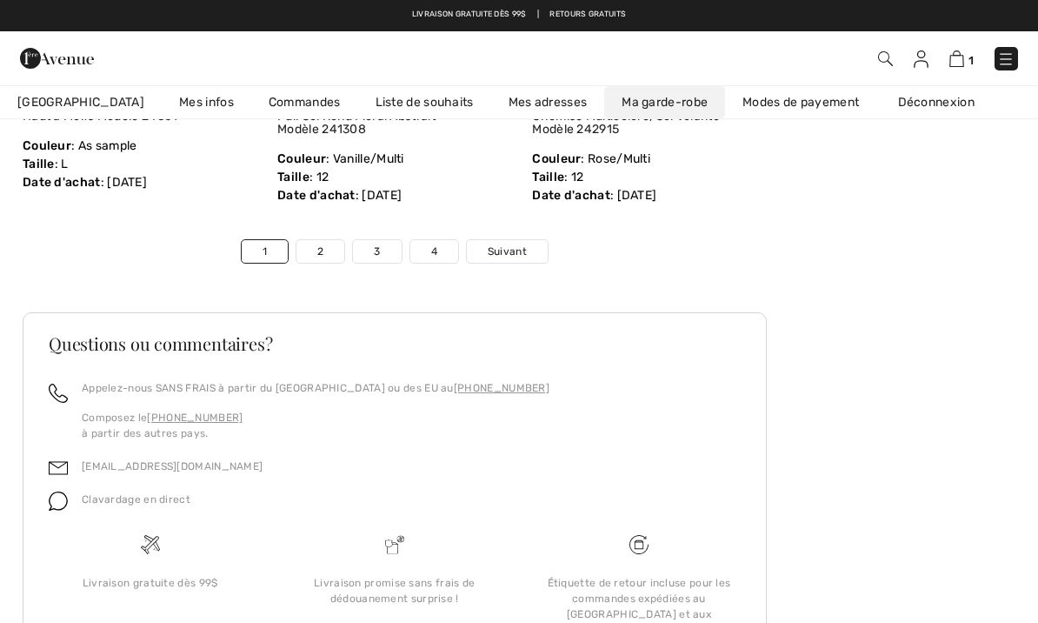
click at [436, 240] on link "4" at bounding box center [434, 251] width 48 height 23
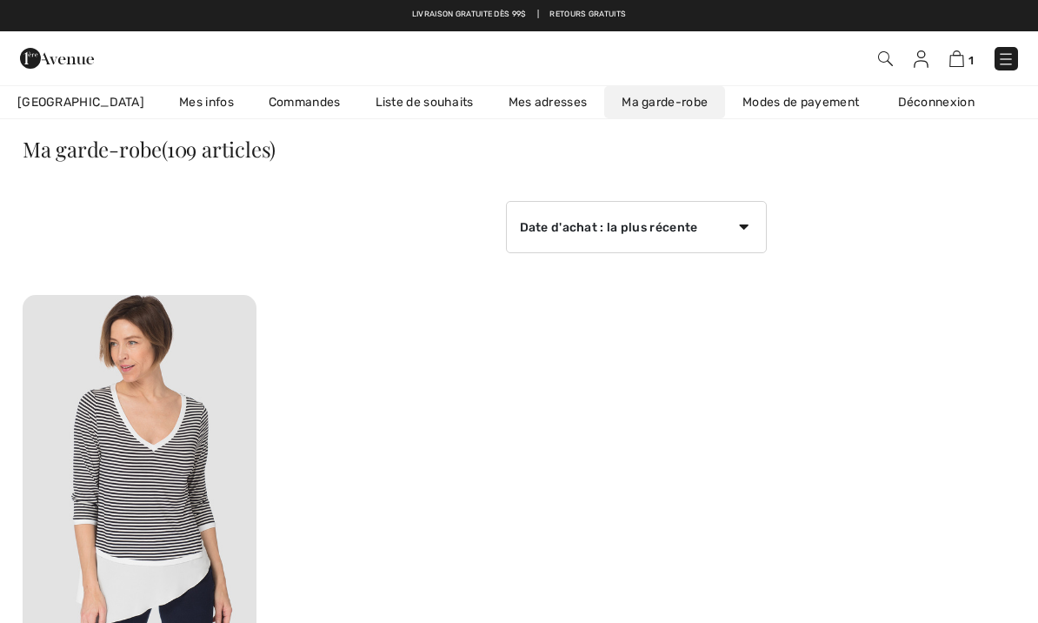
scroll to position [0, 0]
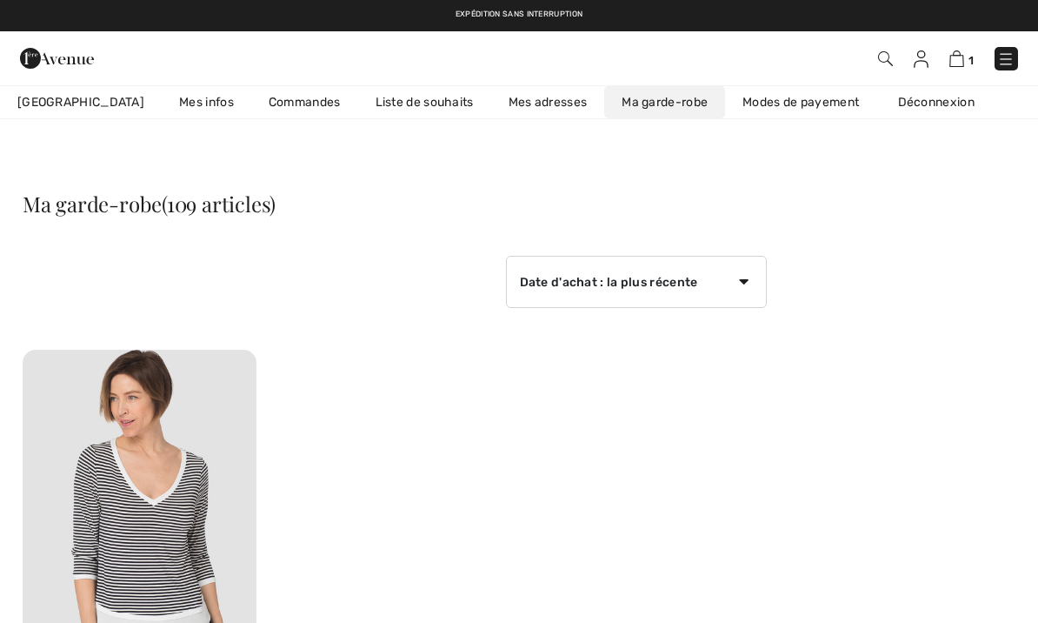
click at [358, 86] on link "Liste de souhaits" at bounding box center [424, 102] width 133 height 32
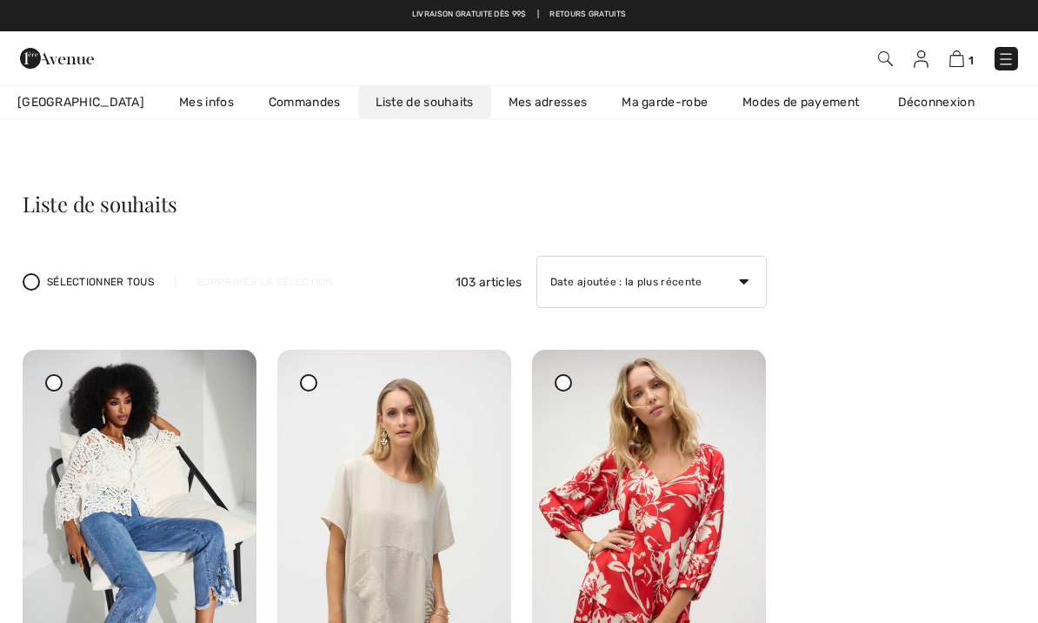
click at [43, 289] on label "Sélectionner tous" at bounding box center [88, 281] width 131 height 17
click at [302, 291] on div "Désélectionner tous Supprimer la sélection 103 articles Date ajoutée : la plus …" at bounding box center [395, 282] width 744 height 52
click at [278, 276] on div "Supprimer la sélection" at bounding box center [278, 282] width 179 height 16
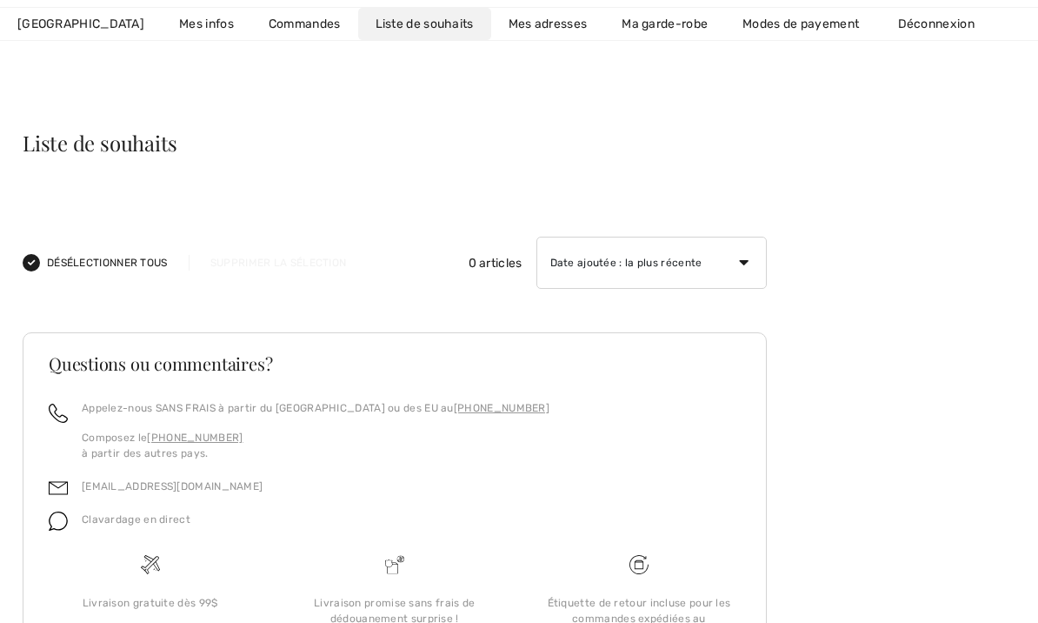
scroll to position [30, 0]
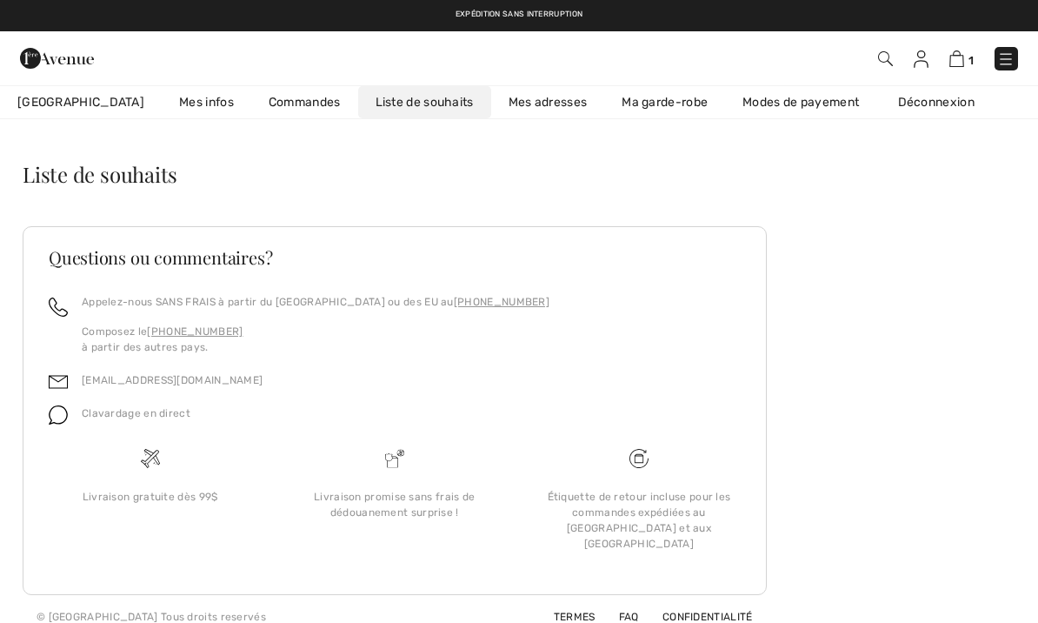
click at [963, 54] on img at bounding box center [956, 58] width 15 height 17
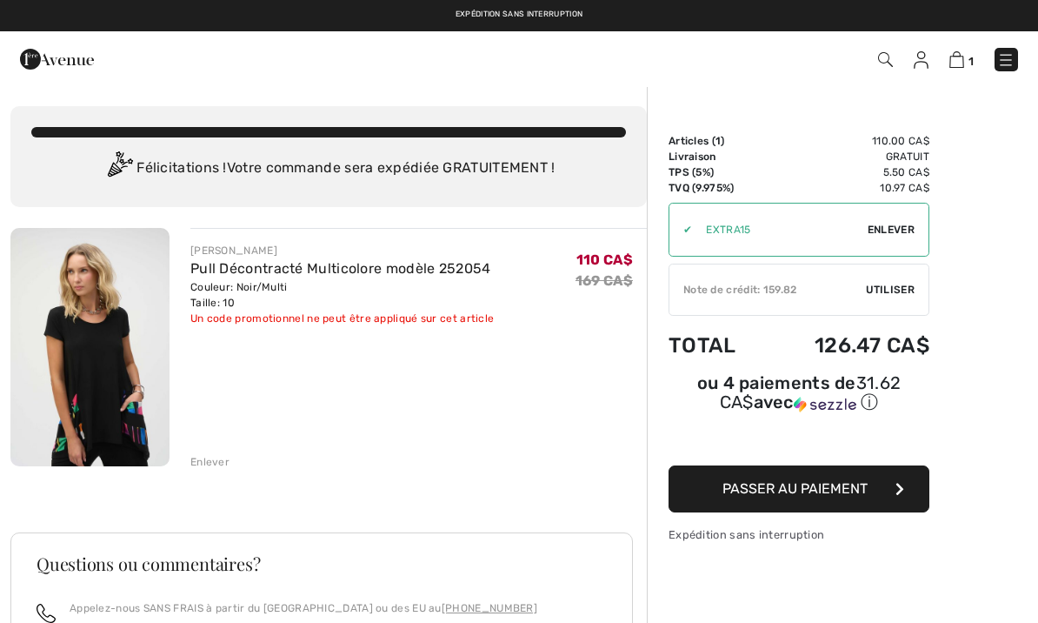
click at [205, 464] on div "Enlever" at bounding box center [209, 462] width 39 height 16
